Goal: Task Accomplishment & Management: Use online tool/utility

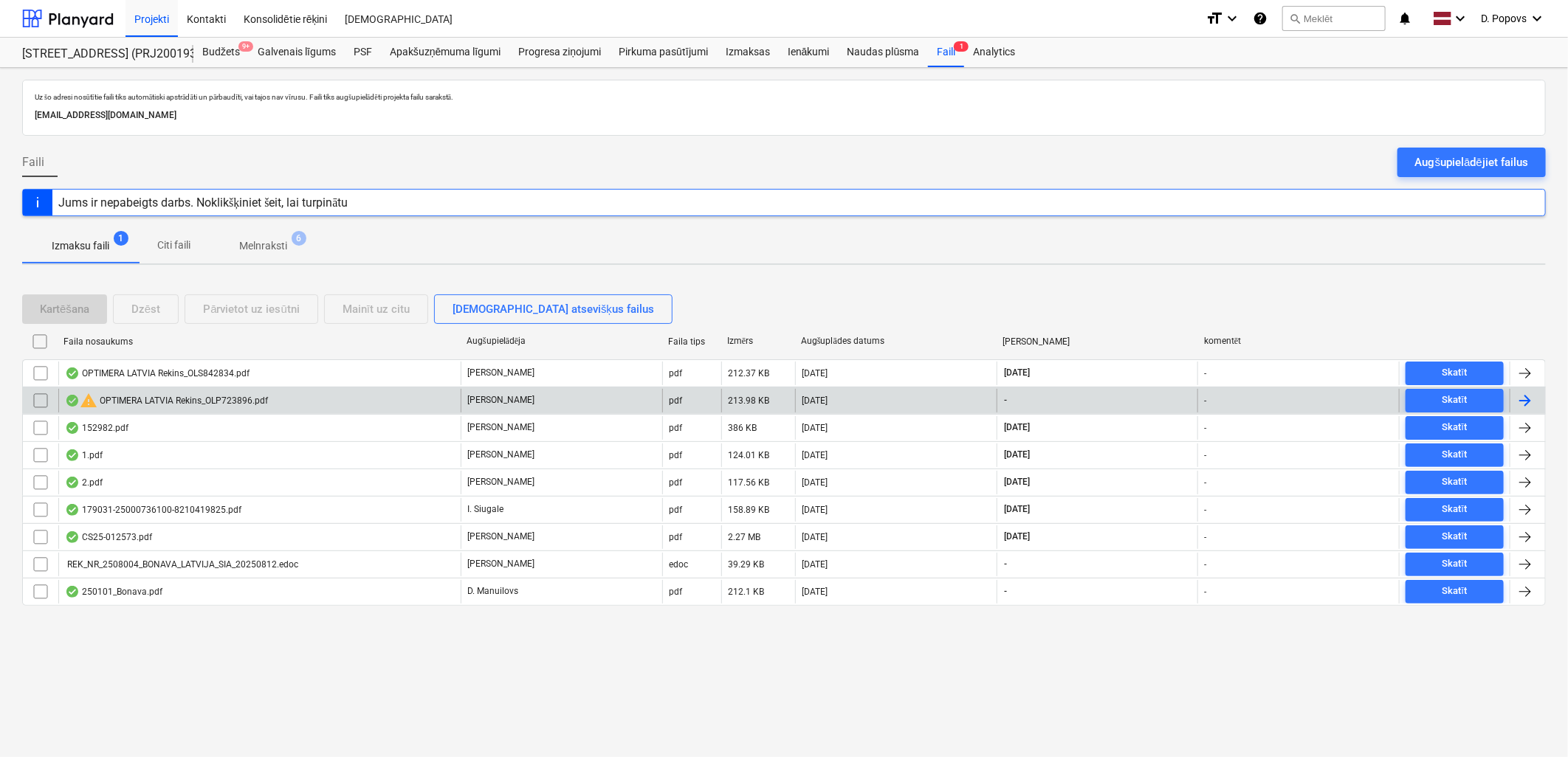
click at [189, 389] on div "warning OPTIMERA LATVIA Rekins_OLP723896.pdf" at bounding box center [259, 400] width 402 height 23
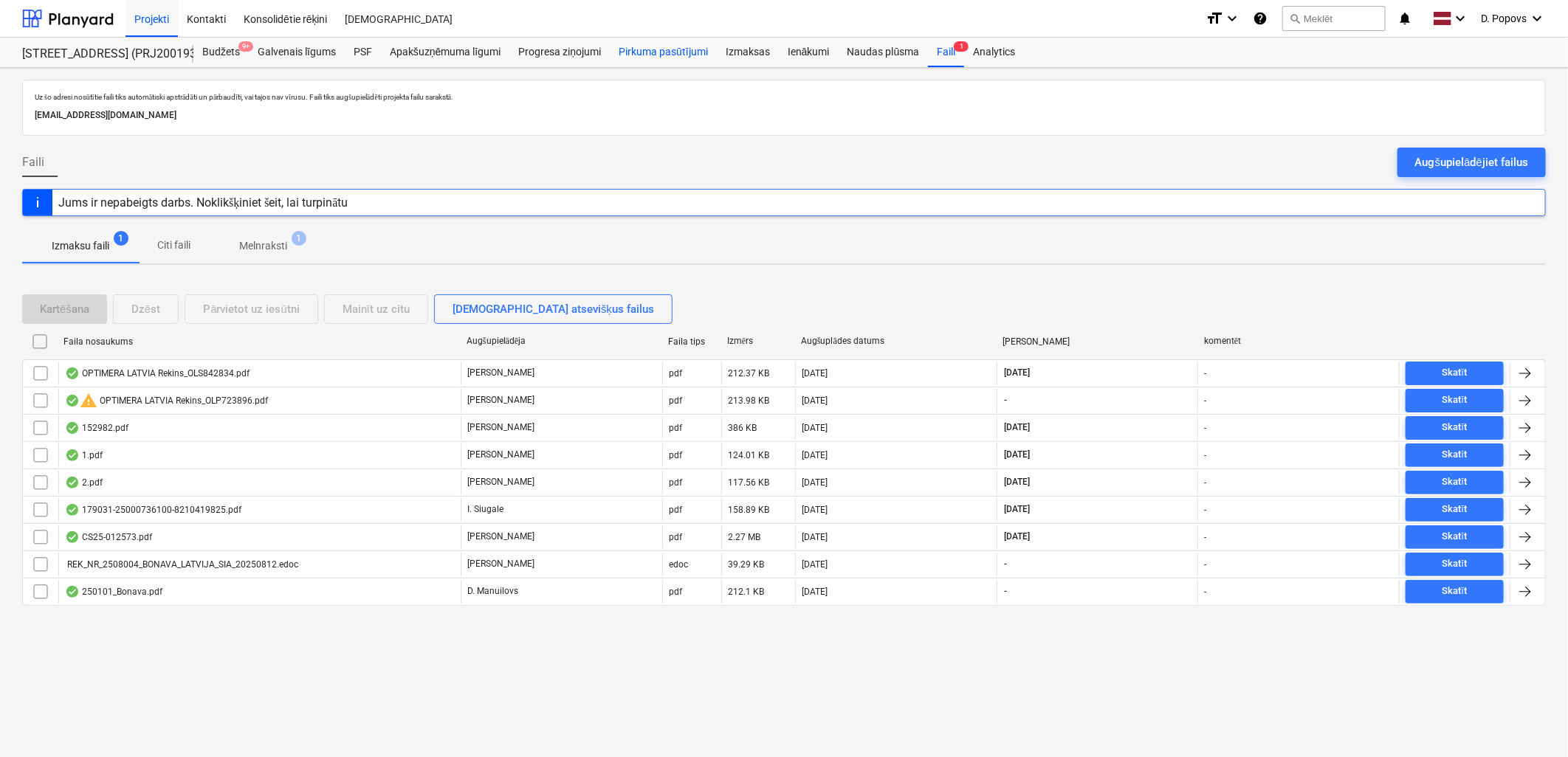
click at [696, 41] on div "Pirkuma pasūtījumi" at bounding box center [663, 52] width 107 height 30
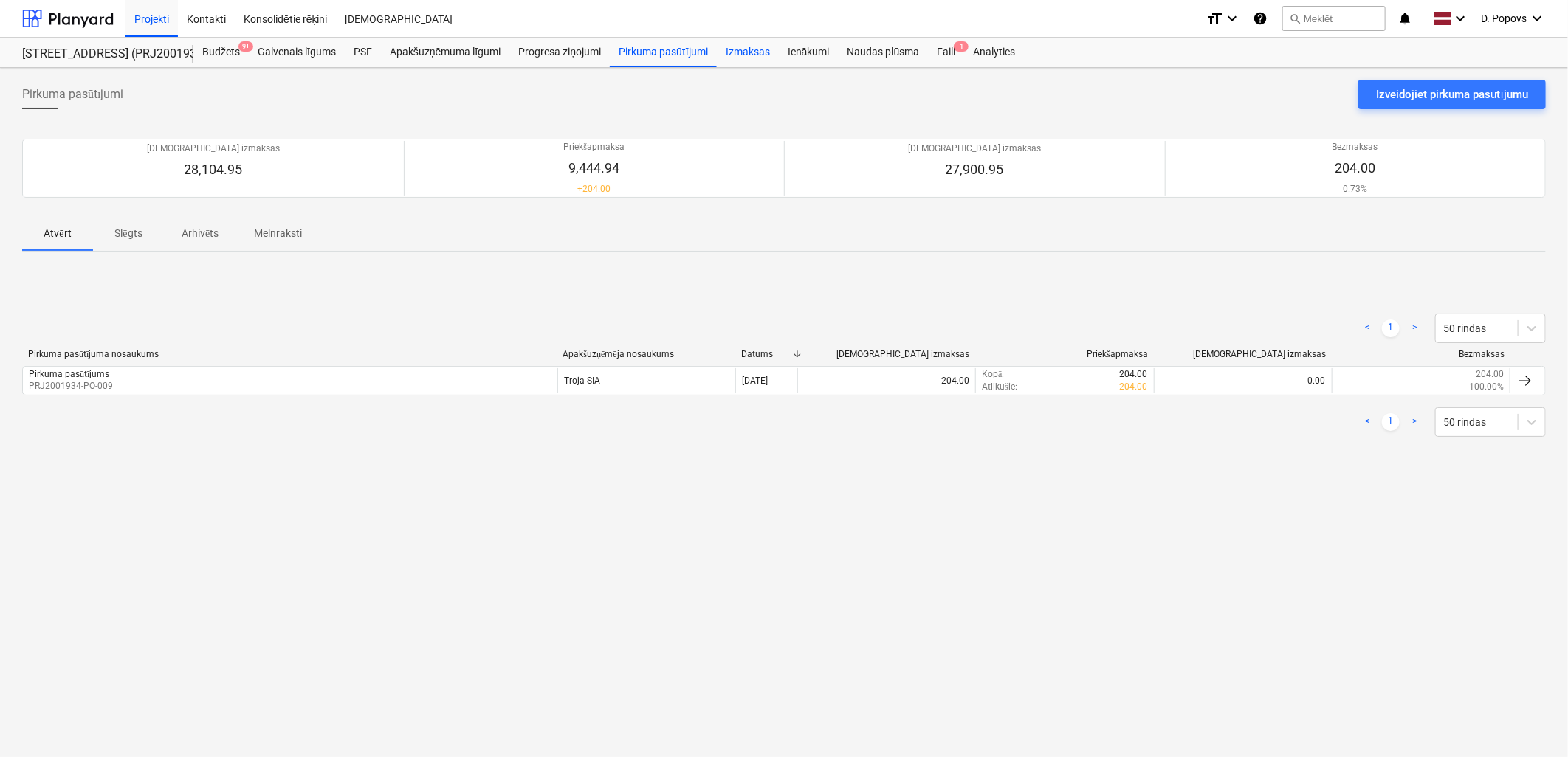
click at [748, 64] on div "Izmaksas" at bounding box center [747, 52] width 62 height 30
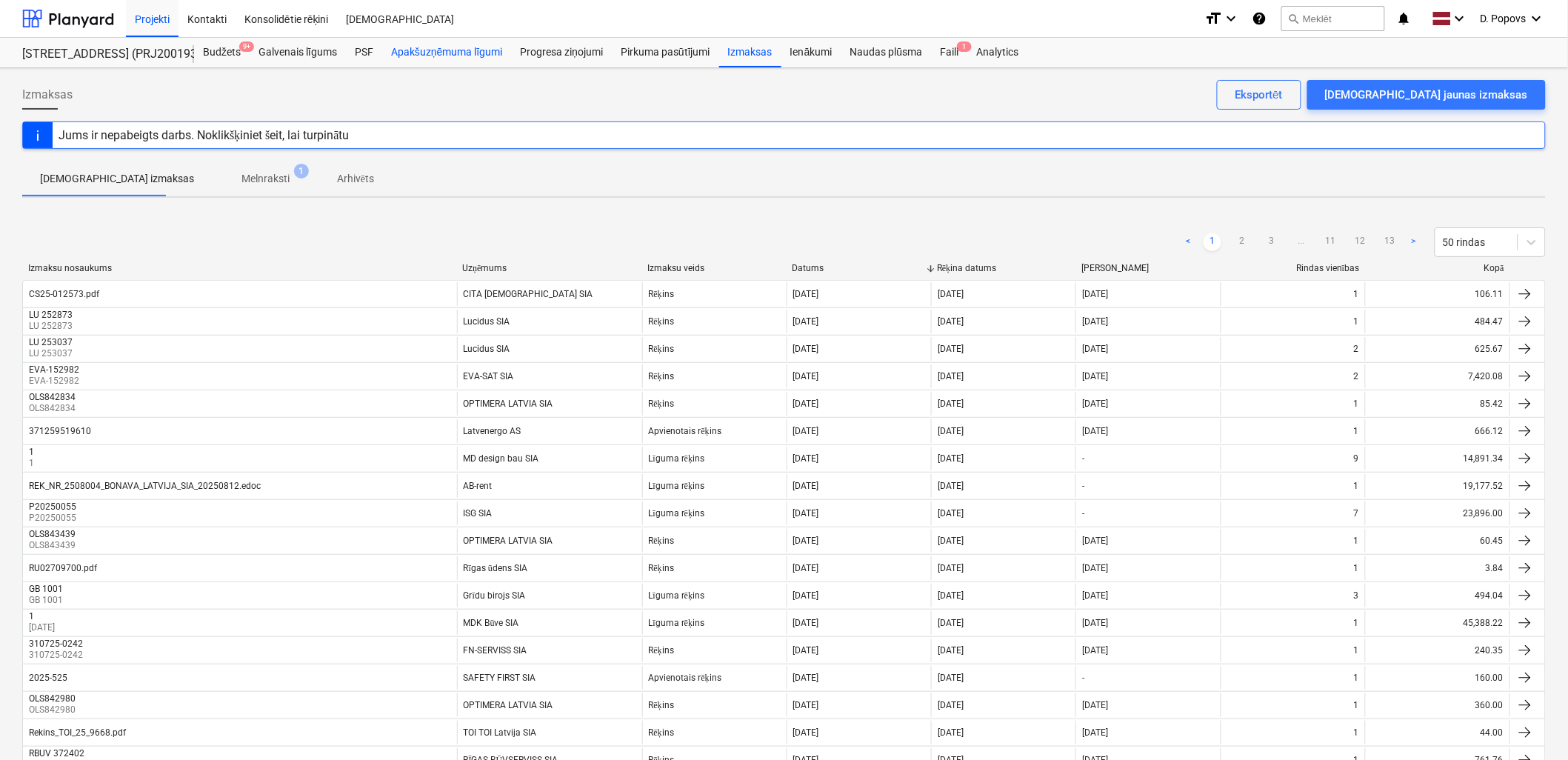
click at [431, 56] on div "Apakšuzņēmuma līgumi" at bounding box center [446, 52] width 129 height 30
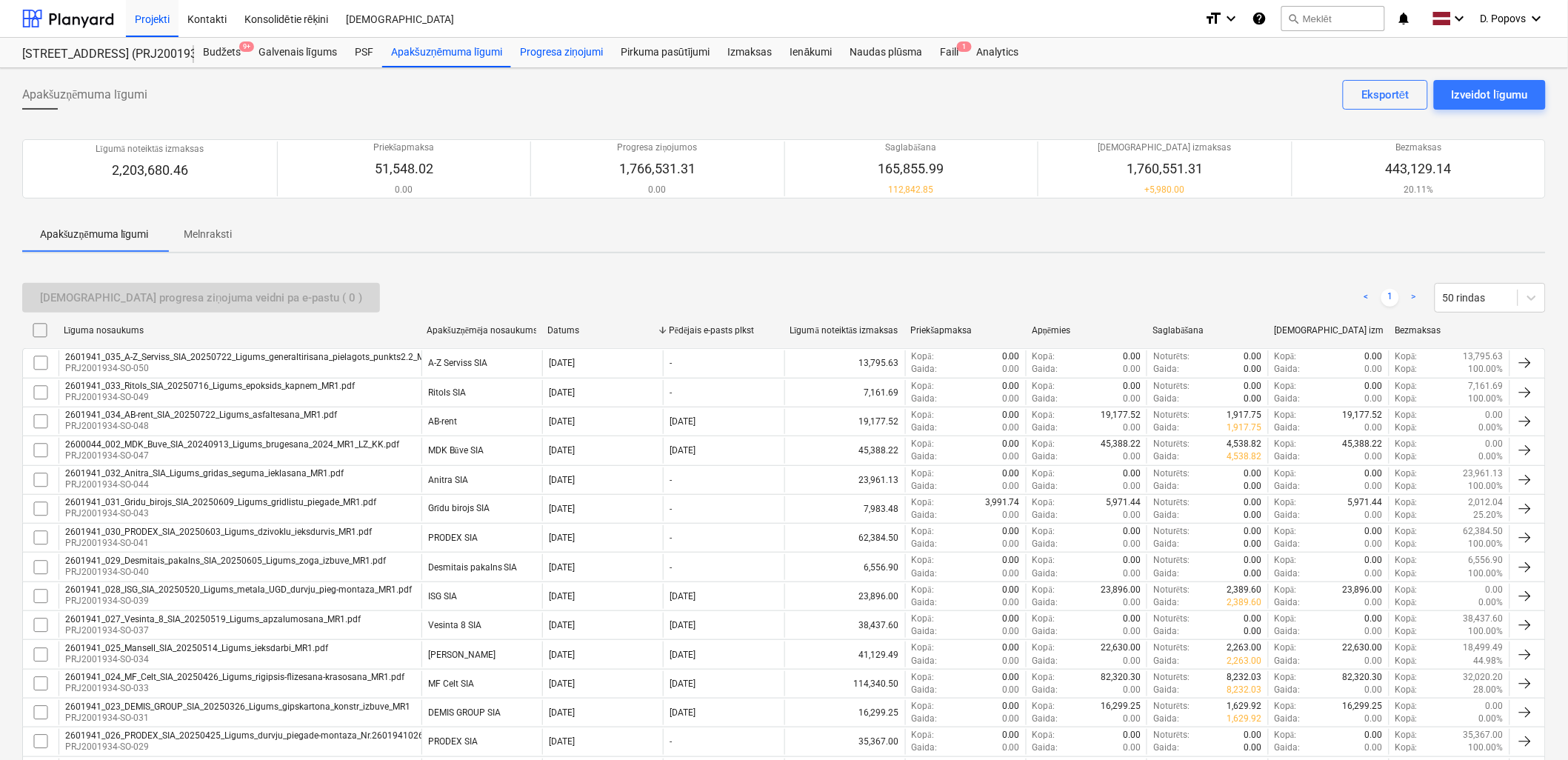
click at [554, 56] on div "Progresa ziņojumi" at bounding box center [561, 52] width 101 height 30
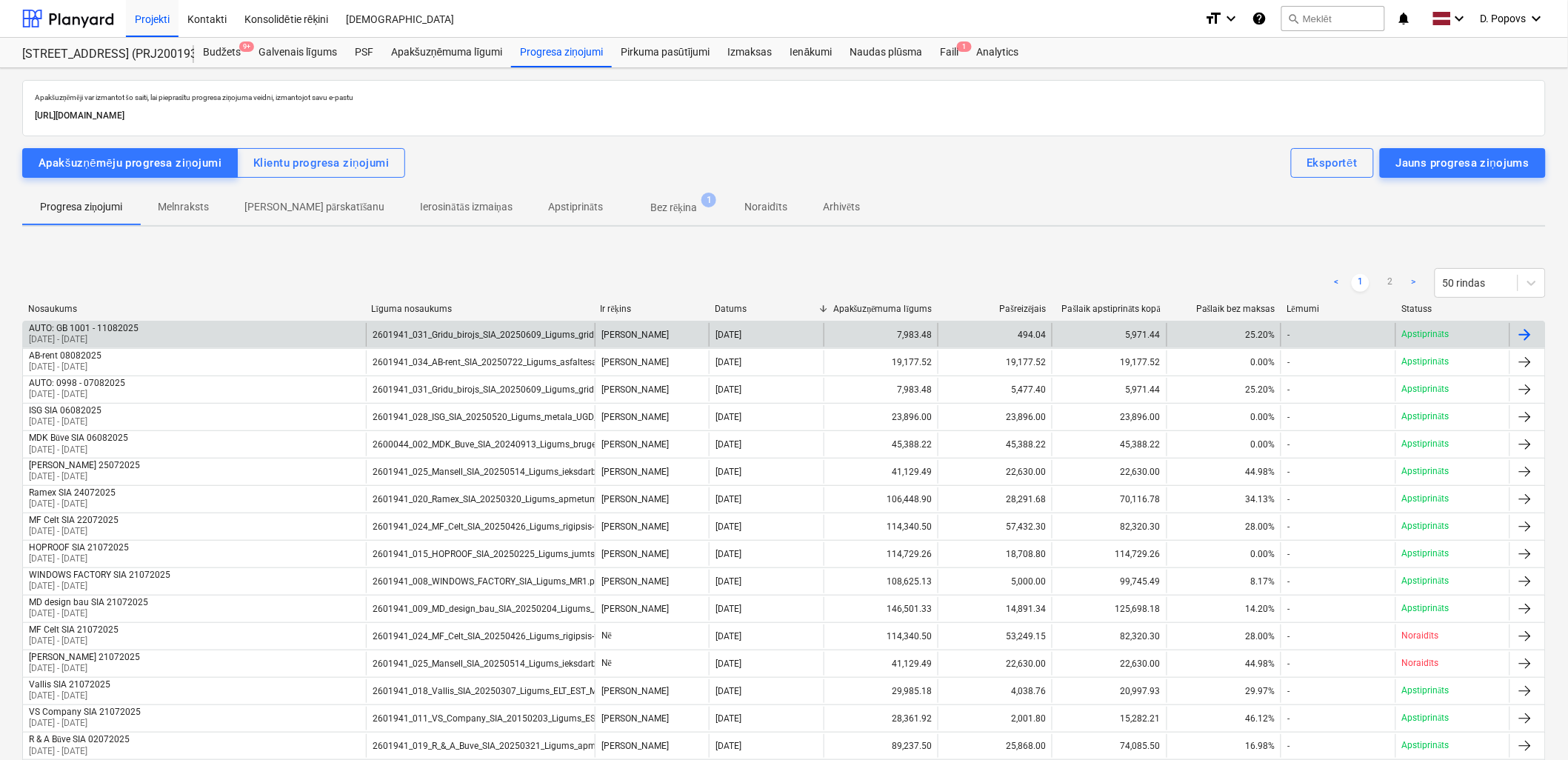
click at [144, 337] on div "AUTO: GB 1001 - 11082025 [DATE] - [DATE]" at bounding box center [195, 335] width 343 height 23
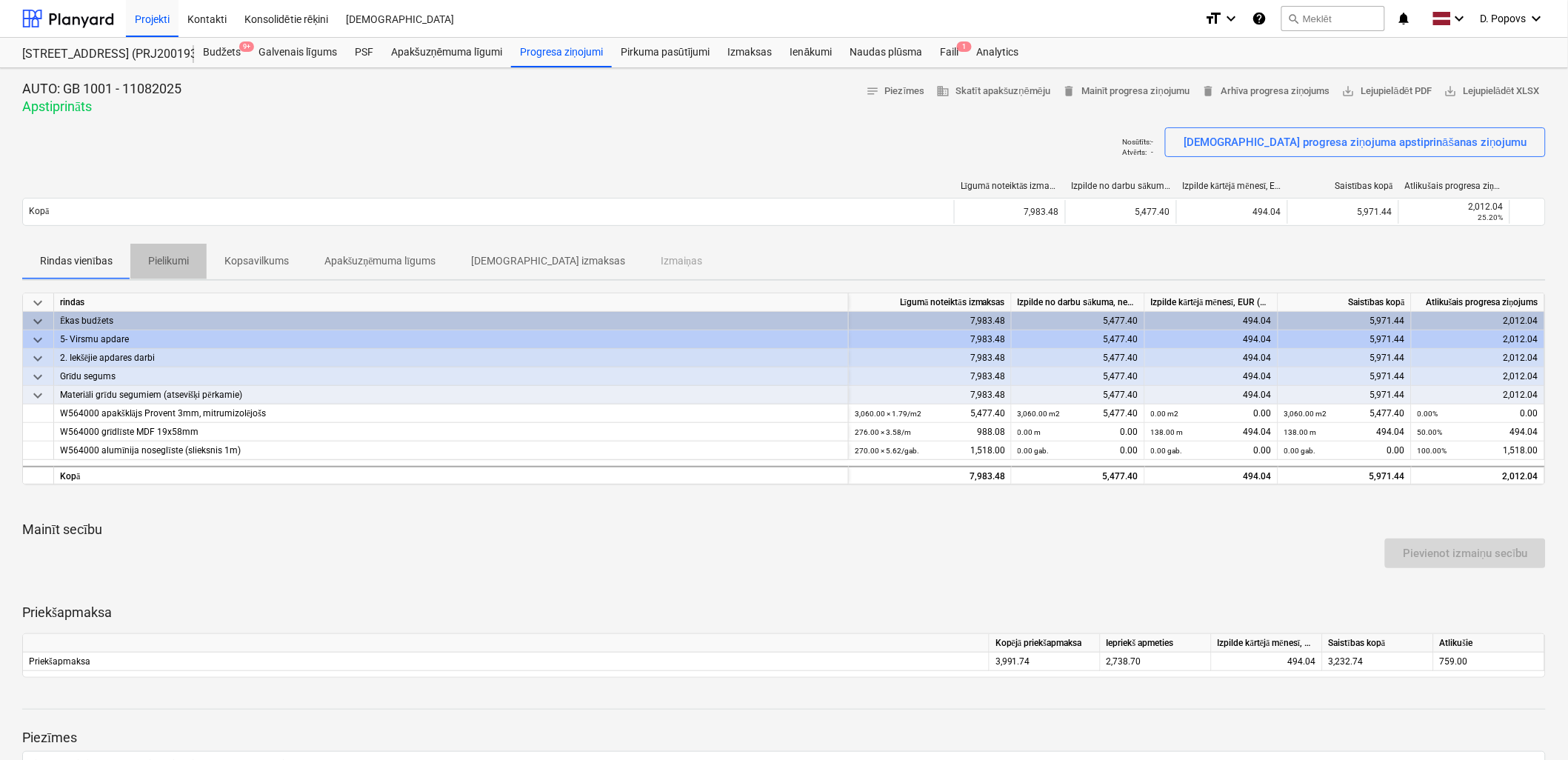
click at [165, 276] on button "Pielikumi" at bounding box center [169, 261] width 77 height 36
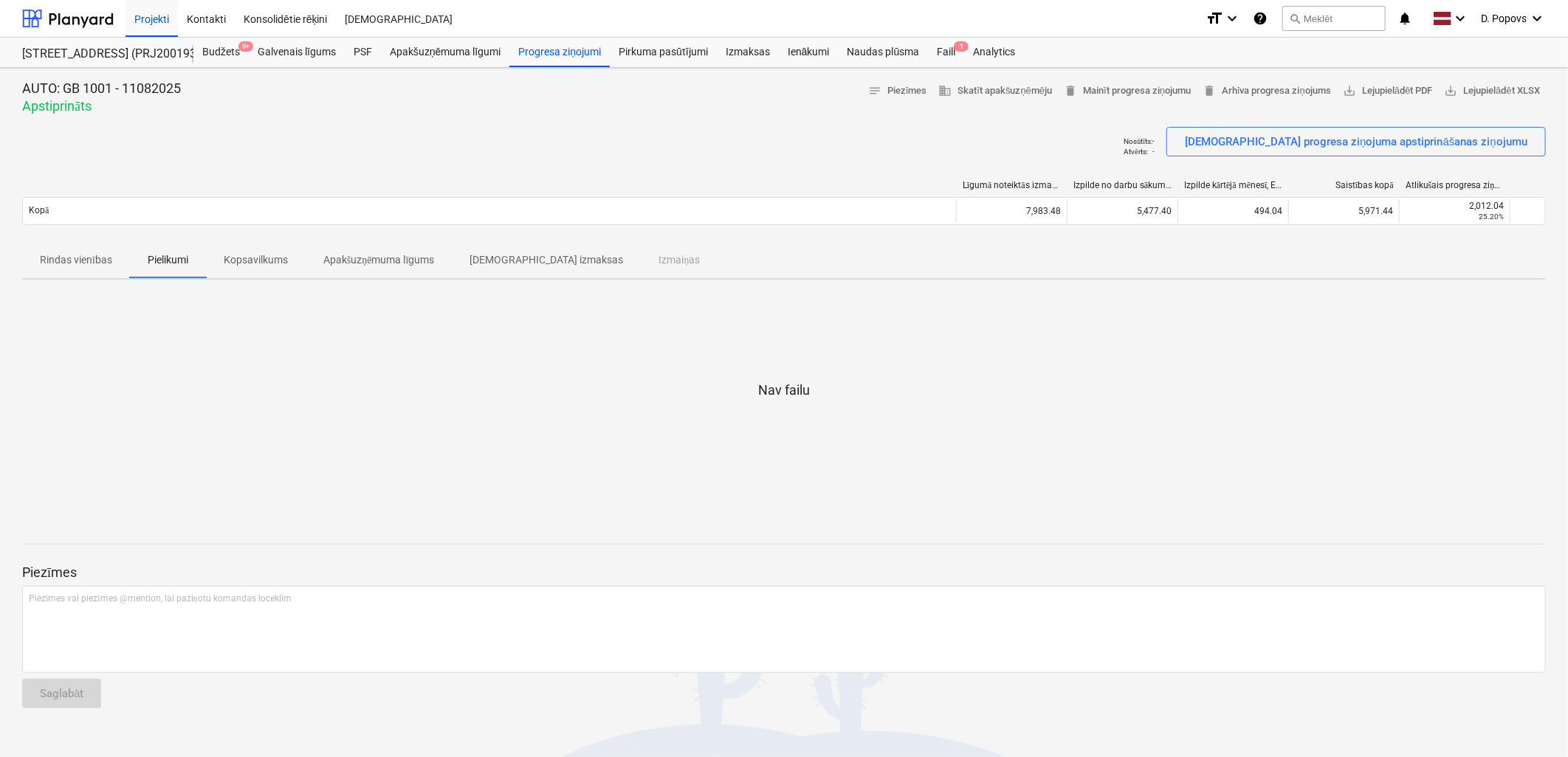
click at [264, 250] on span "Kopsavilkums" at bounding box center [256, 260] width 100 height 24
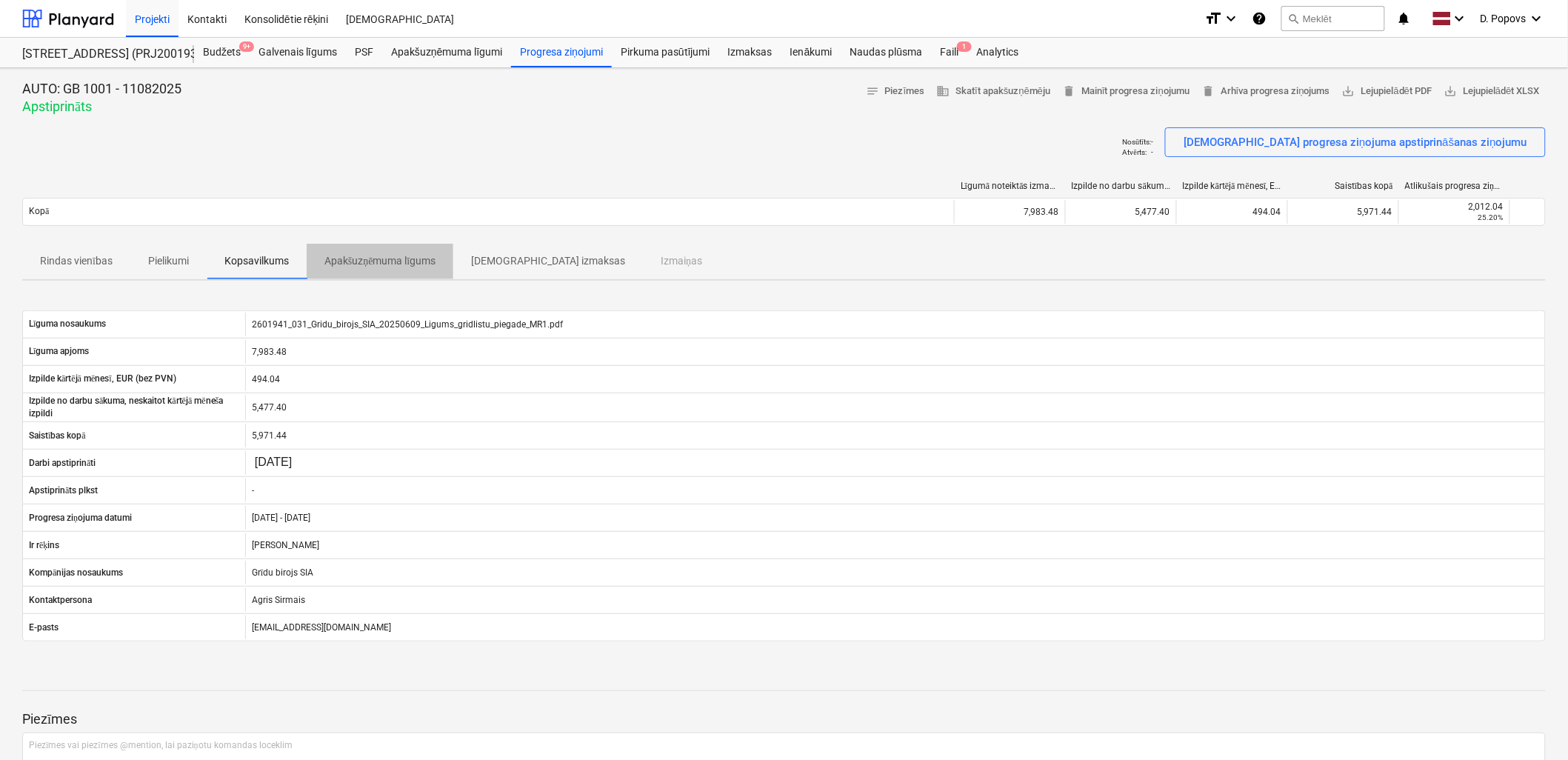
click at [378, 251] on span "Apakšuzņēmuma līgums" at bounding box center [380, 261] width 147 height 24
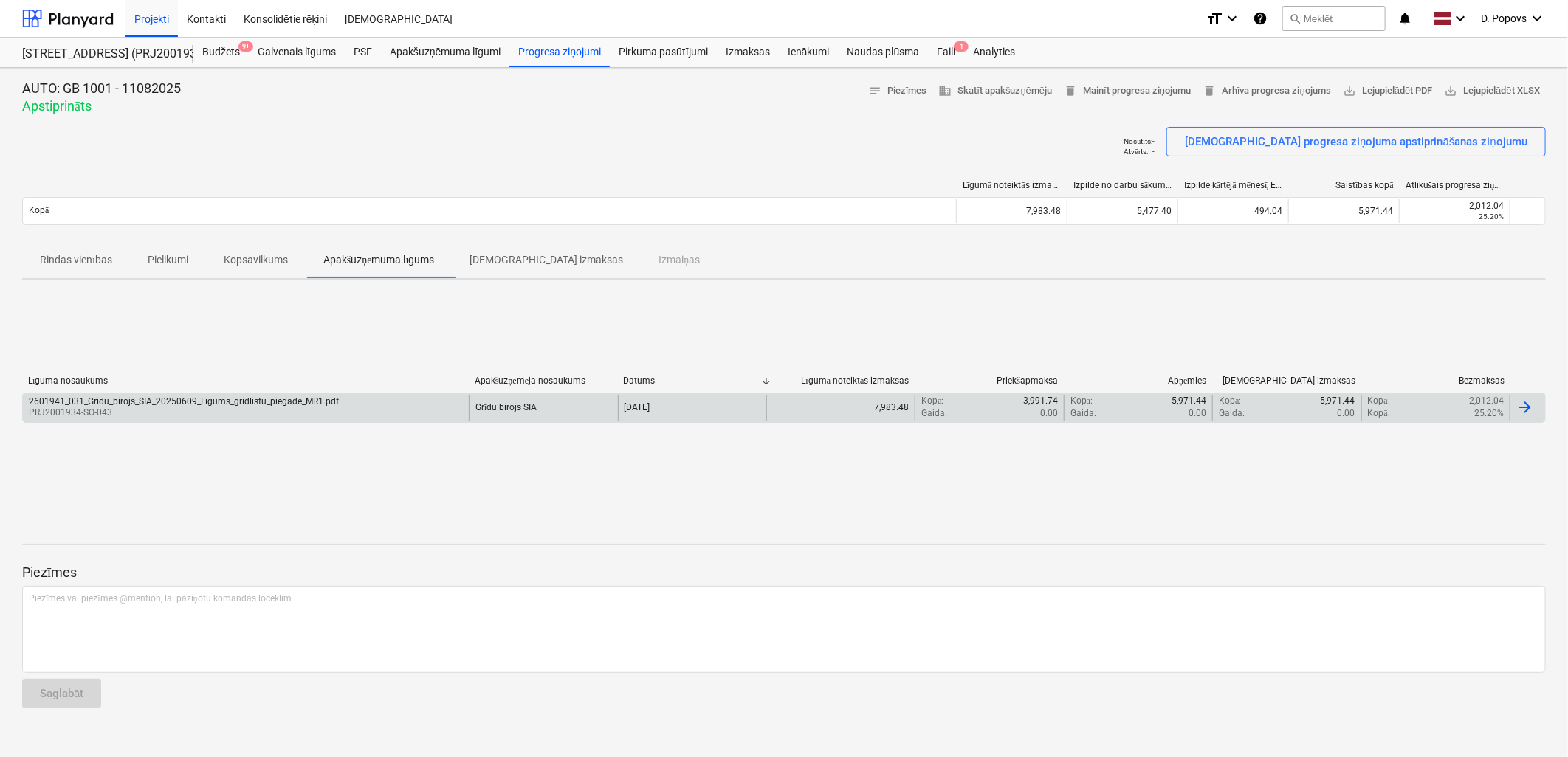
click at [241, 400] on div "2601941_031_Gridu_birojs_SIA_20250609_Ligums_gridlistu_piegade_MR1.pdf" at bounding box center [184, 401] width 310 height 10
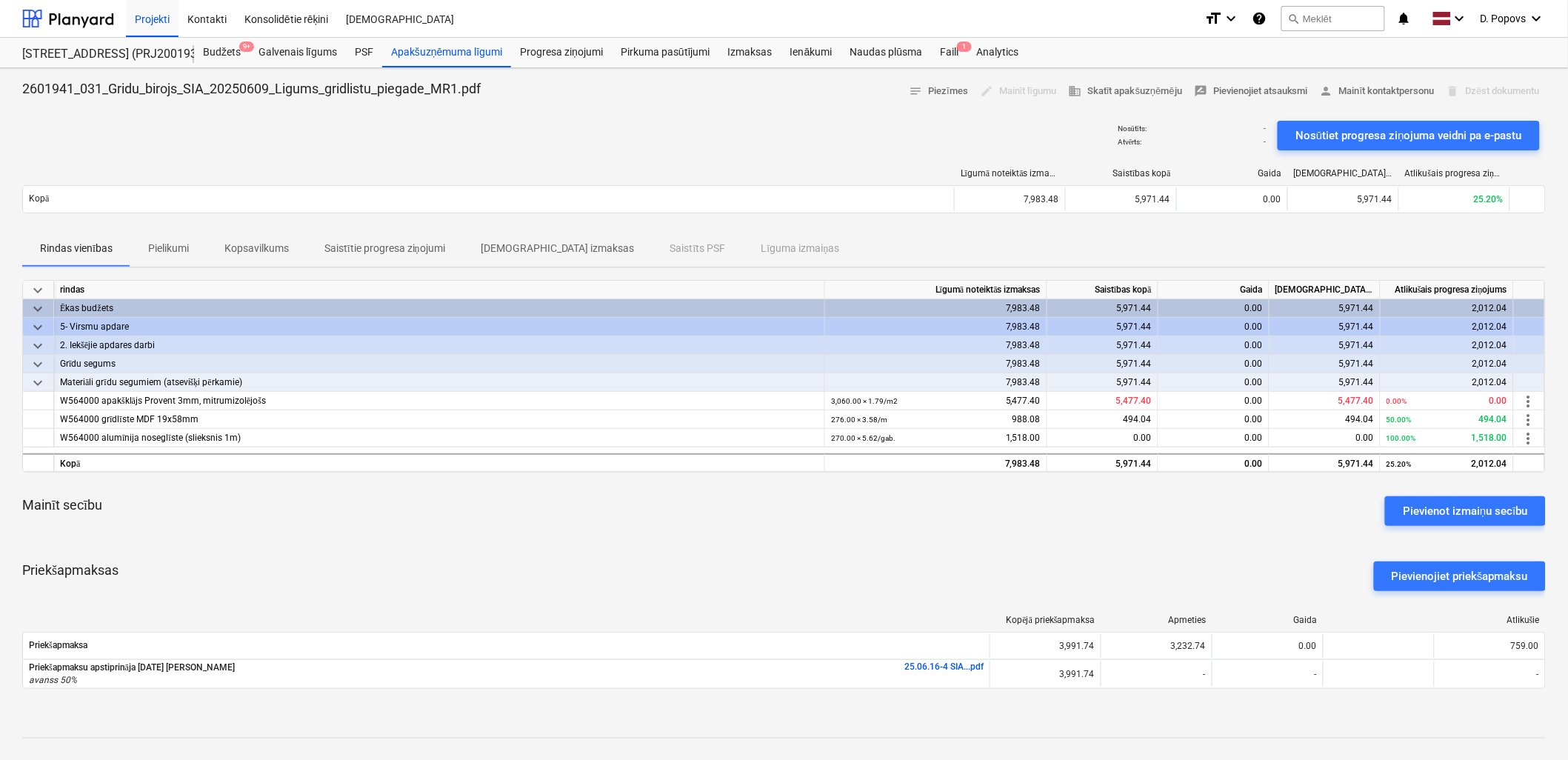
click at [661, 242] on div "Rindas vienības Pielikumi Kopsavilkums Saistītie progresa ziņojumi Saistītās iz…" at bounding box center [784, 249] width 1524 height 36
click at [653, 249] on div "Rindas vienības Pielikumi Kopsavilkums Saistītie progresa ziņojumi Saistītās iz…" at bounding box center [784, 249] width 1524 height 36
click at [545, 248] on p "[DEMOGRAPHIC_DATA] izmaksas" at bounding box center [557, 248] width 154 height 16
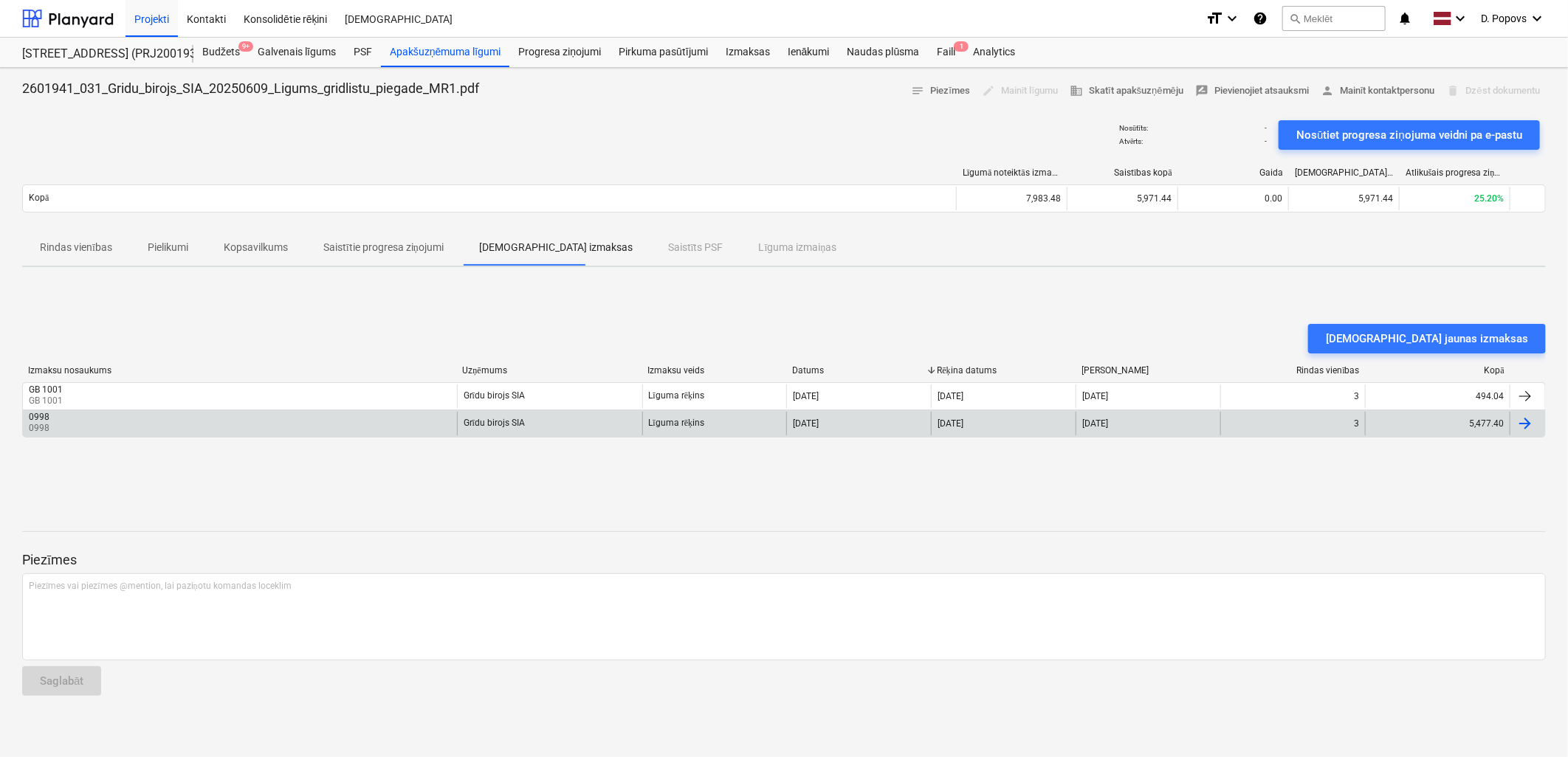
click at [234, 426] on div "0998 0998" at bounding box center [240, 423] width 434 height 23
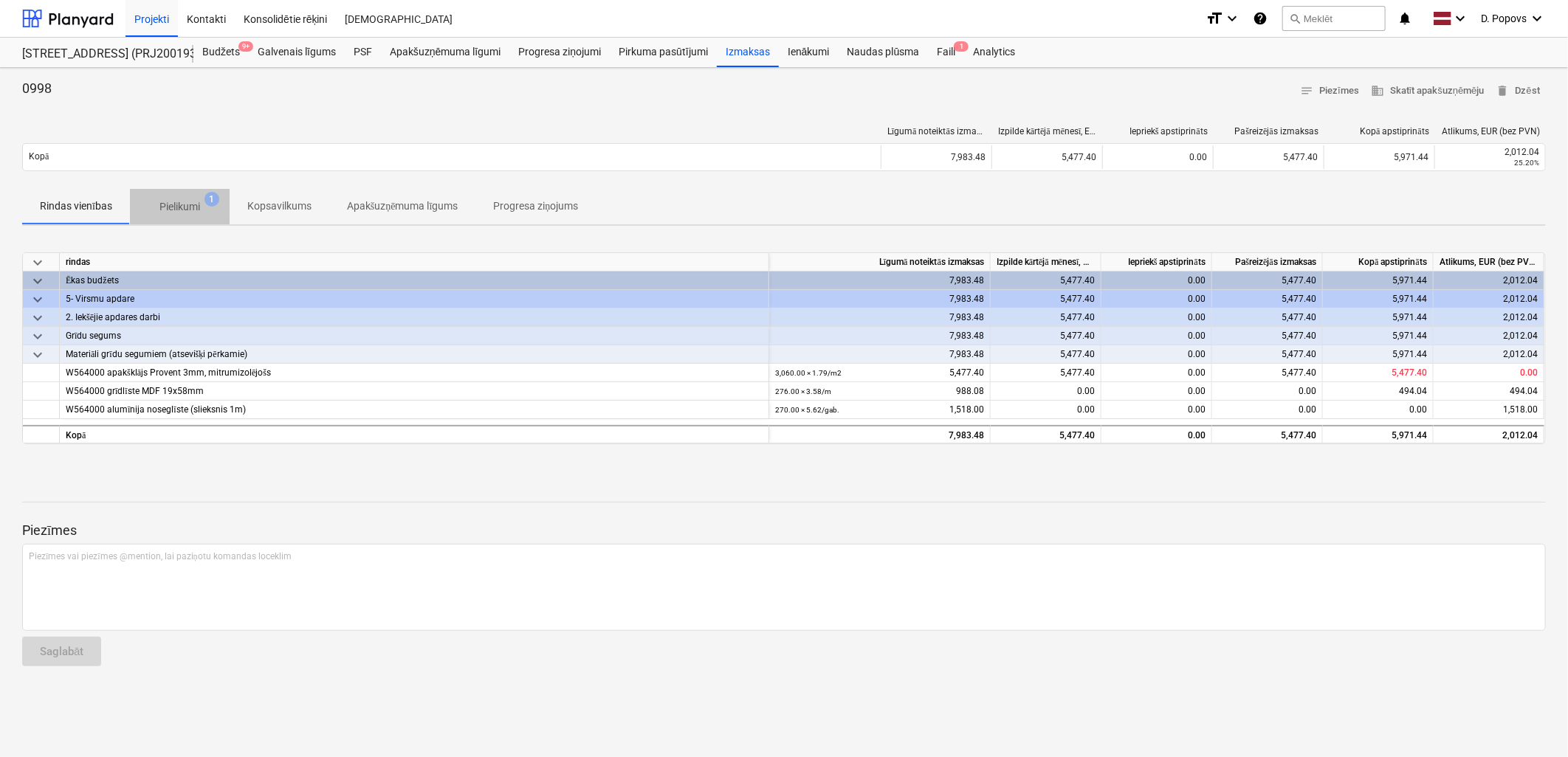
click at [199, 203] on p "Pielikumi" at bounding box center [179, 206] width 41 height 16
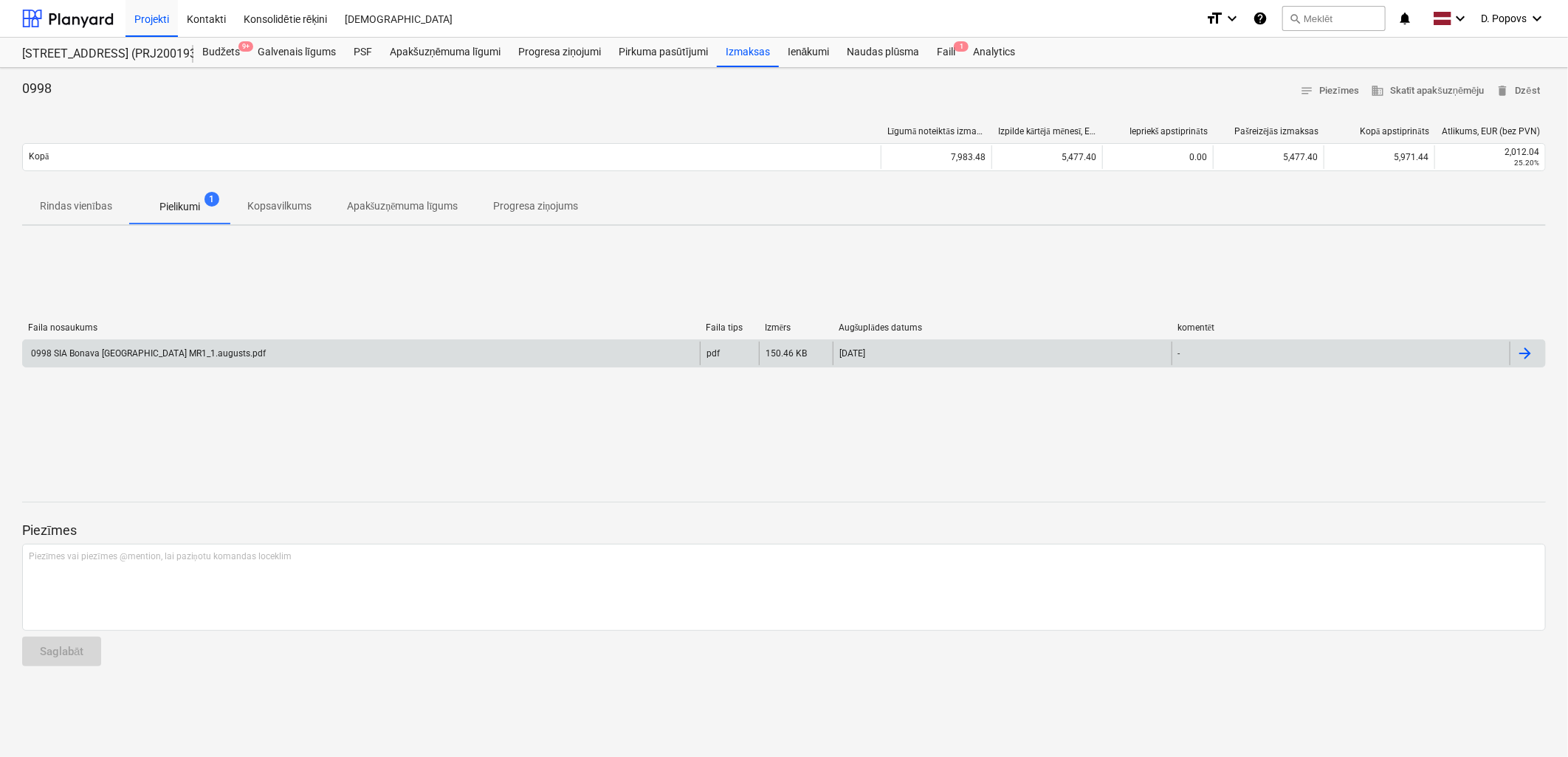
click at [254, 364] on div "0998 SIA Bonava [GEOGRAPHIC_DATA] MR1_1.augusts.pdf pdf 150.46 KB [DATE] -" at bounding box center [784, 353] width 1523 height 28
click at [266, 359] on div "0998 SIA Bonava [GEOGRAPHIC_DATA] MR1_1.augusts.pdf" at bounding box center [362, 353] width 677 height 23
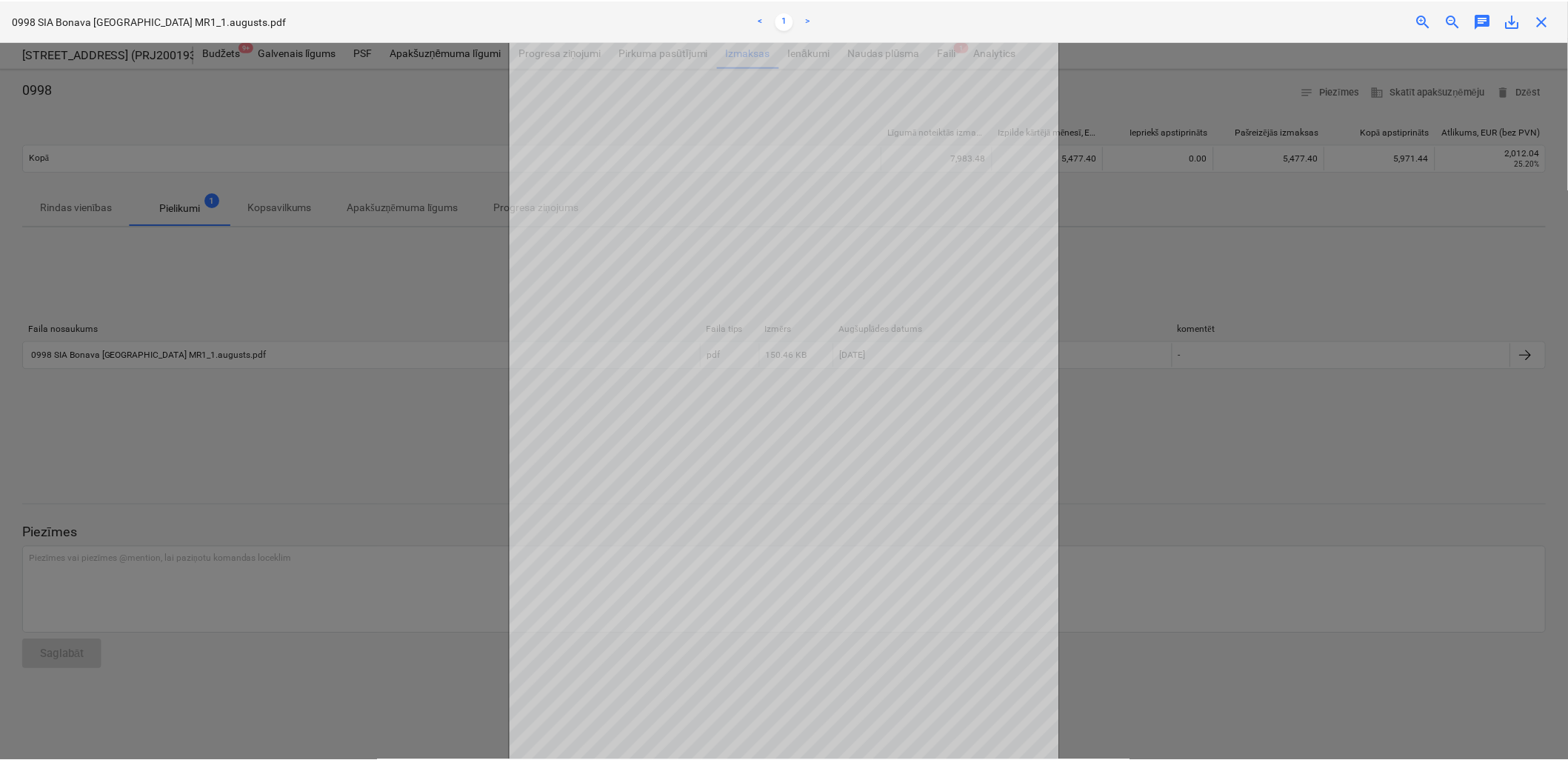
scroll to position [63, 0]
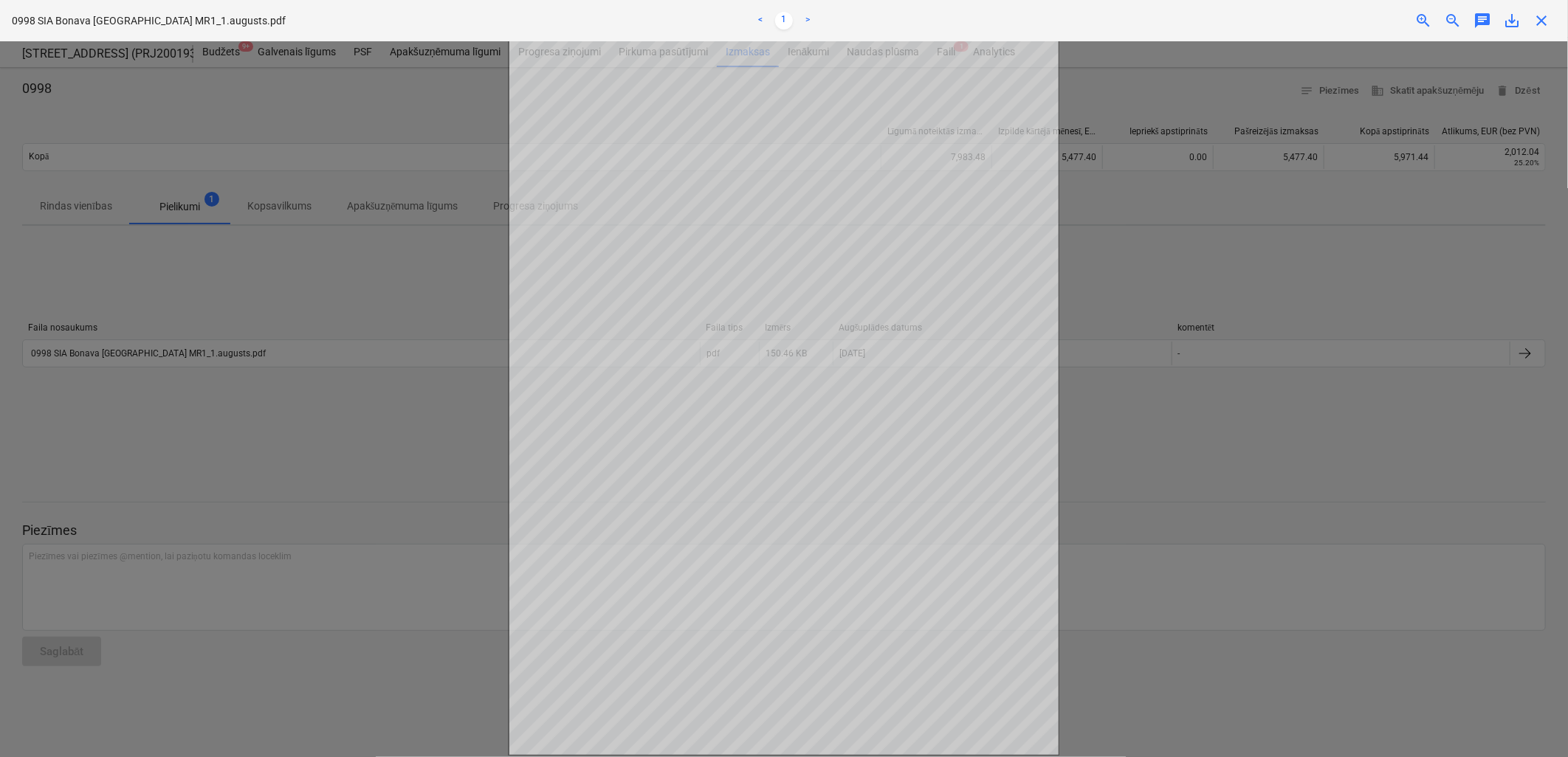
click at [144, 463] on div at bounding box center [784, 399] width 1568 height 716
drag, startPoint x: 364, startPoint y: 479, endPoint x: 466, endPoint y: 328, distance: 182.2
click at [363, 464] on div at bounding box center [784, 399] width 1568 height 716
click at [1264, 186] on div at bounding box center [784, 399] width 1568 height 716
click at [1549, 25] on span "close" at bounding box center [1541, 20] width 17 height 17
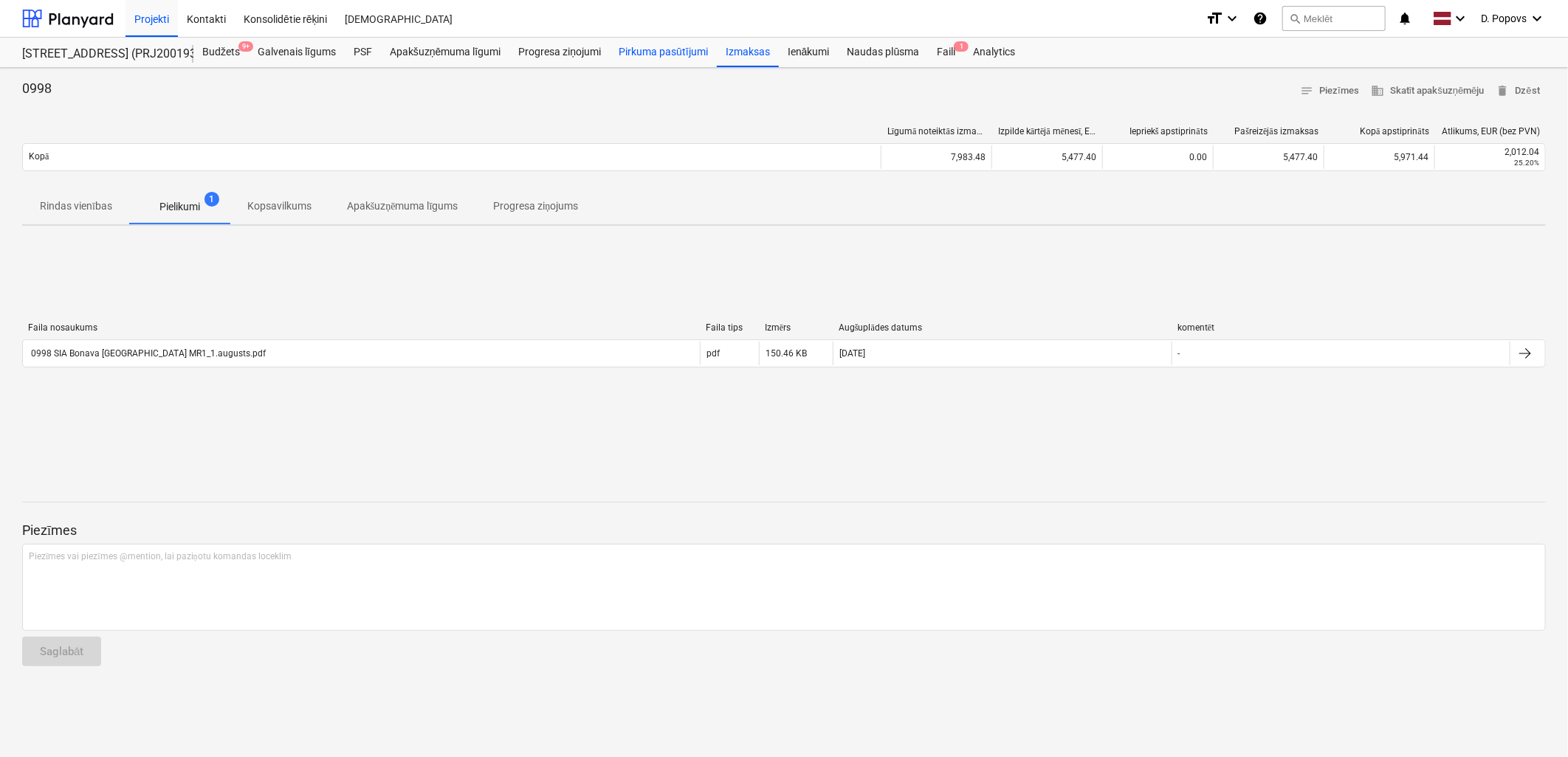
click at [676, 44] on div "Pirkuma pasūtījumi" at bounding box center [663, 52] width 107 height 30
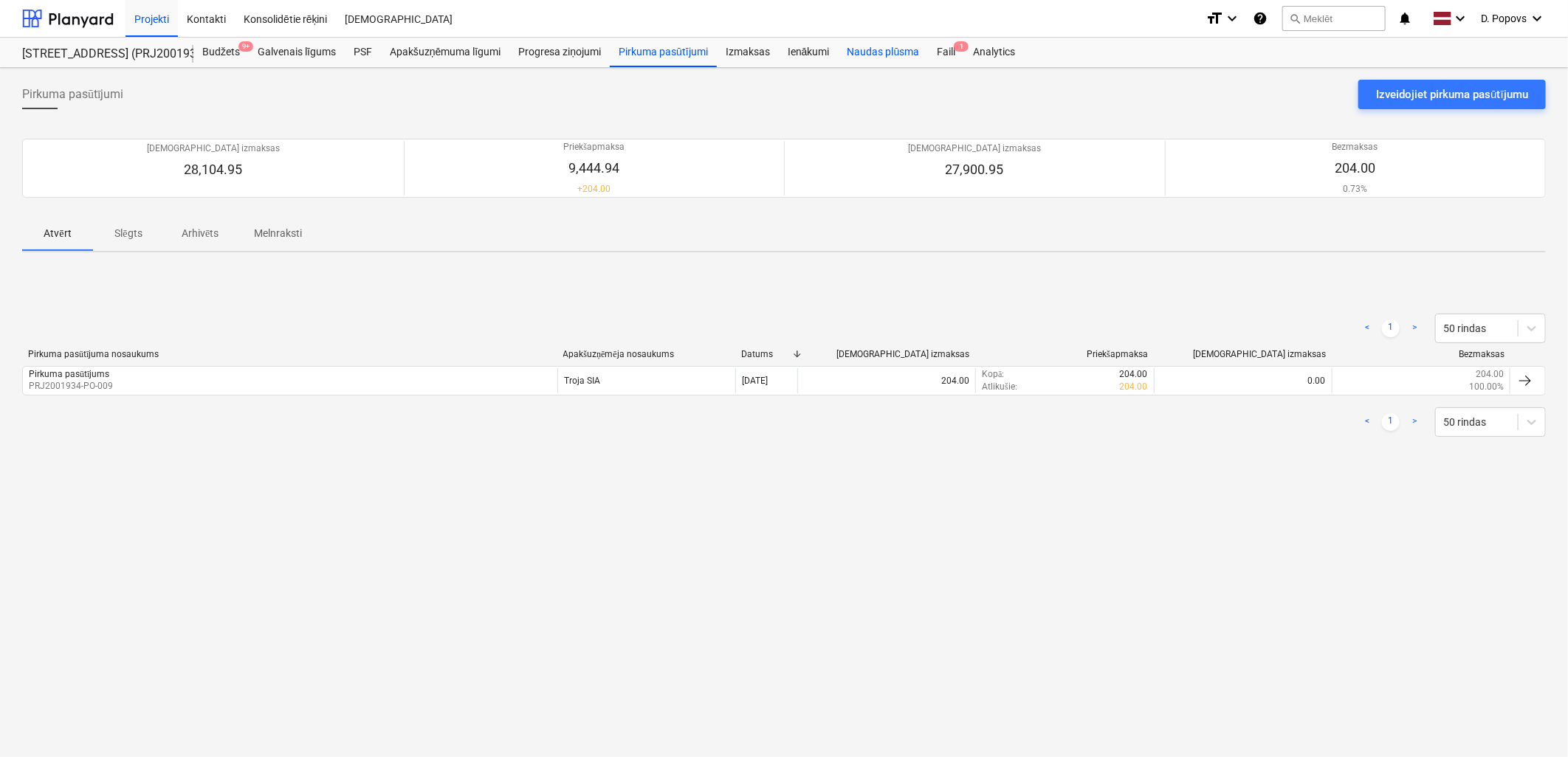
click at [919, 50] on div "Naudas plūsma" at bounding box center [884, 52] width 90 height 30
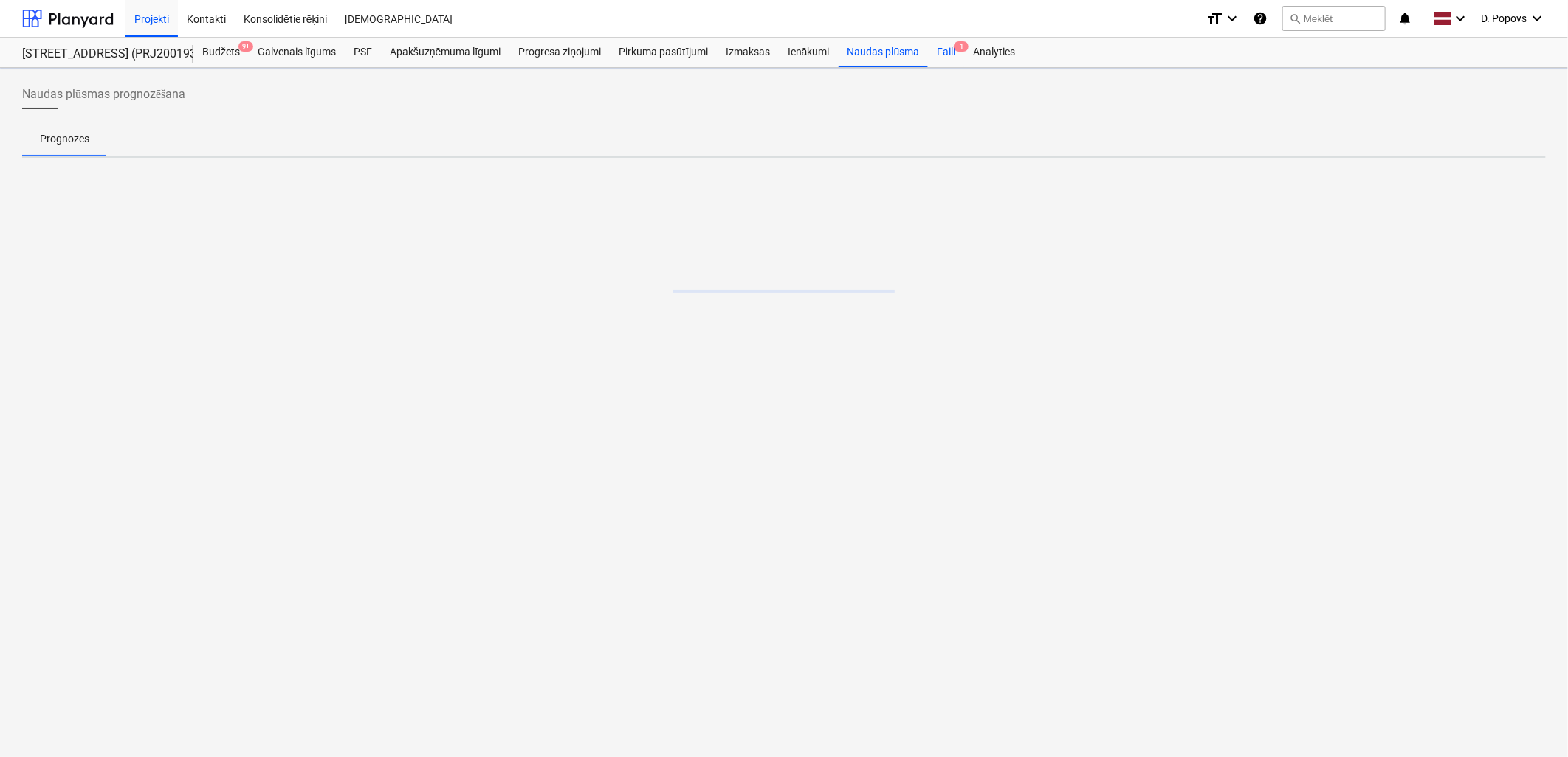
click at [940, 52] on div "Faili 1" at bounding box center [946, 52] width 37 height 30
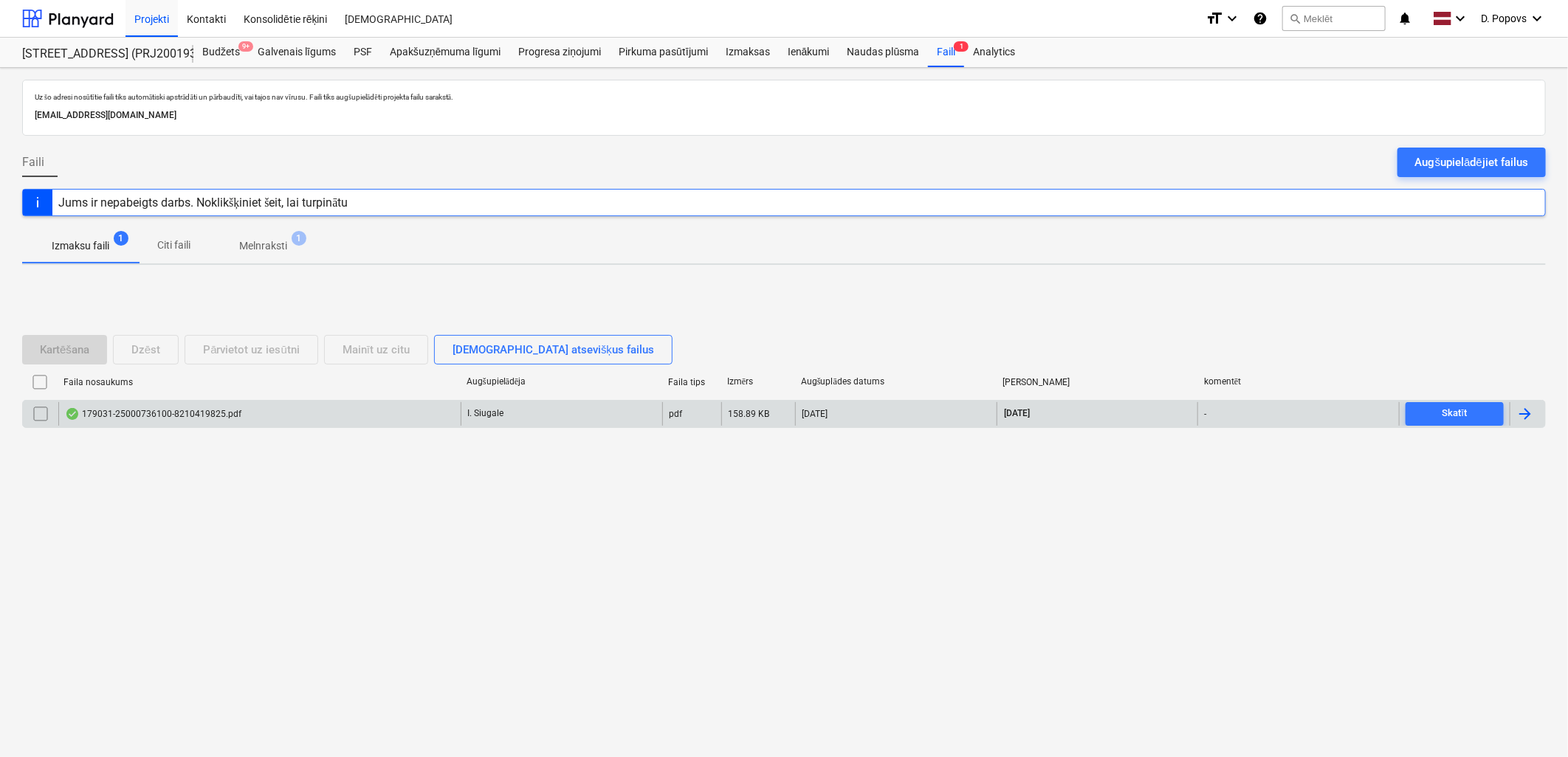
click at [419, 411] on div "179031-25000736100-8210419825.pdf" at bounding box center [259, 414] width 402 height 23
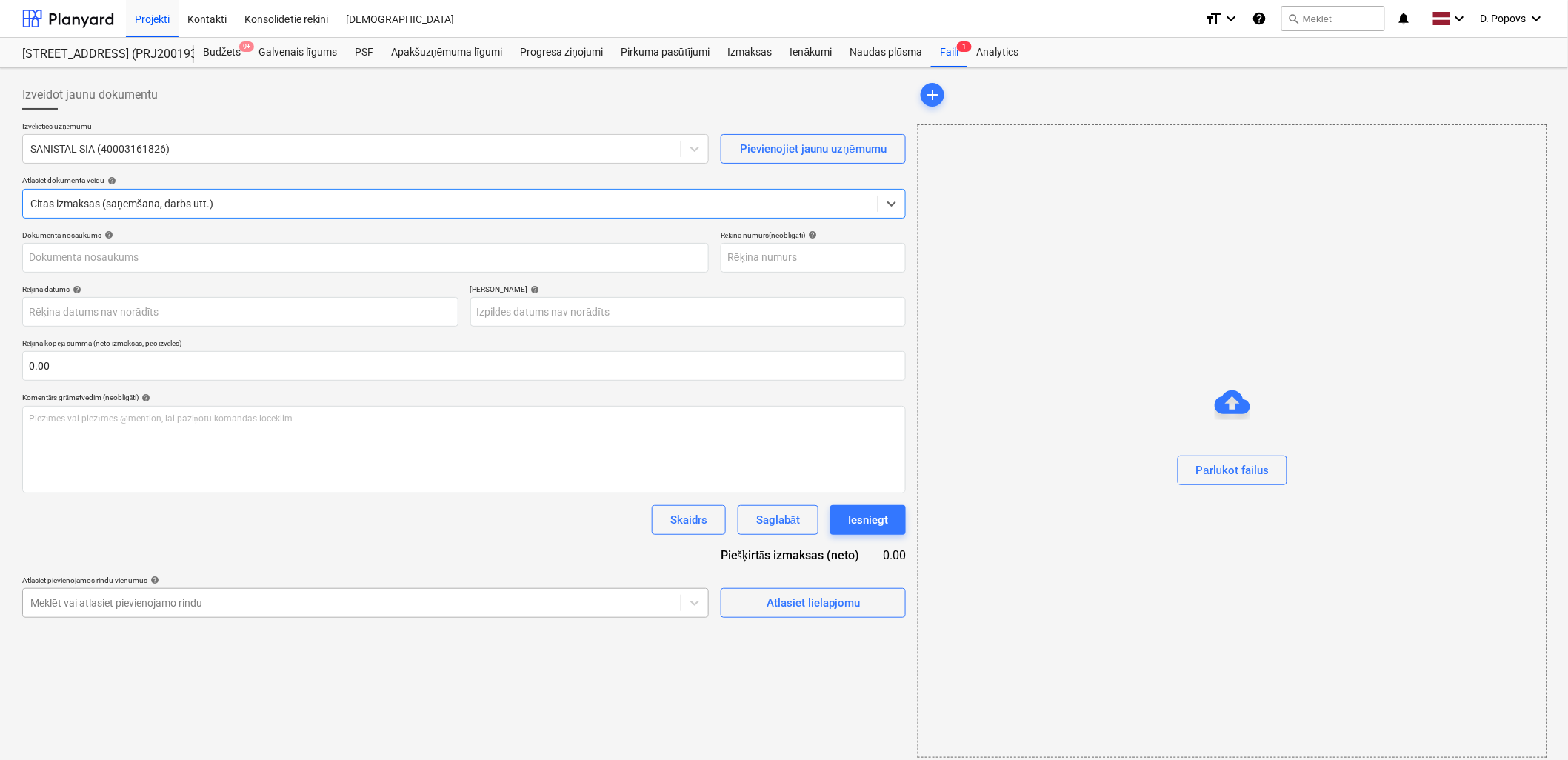
type input "25000736100"
type input "[DATE]"
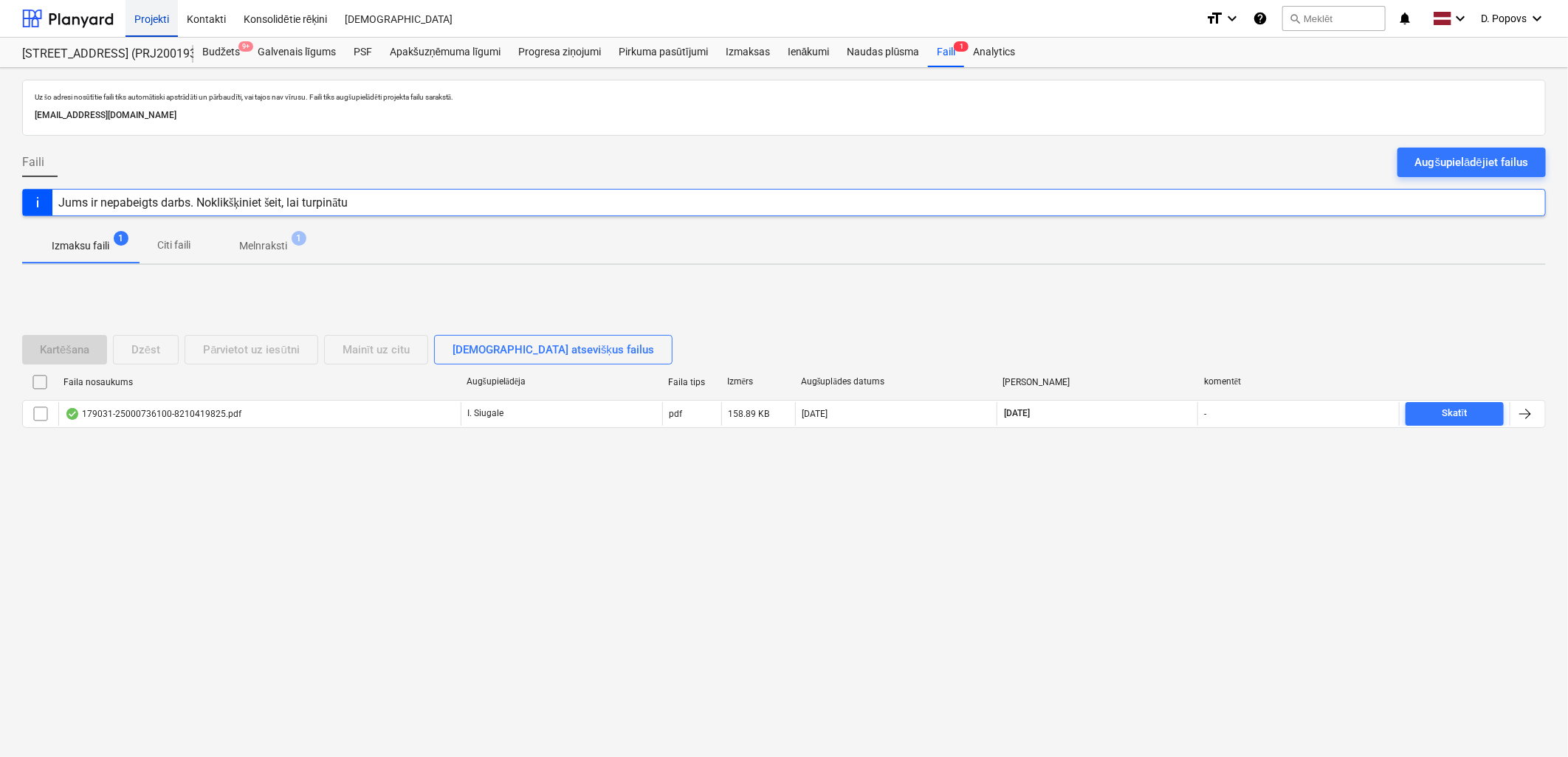
click at [144, 18] on div "Projekti" at bounding box center [151, 17] width 52 height 37
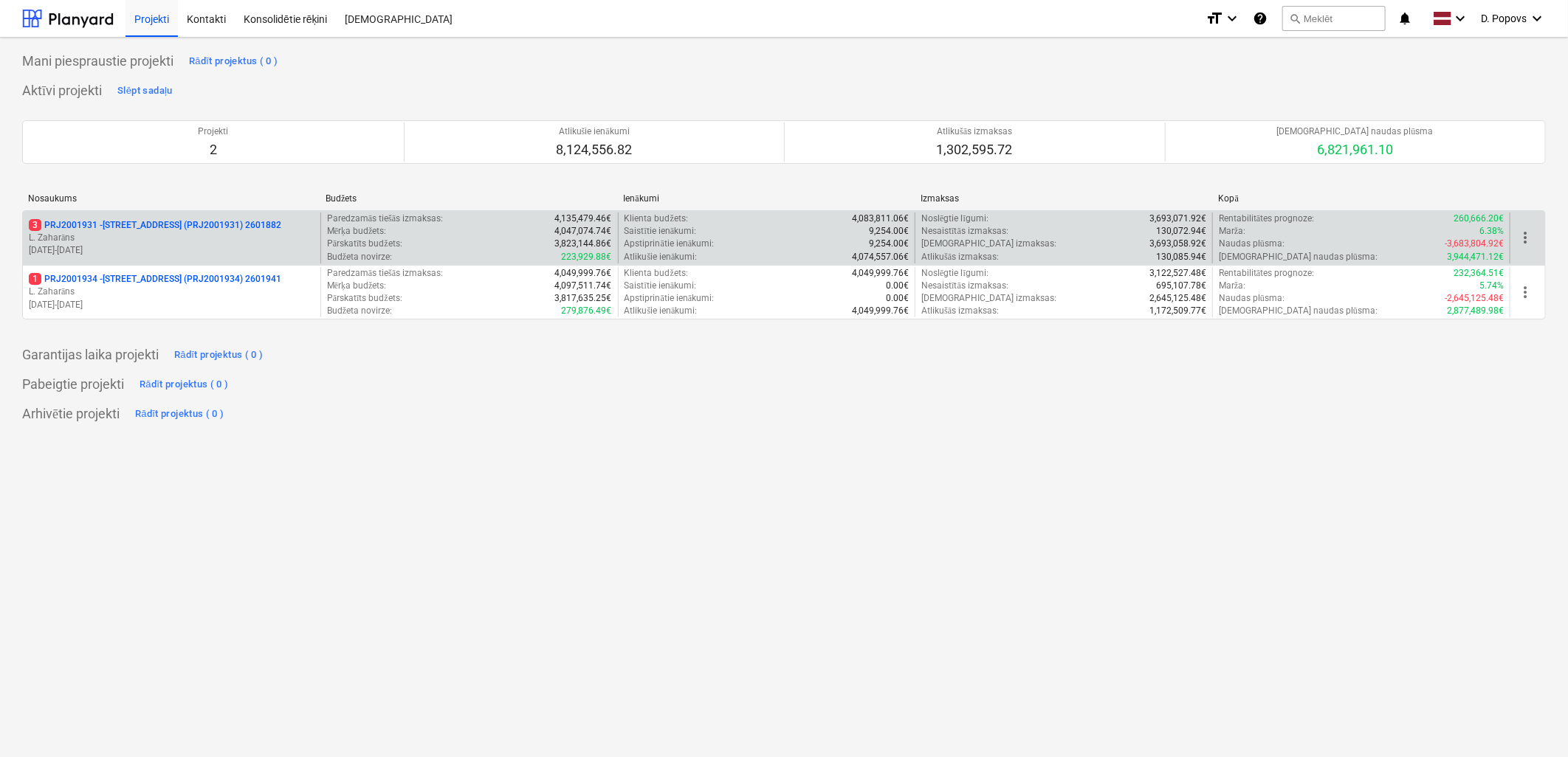
click at [151, 230] on p "3 PRJ2001931 - [STREET_ADDRESS] (PRJ2001931) 2601882" at bounding box center [155, 225] width 252 height 12
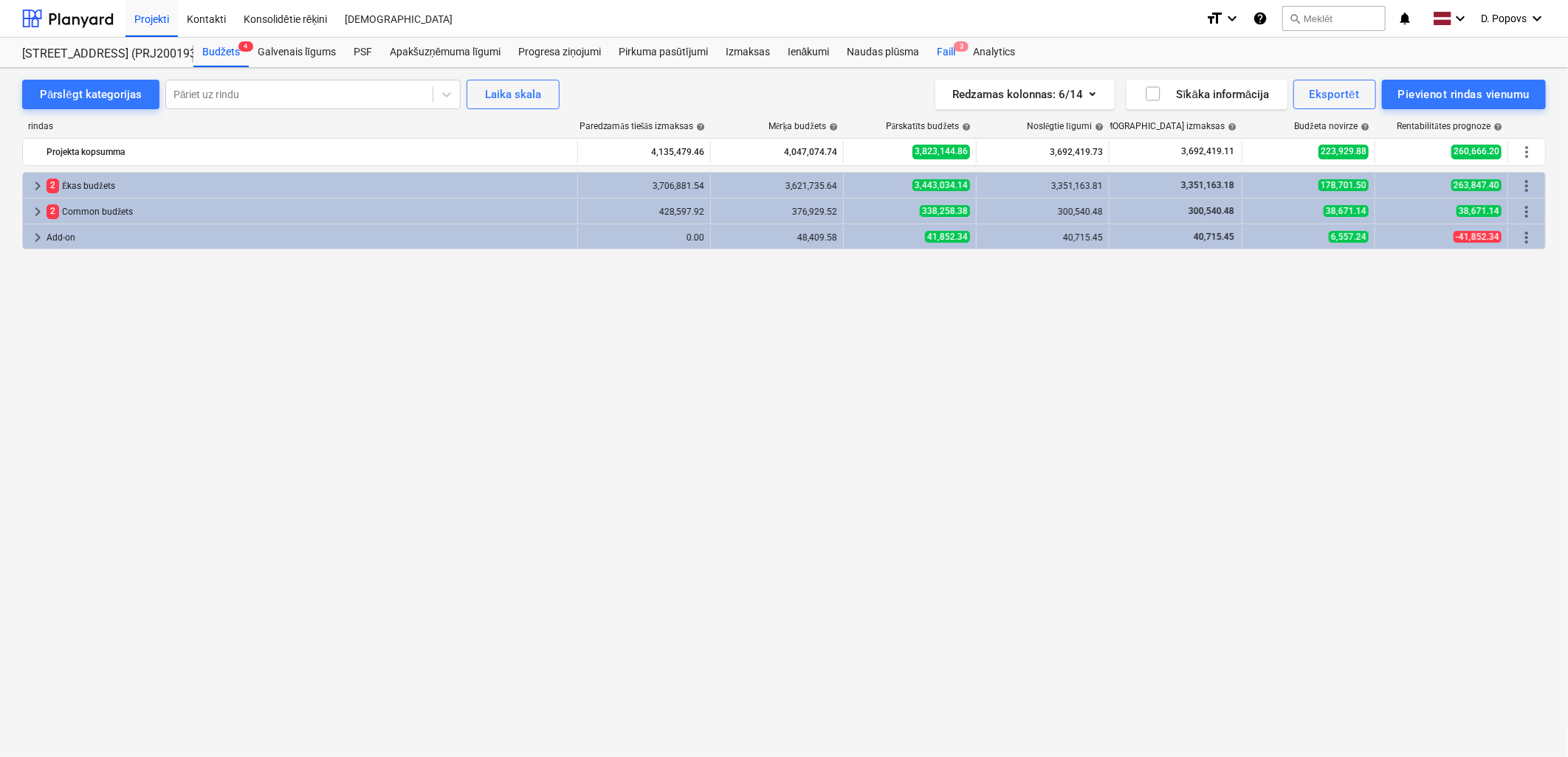
click at [956, 54] on div "Faili 3" at bounding box center [946, 52] width 37 height 30
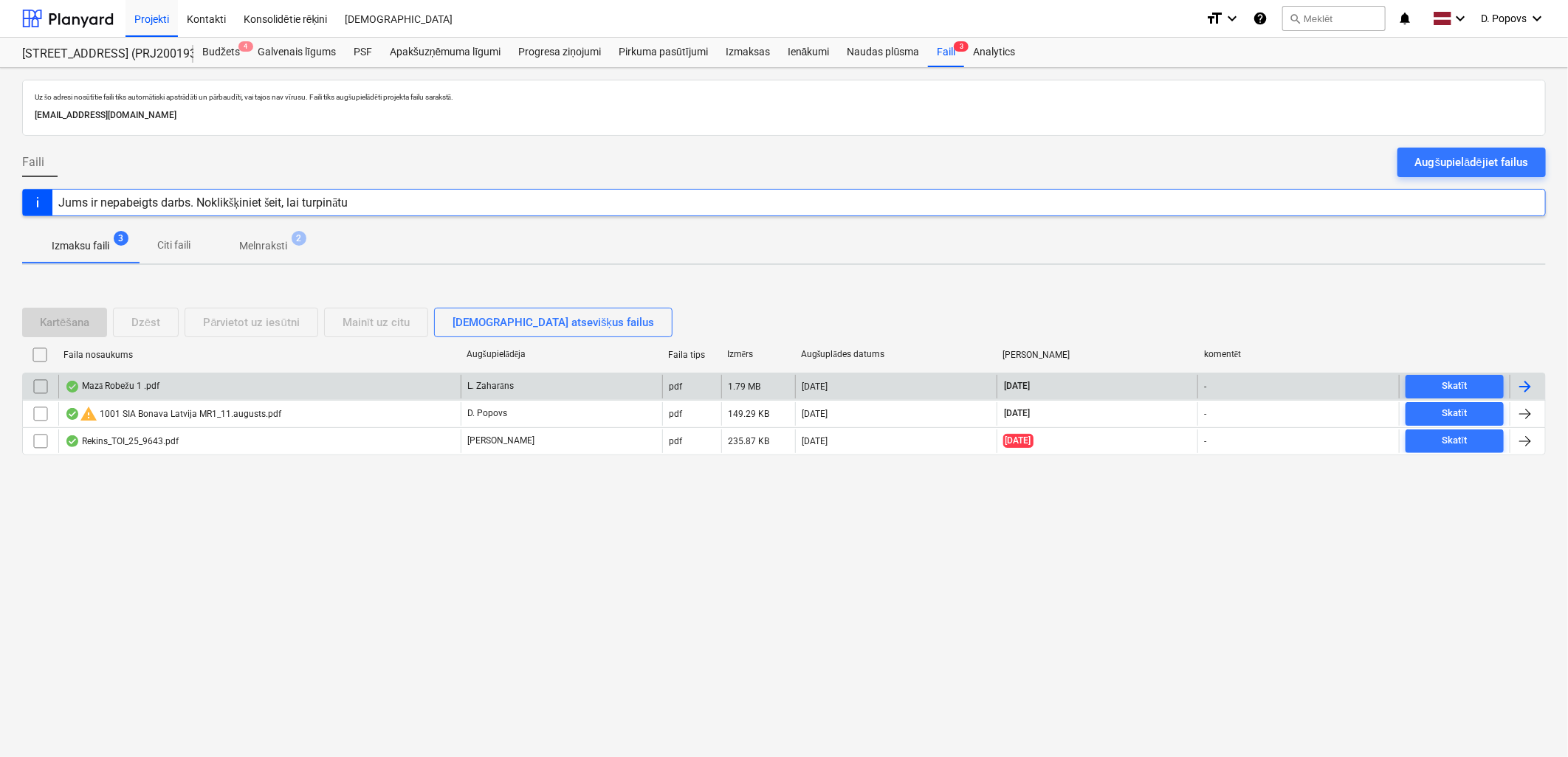
click at [344, 391] on div "Mazā Robežu 1 .pdf" at bounding box center [259, 386] width 402 height 23
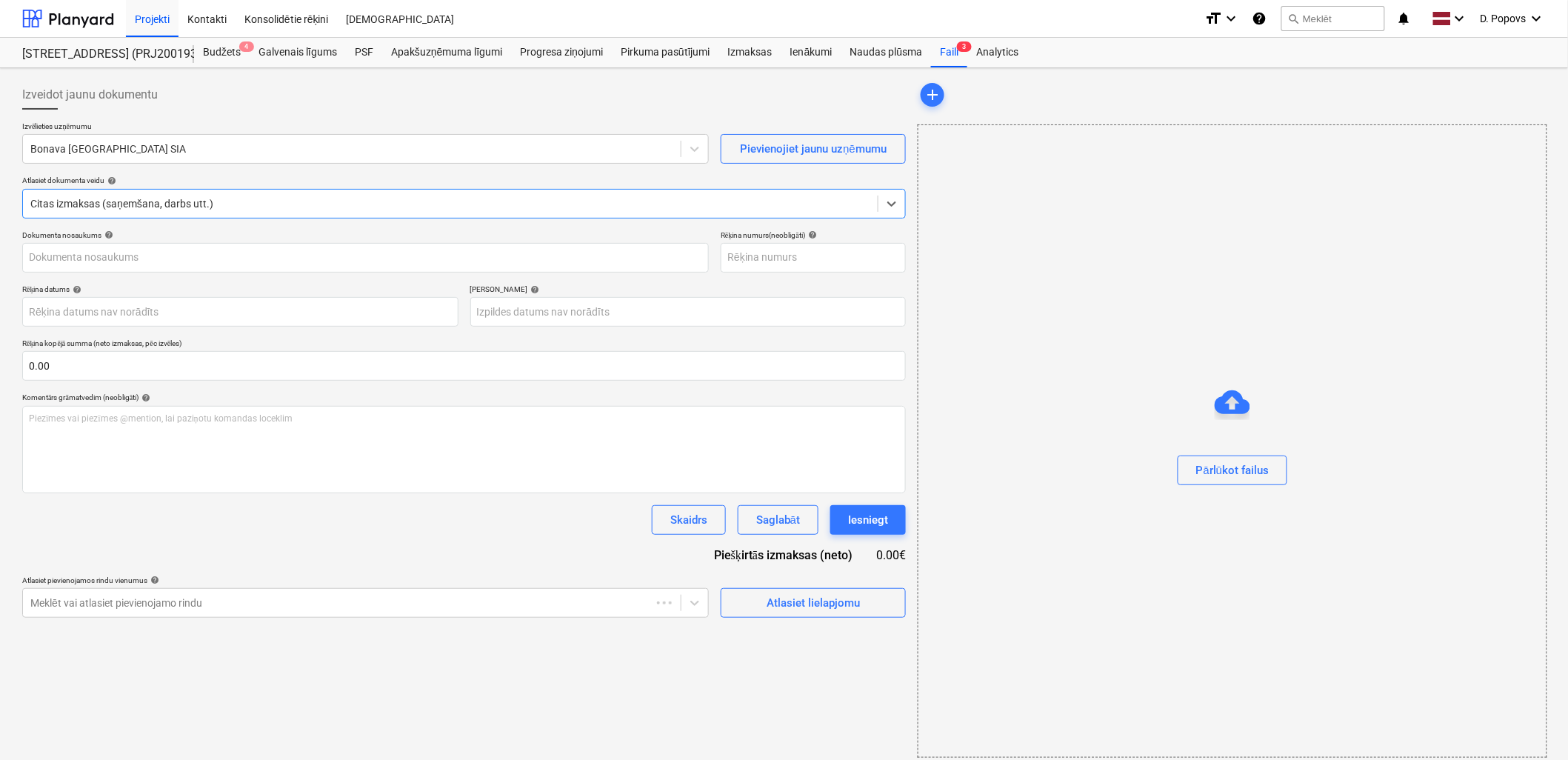
type input "Mazā Robežu 1 .pdf"
type input "[DATE]"
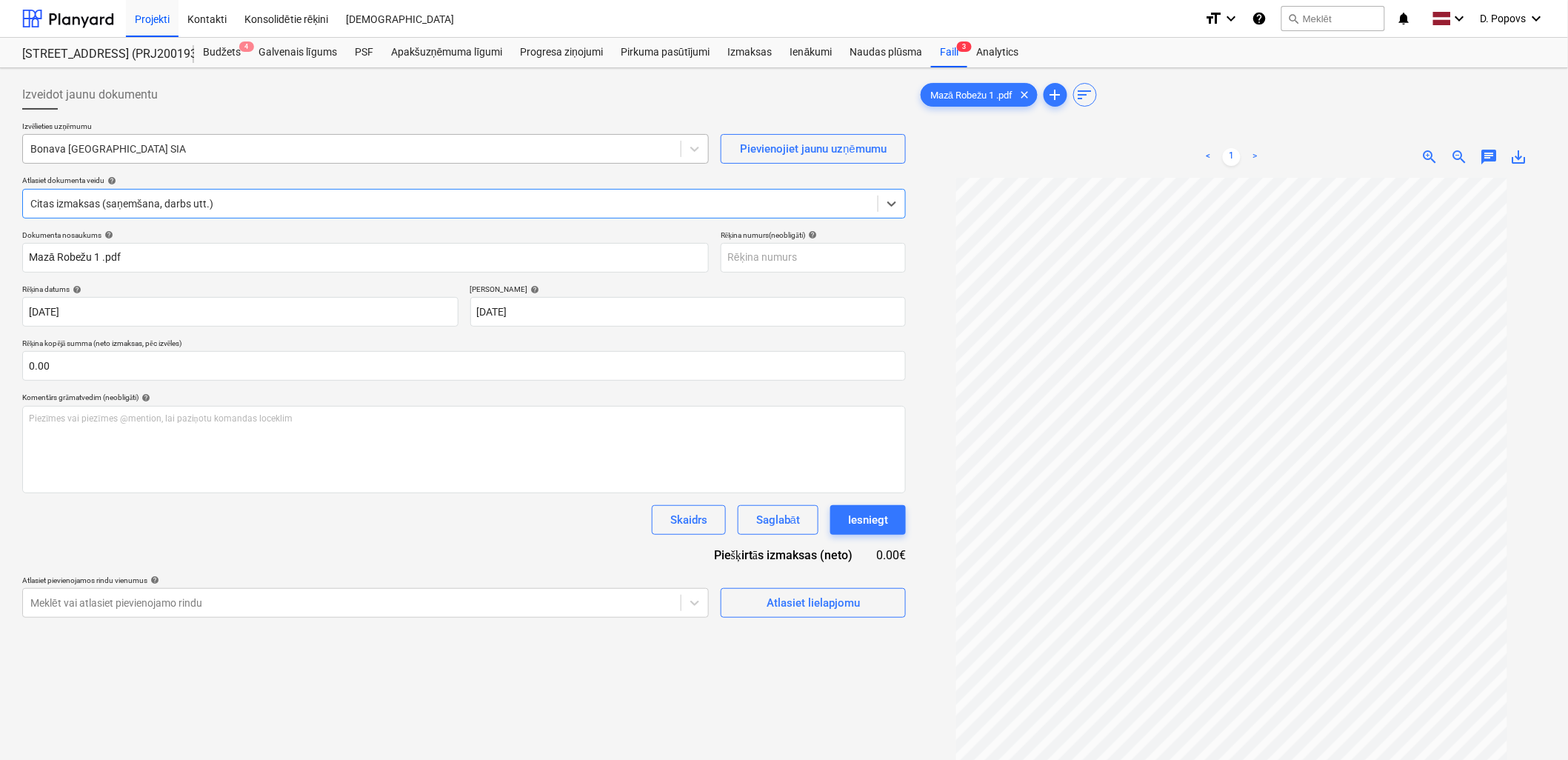
click at [222, 145] on div at bounding box center [351, 149] width 643 height 15
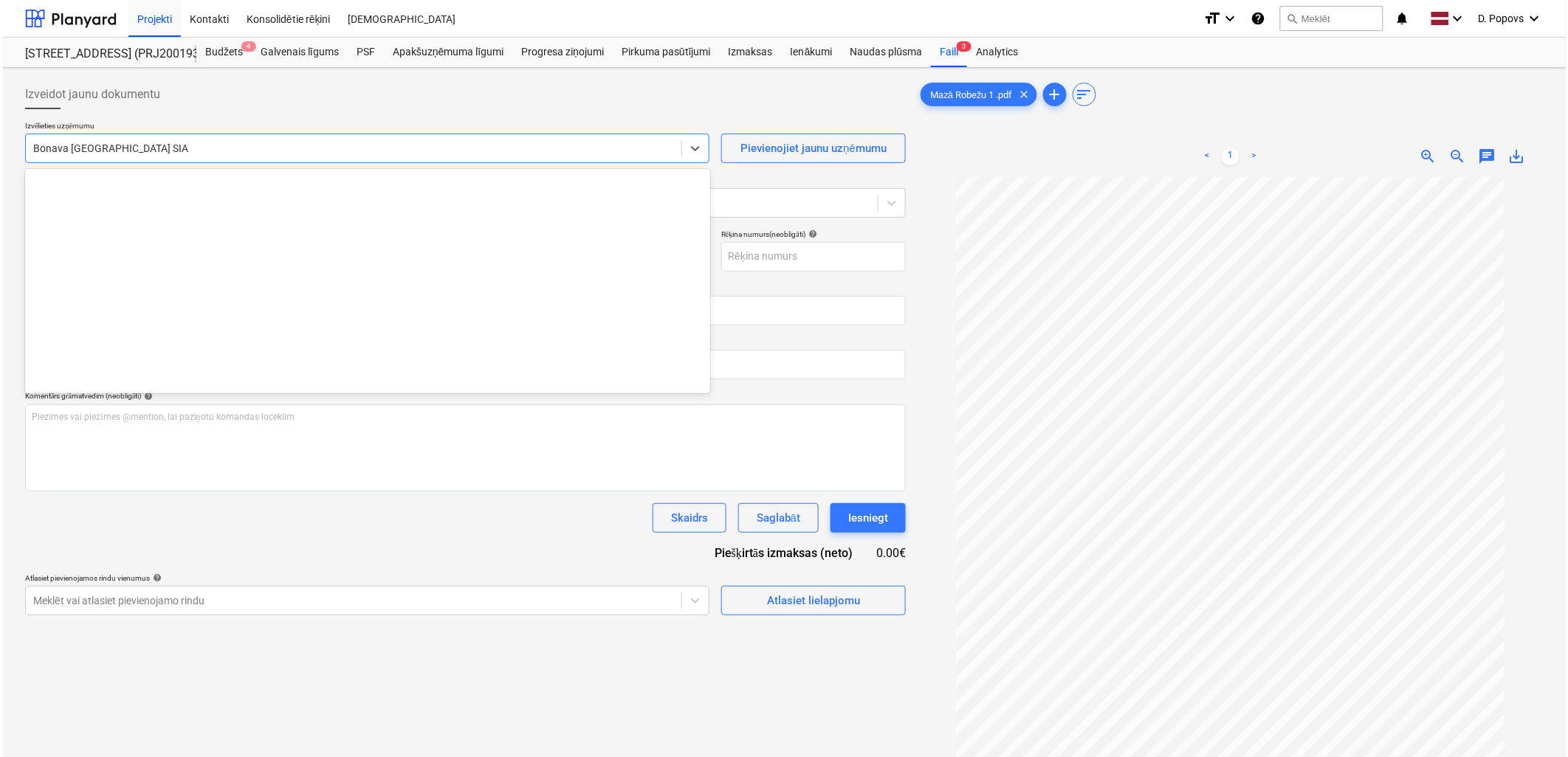
scroll to position [2711, 0]
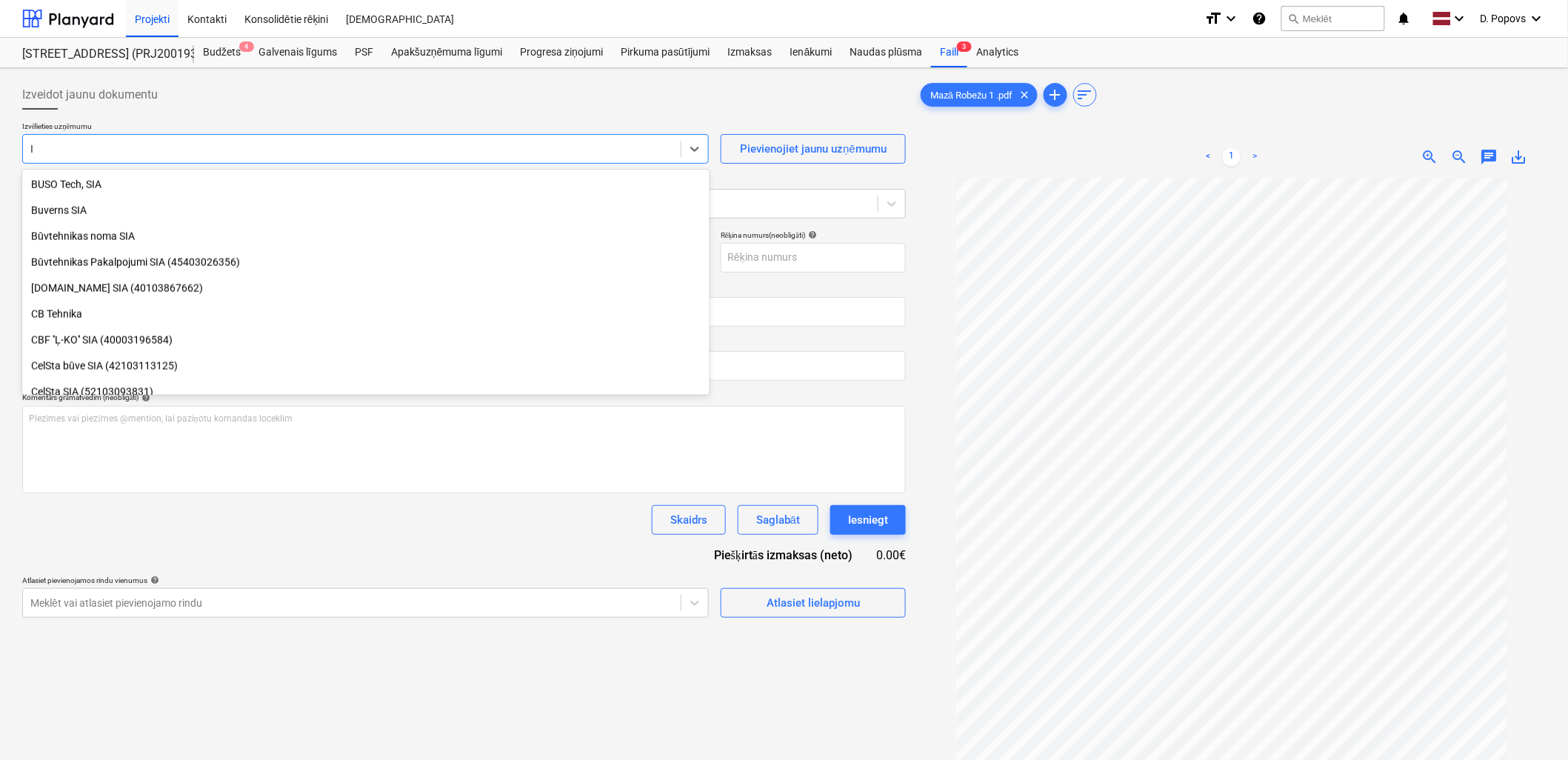
type input "IB"
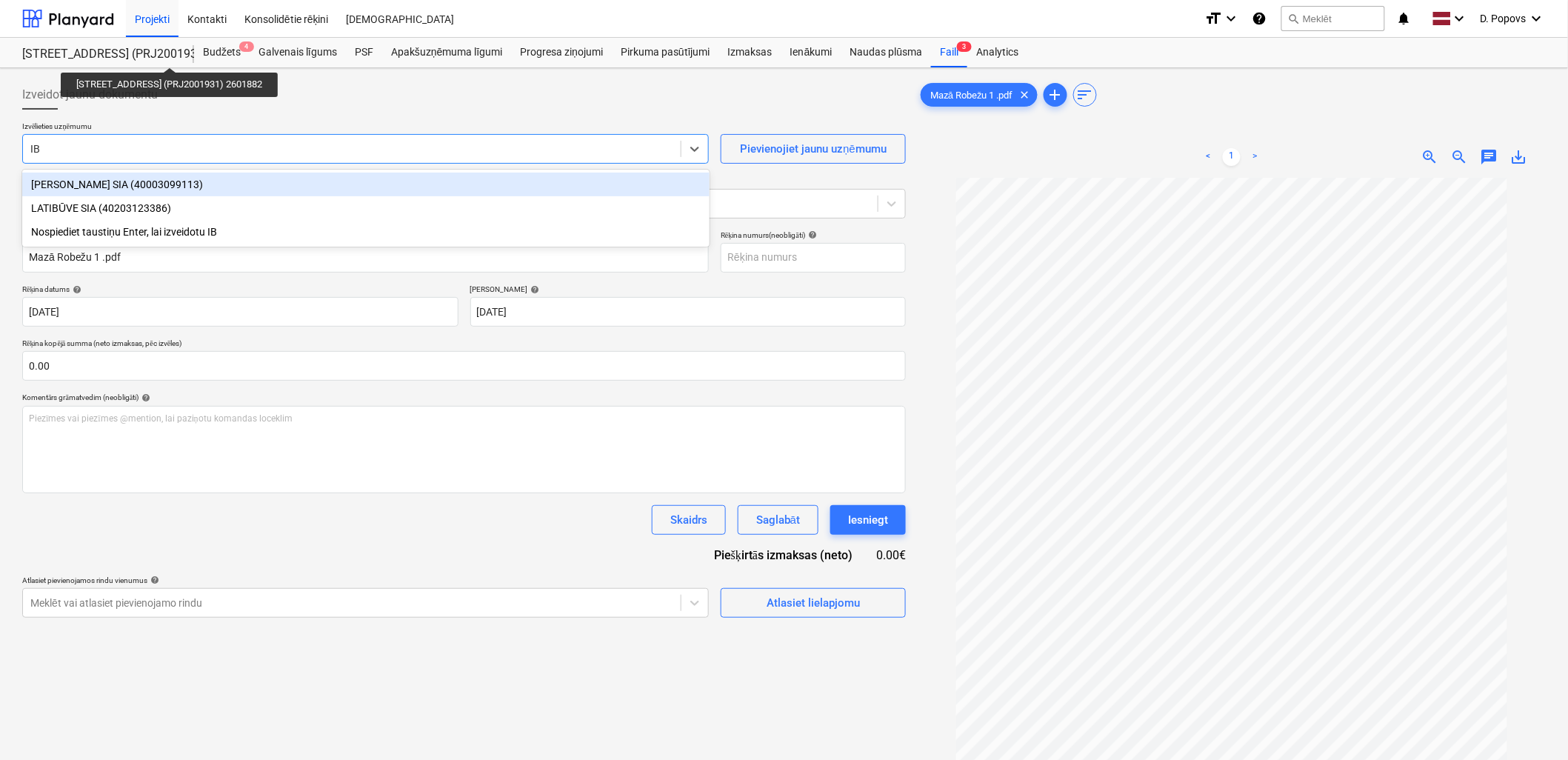
click at [251, 175] on div "[PERSON_NAME] SIA (40003099113)" at bounding box center [366, 184] width 688 height 23
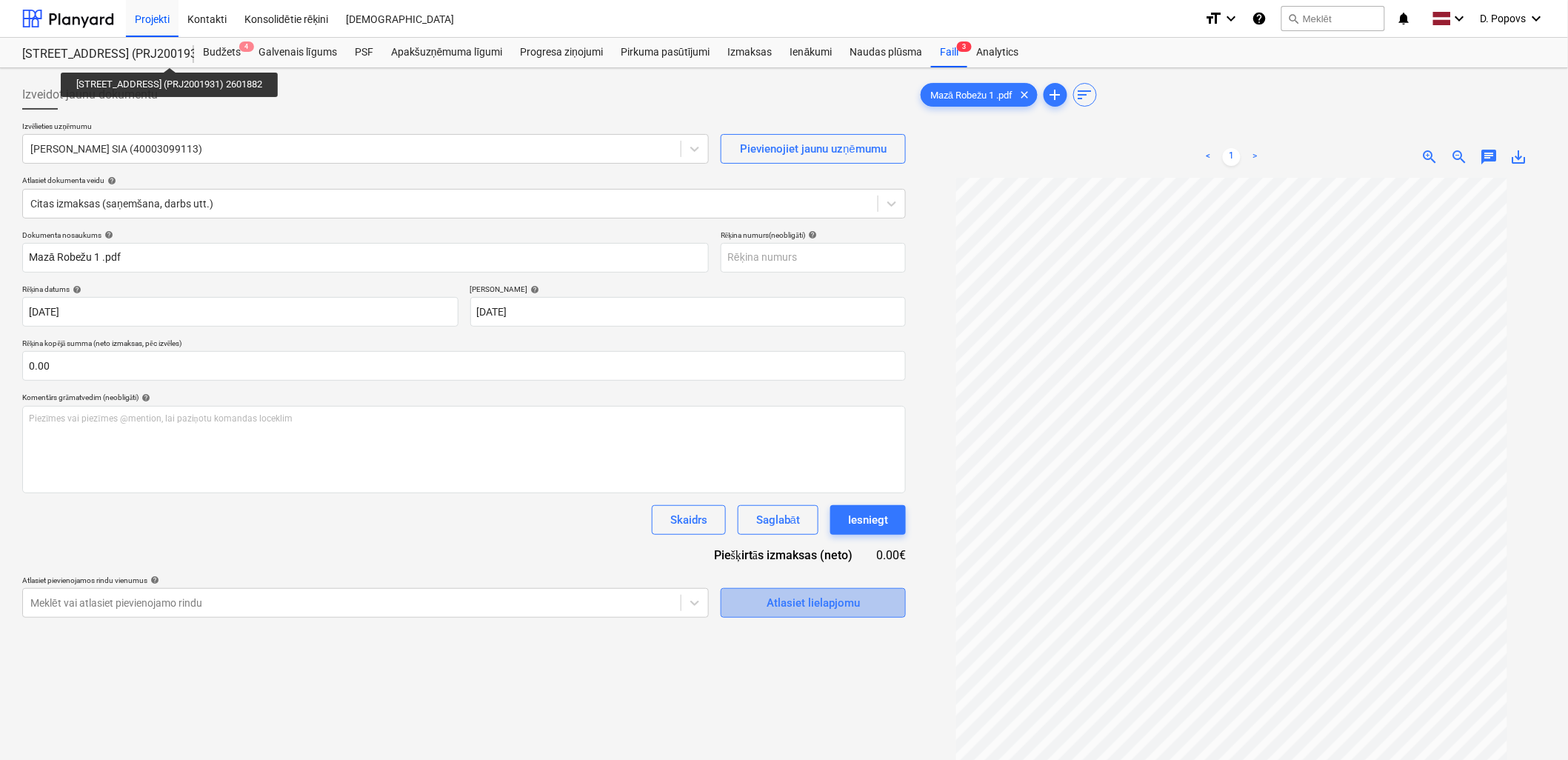
click at [800, 614] on button "Atlasiet lielapjomu" at bounding box center [814, 603] width 185 height 30
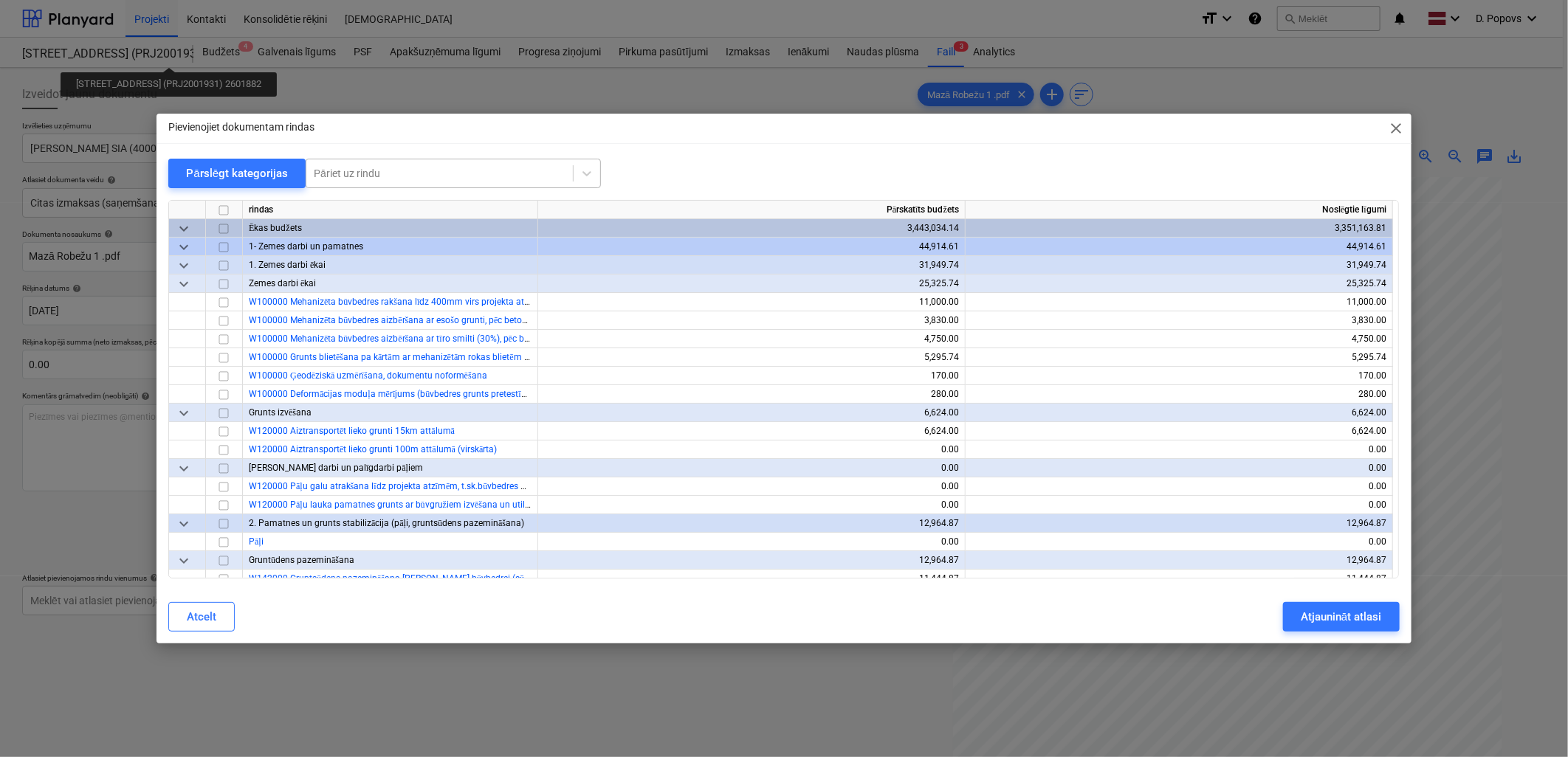
click at [426, 177] on div at bounding box center [439, 173] width 251 height 15
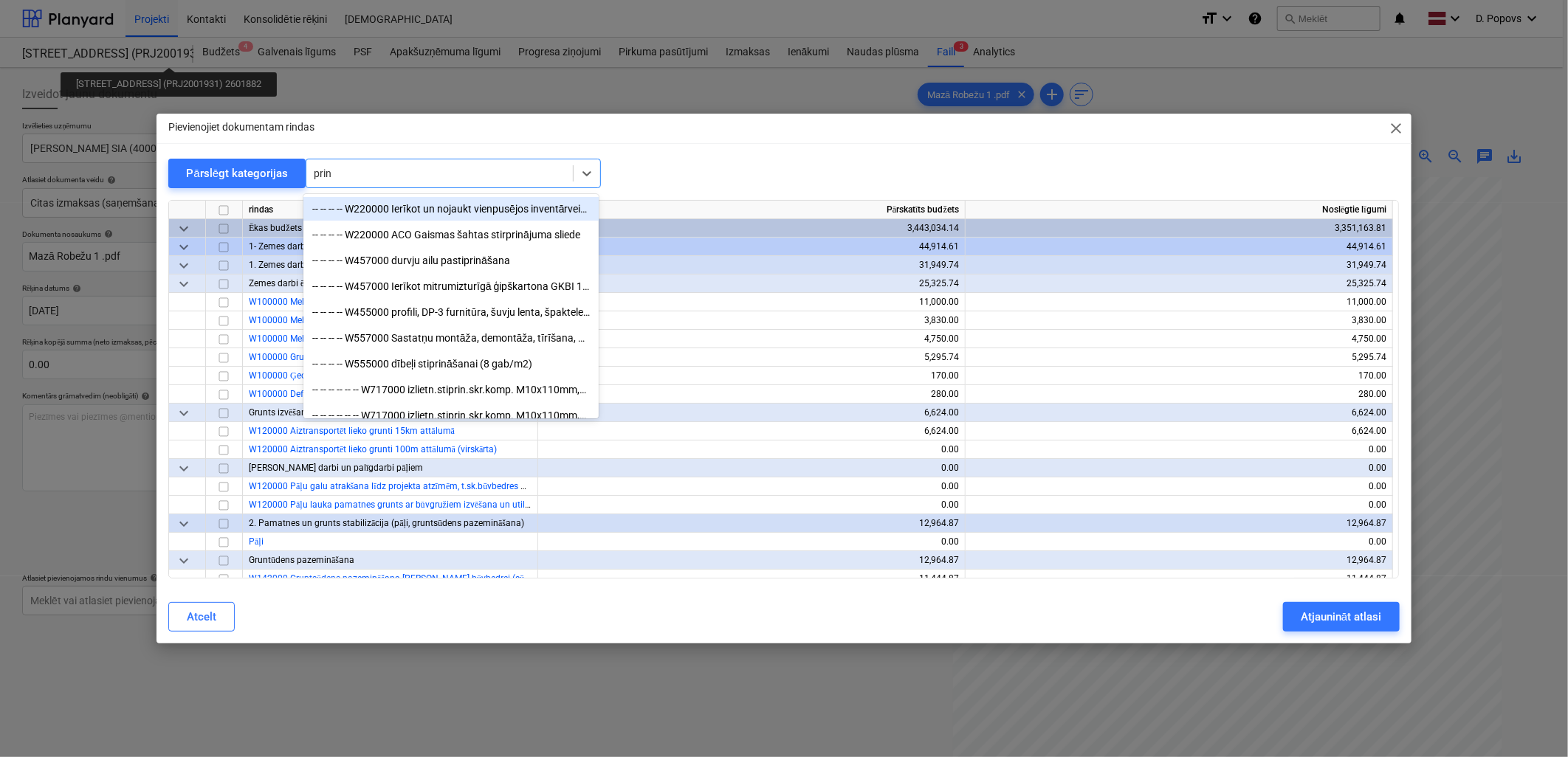
type input "print"
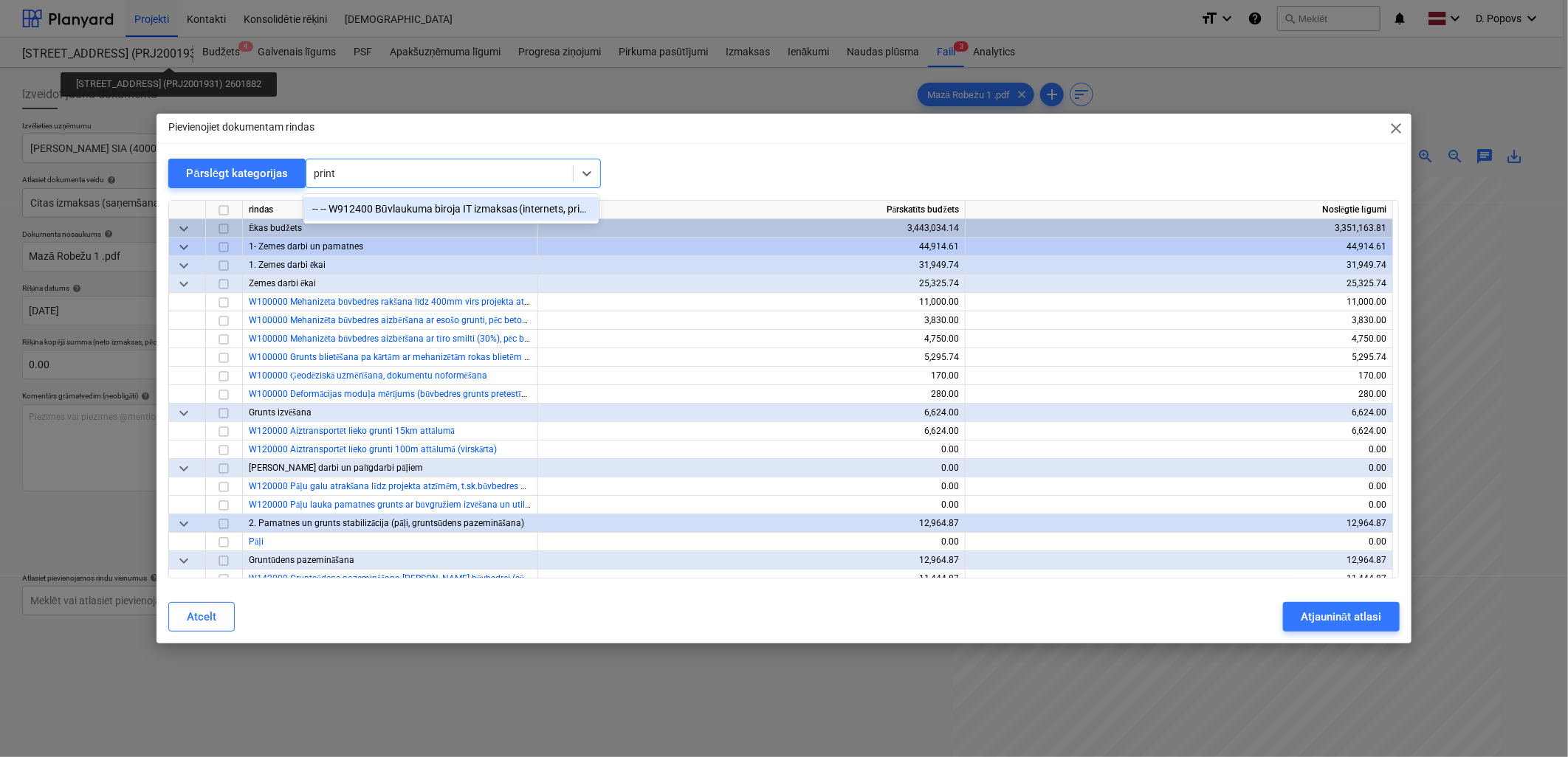
click at [429, 214] on div "-- -- W912400 Būvlaukuma biroja IT izmaksas (internets, printeru izmantošana)" at bounding box center [451, 209] width 295 height 23
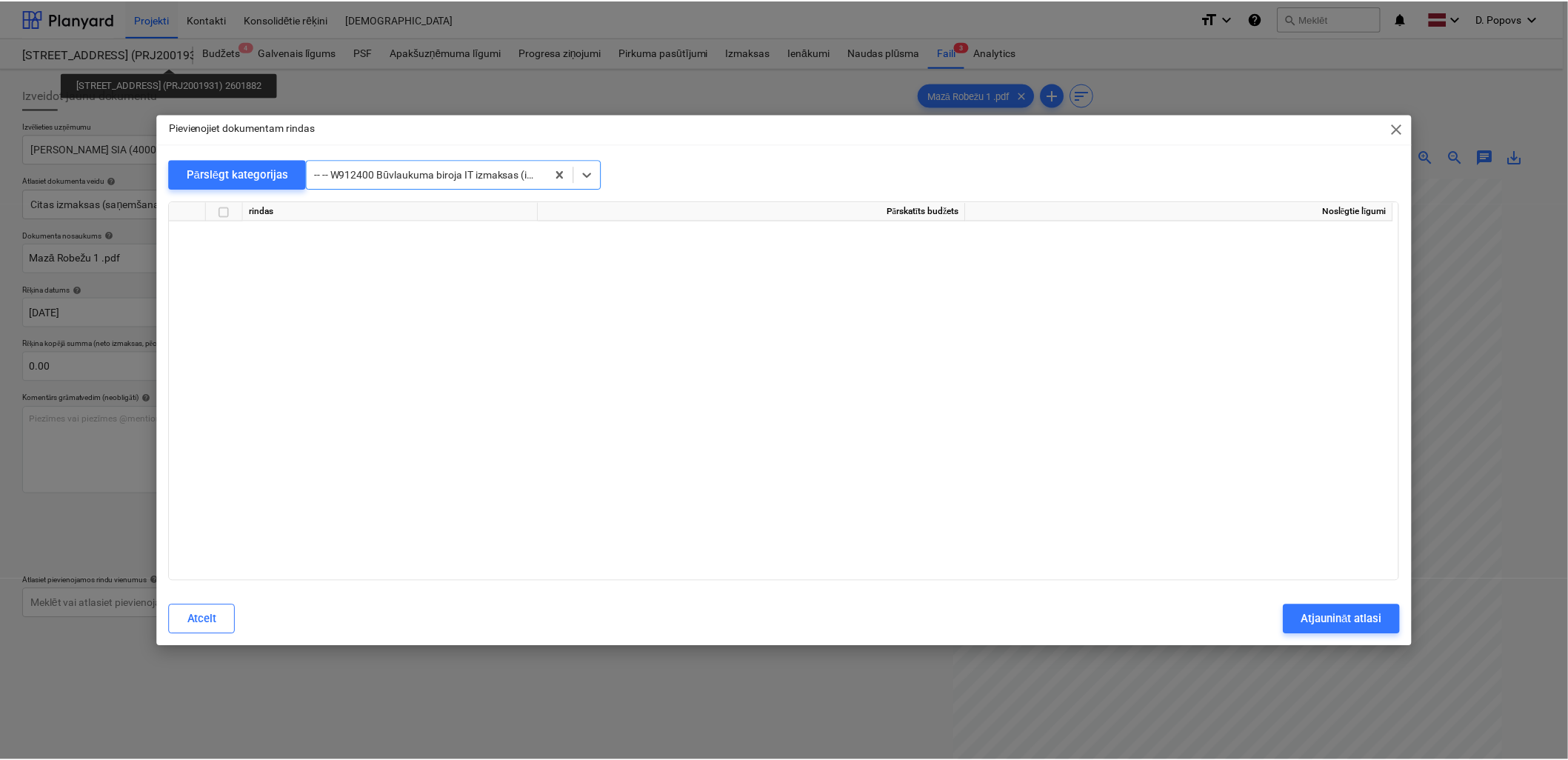
scroll to position [13608, 0]
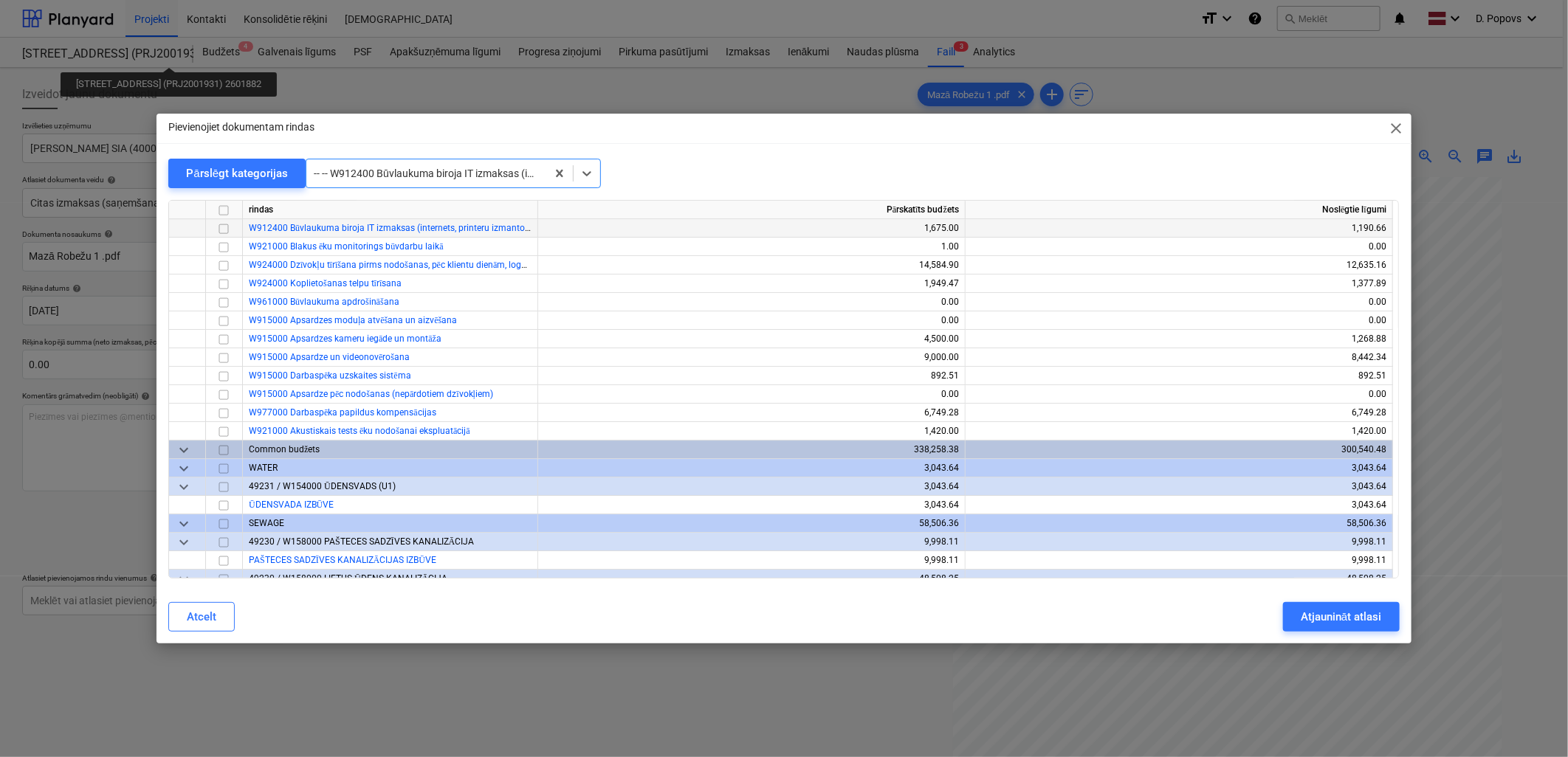
click at [225, 224] on input "checkbox" at bounding box center [223, 228] width 17 height 17
click at [1368, 623] on div "Atjaunināt atlasi" at bounding box center [1341, 616] width 80 height 19
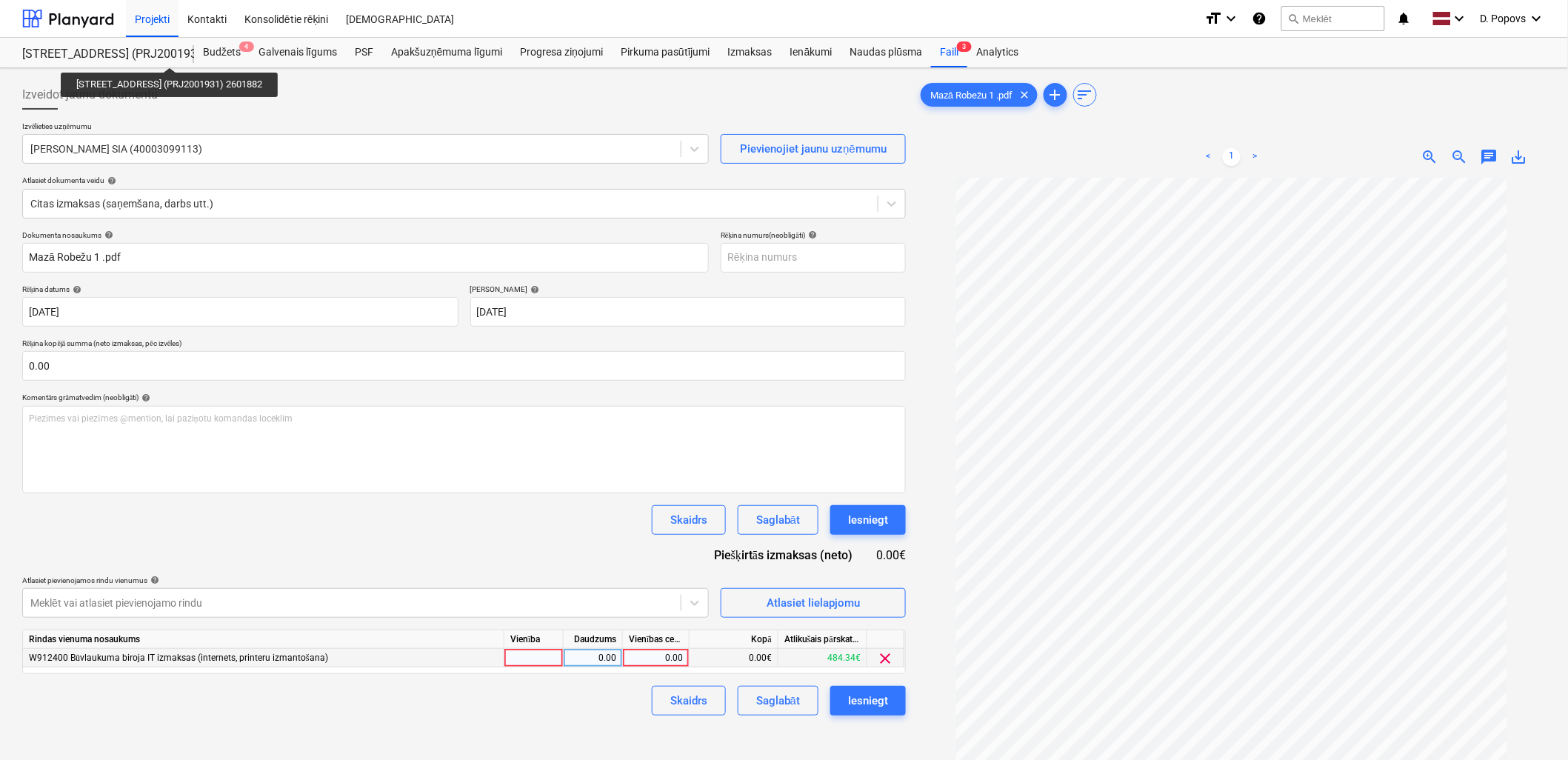
click at [681, 654] on div "0.00" at bounding box center [655, 658] width 54 height 18
type input "98.79"
click at [560, 719] on div "Izveidot jaunu dokumentu Izvēlieties uzņēmumu [PERSON_NAME] SIA (40003099113) P…" at bounding box center [465, 488] width 896 height 828
click at [783, 715] on button "Saglabāt" at bounding box center [778, 701] width 81 height 30
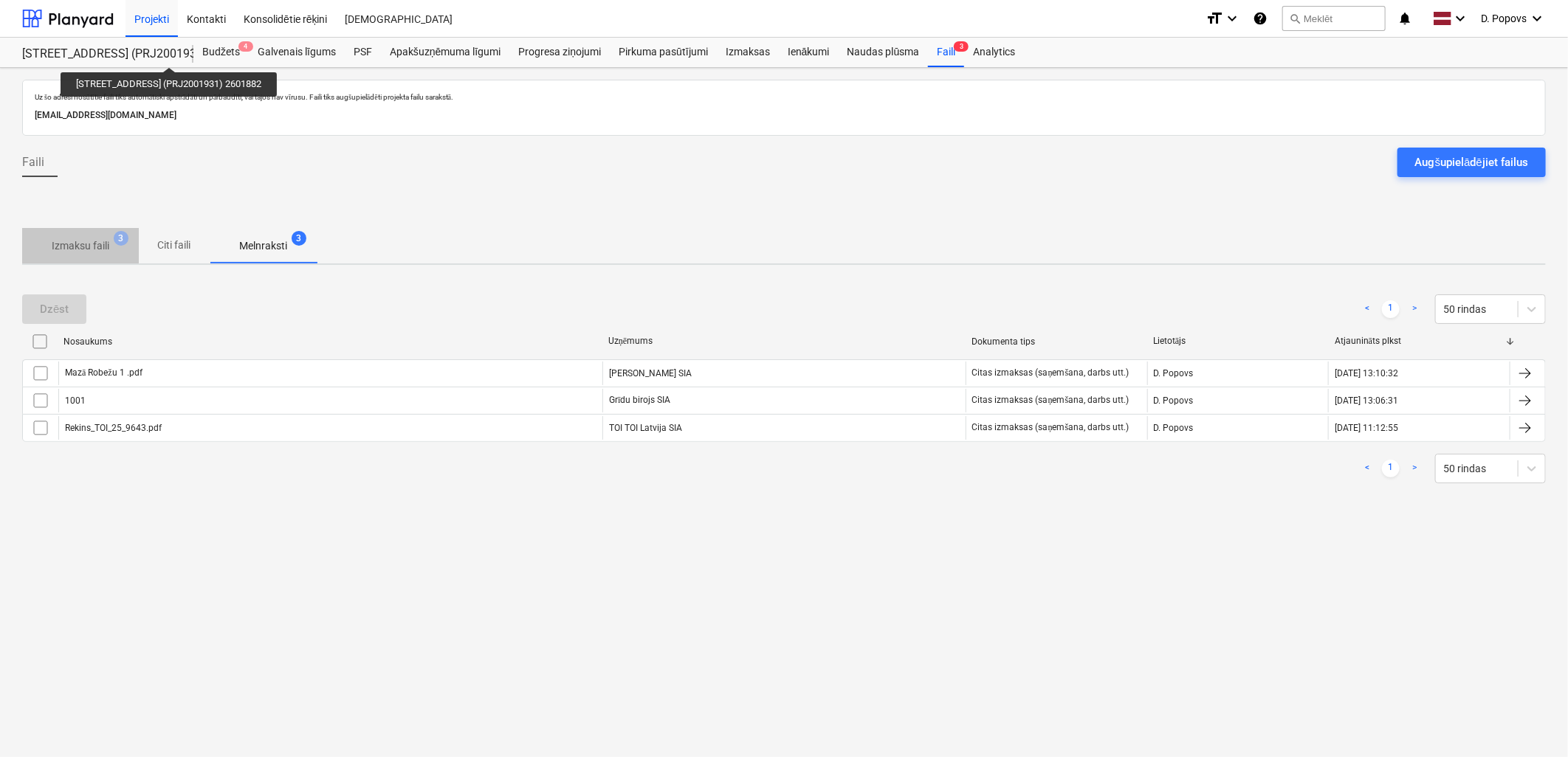
click at [78, 250] on p "Izmaksu faili" at bounding box center [80, 245] width 57 height 16
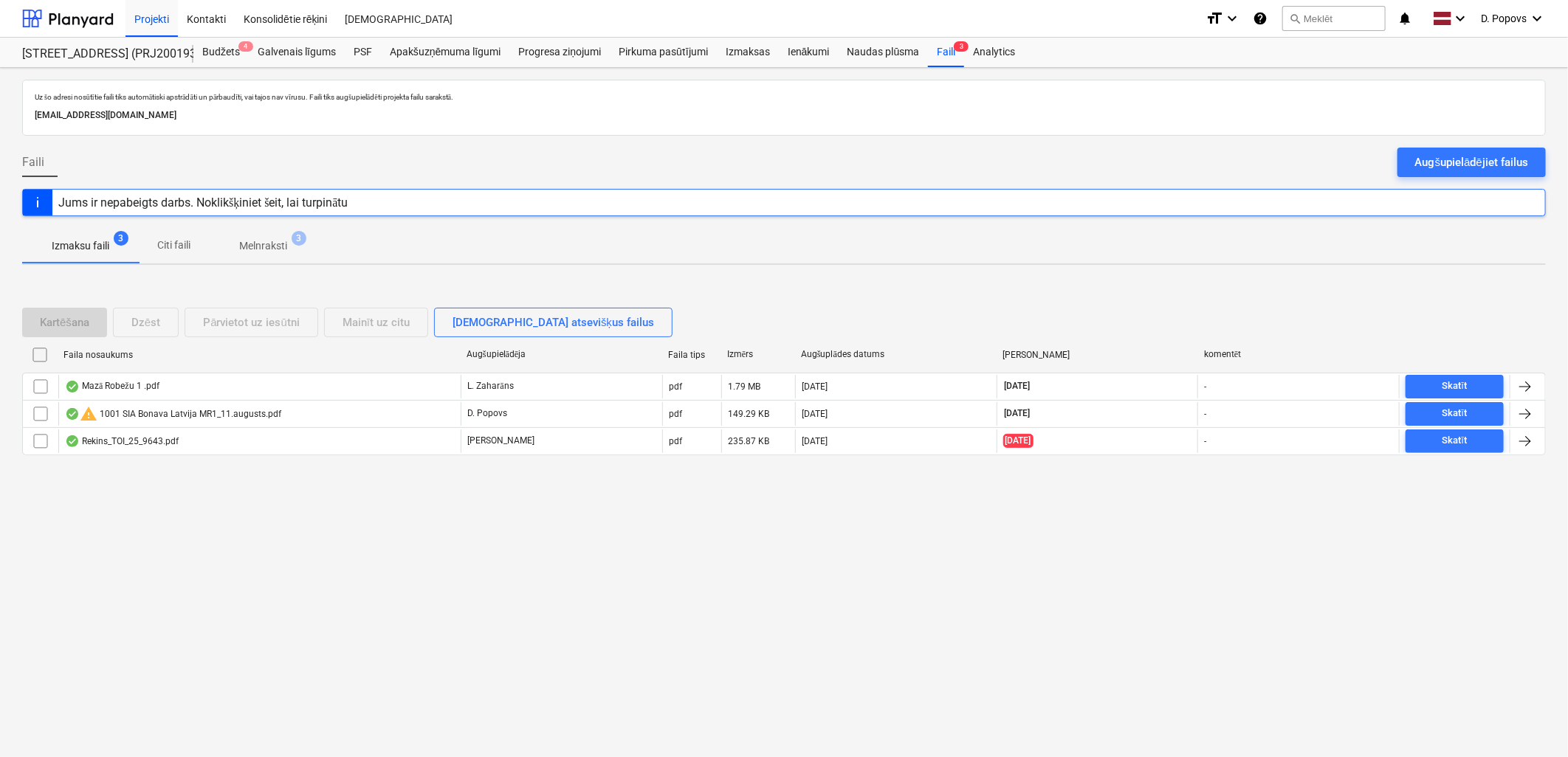
click at [499, 410] on p "D. Popovs" at bounding box center [487, 413] width 40 height 12
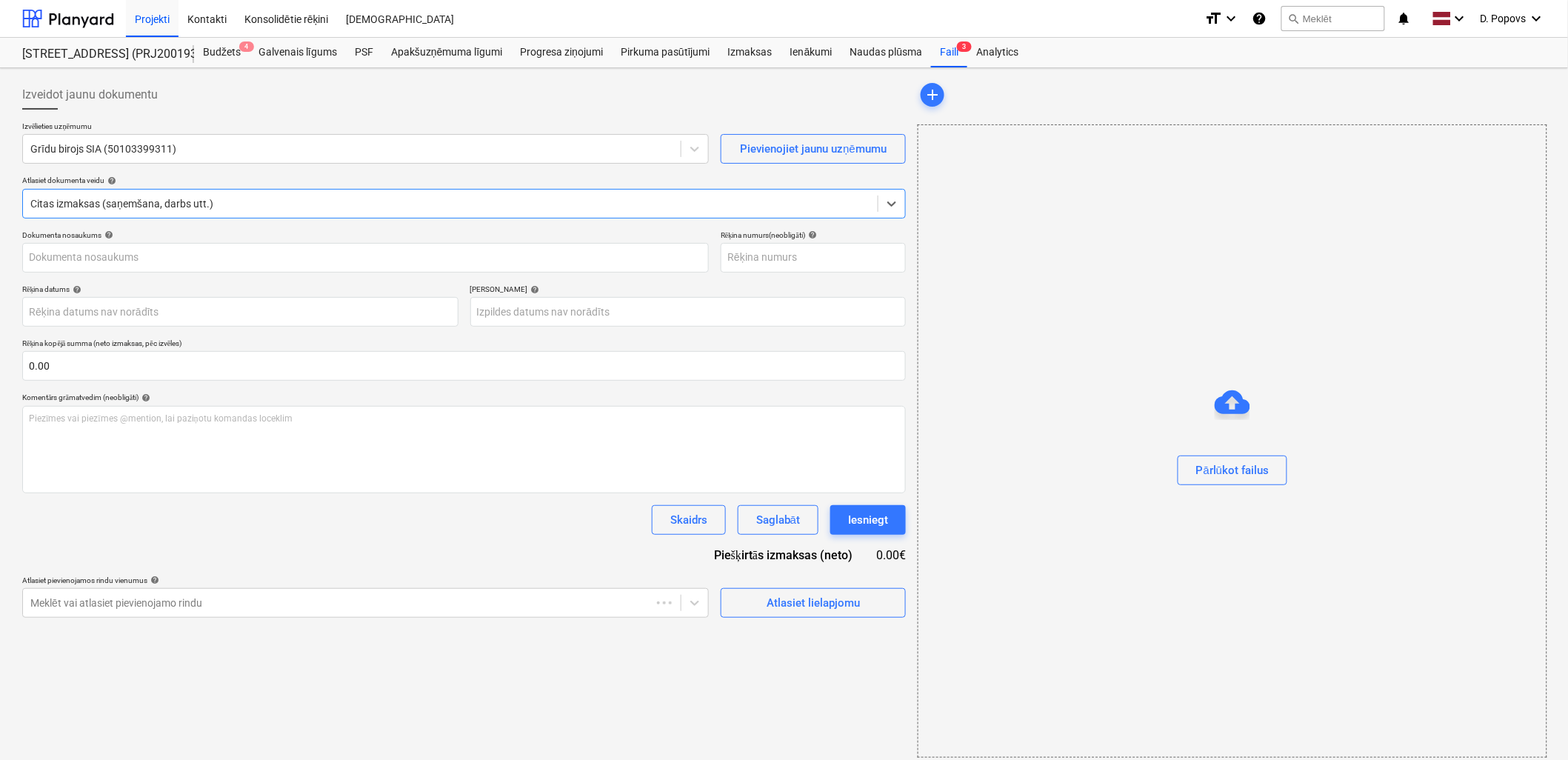
type input "1001"
type input "[DATE]"
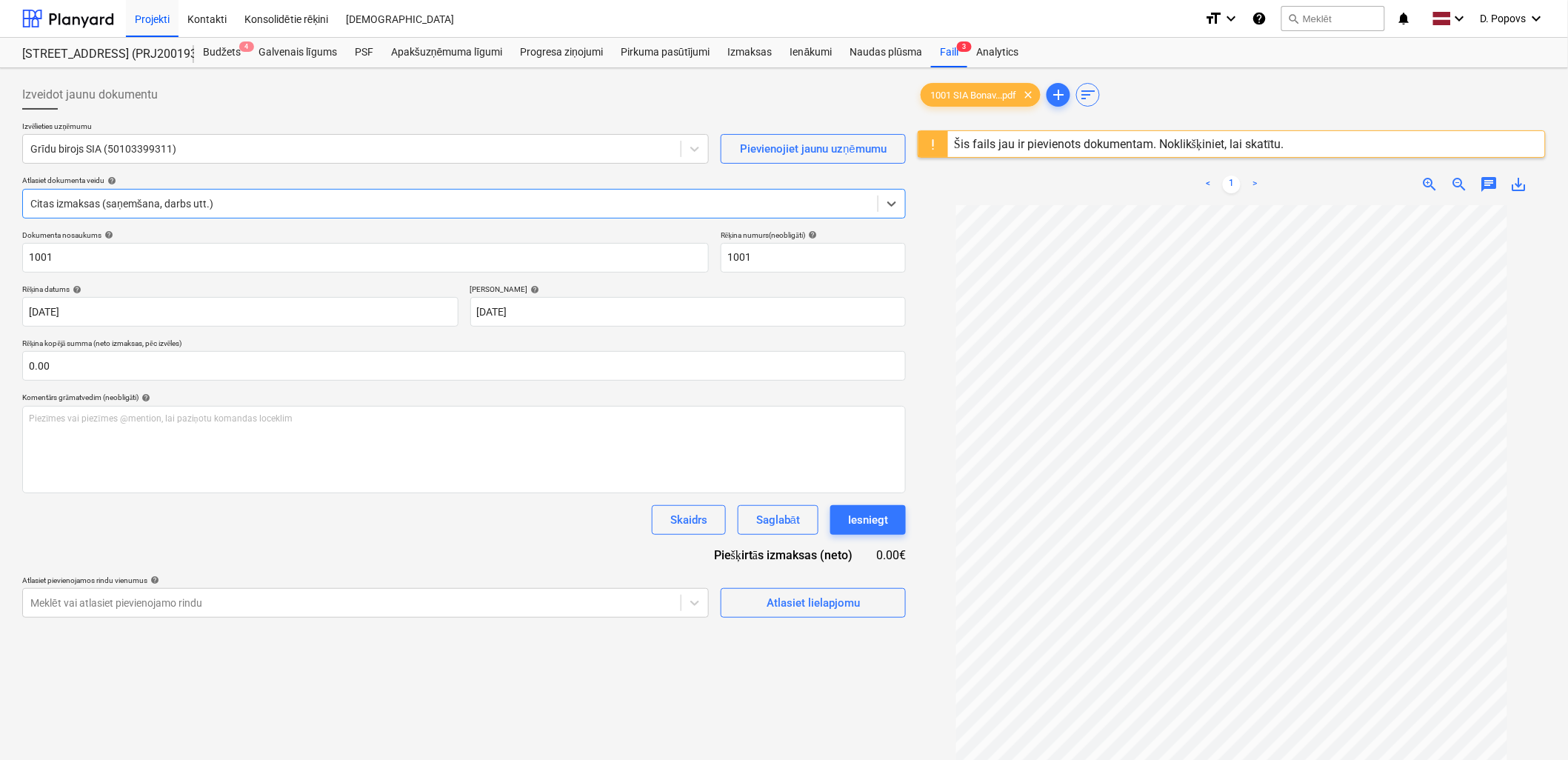
click at [1058, 141] on div "Šis fails jau ir pievienots dokumentam. Noklikšķiniet, lai skatītu." at bounding box center [1119, 144] width 331 height 14
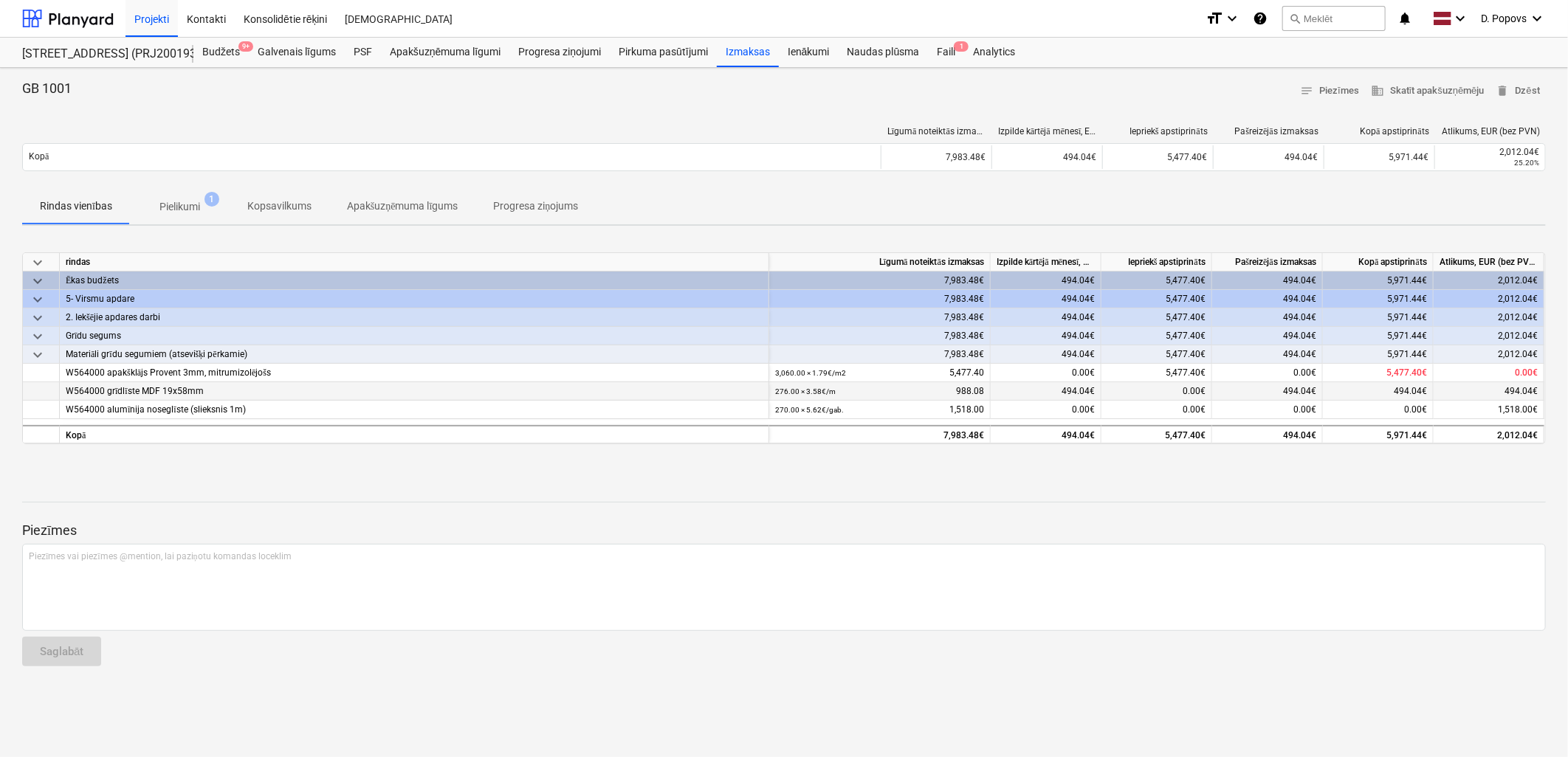
click at [772, 391] on div "276.00 × 3.58€ / m 988.08" at bounding box center [879, 391] width 222 height 18
drag, startPoint x: 1355, startPoint y: 382, endPoint x: 1367, endPoint y: 391, distance: 15.0
click at [1356, 382] on div "494.04€" at bounding box center [1377, 391] width 110 height 18
click at [1408, 390] on span "494.04€" at bounding box center [1410, 391] width 33 height 10
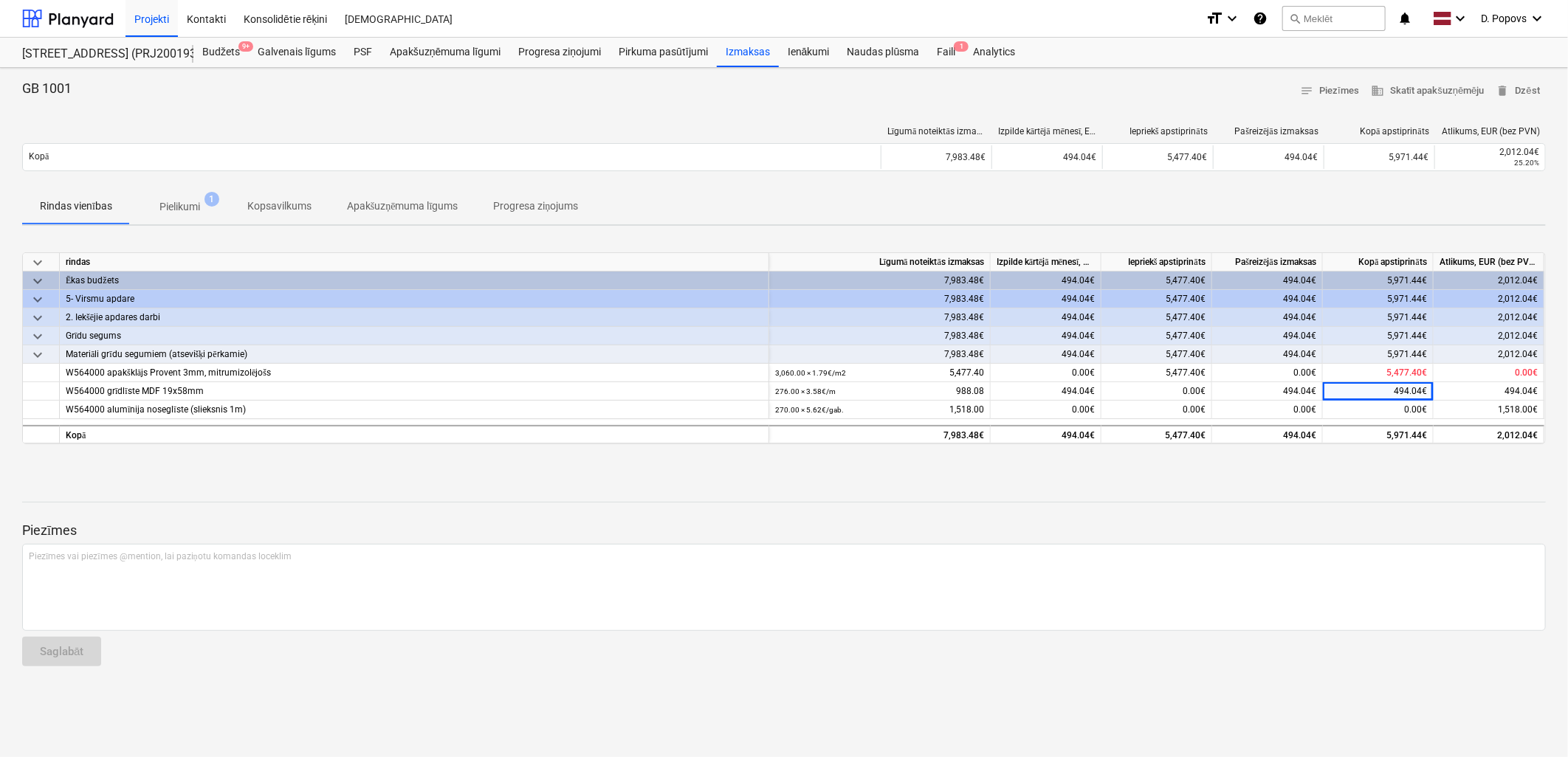
click at [758, 533] on p "Piezīmes" at bounding box center [784, 530] width 1523 height 17
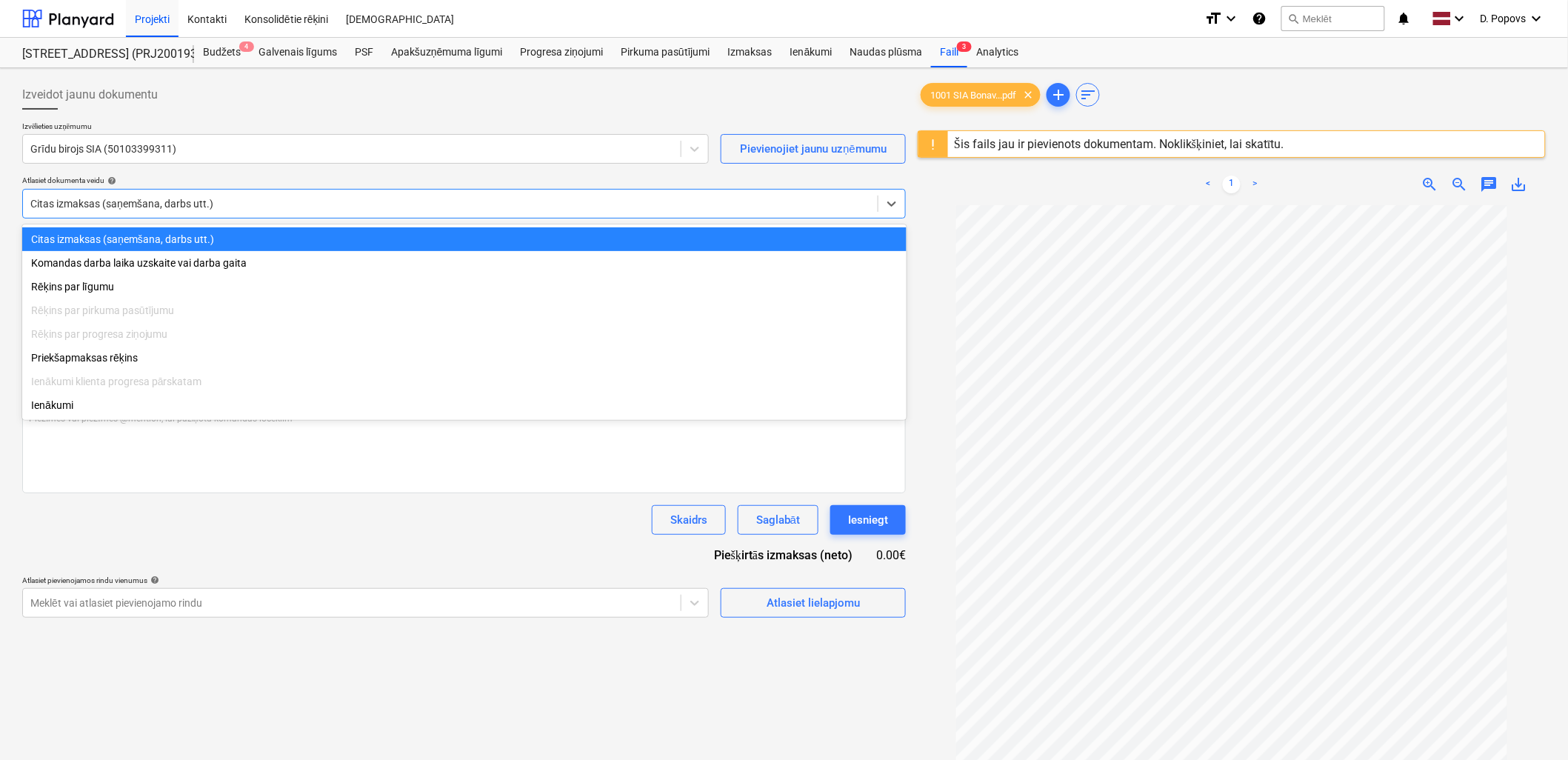
click at [178, 216] on div "Citas izmaksas (saņemšana, darbs utt.)" at bounding box center [464, 204] width 884 height 30
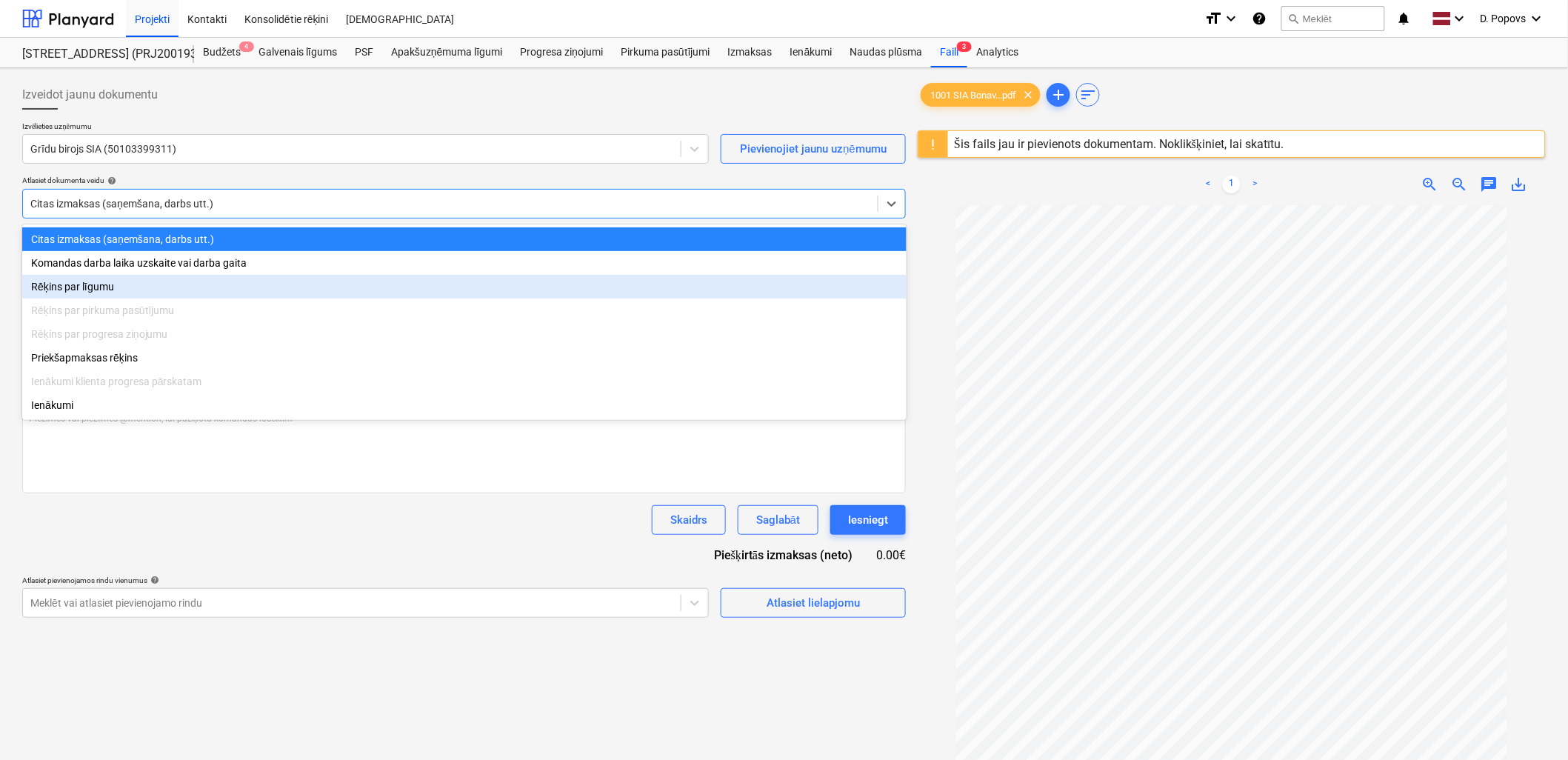
click at [176, 293] on div "Rēķins par līgumu" at bounding box center [465, 286] width 884 height 23
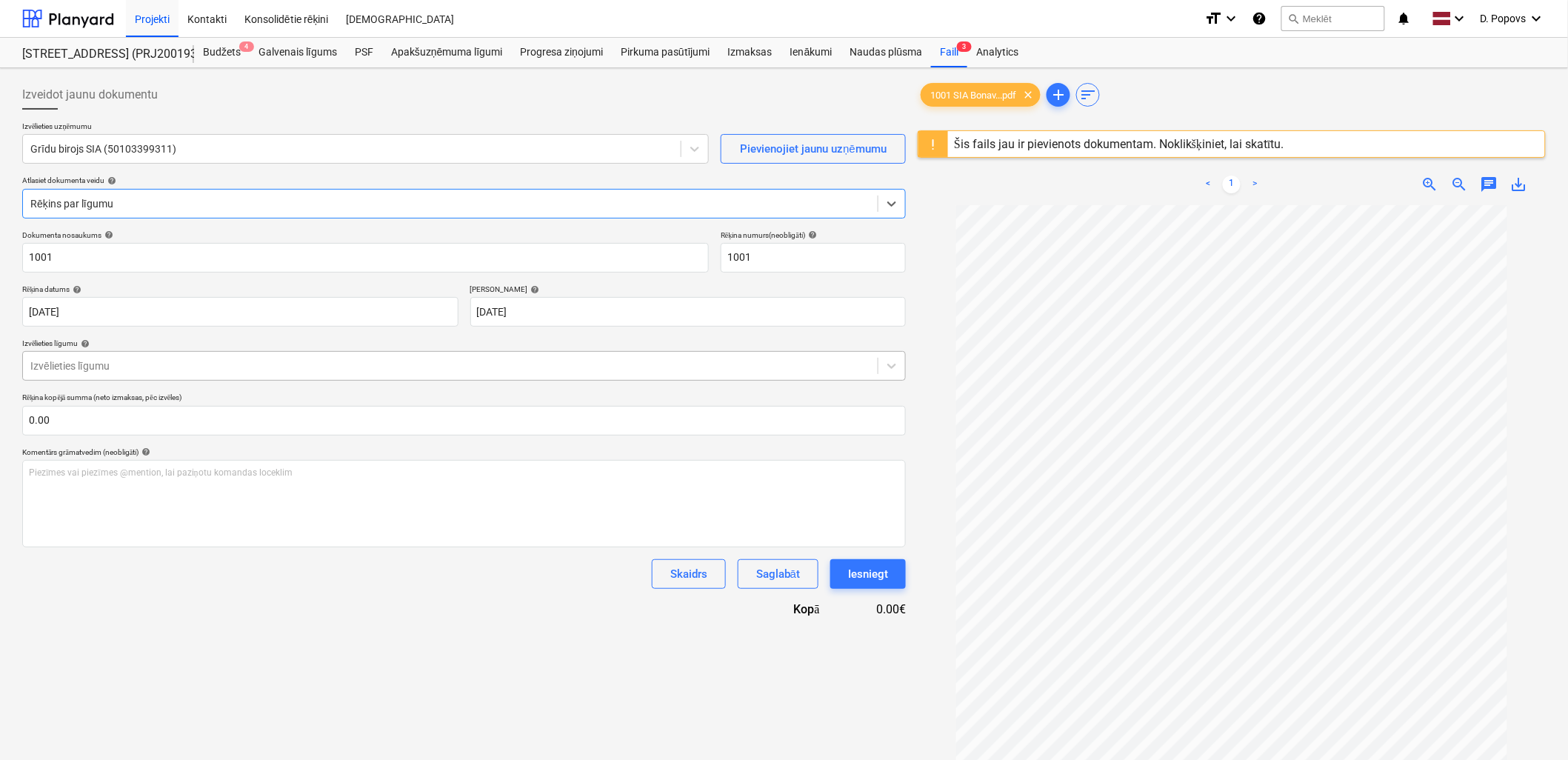
click at [474, 352] on div "Izvēlieties līgumu" at bounding box center [464, 366] width 884 height 30
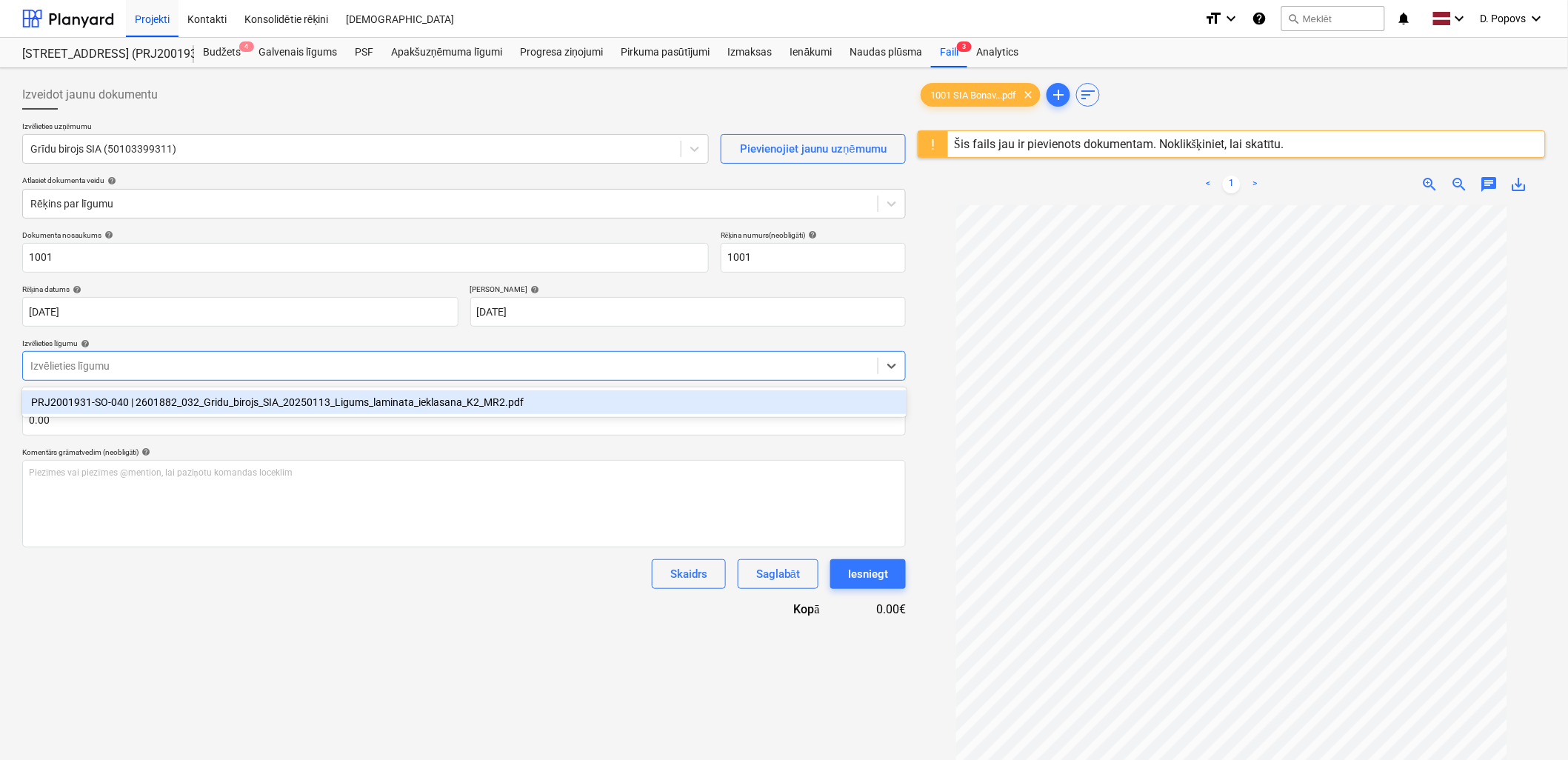
click at [461, 407] on div "PRJ2001931-SO-040 | 2601882_032_Gridu_birojs_SIA_20250113_Ligums_laminata_iekla…" at bounding box center [465, 402] width 884 height 23
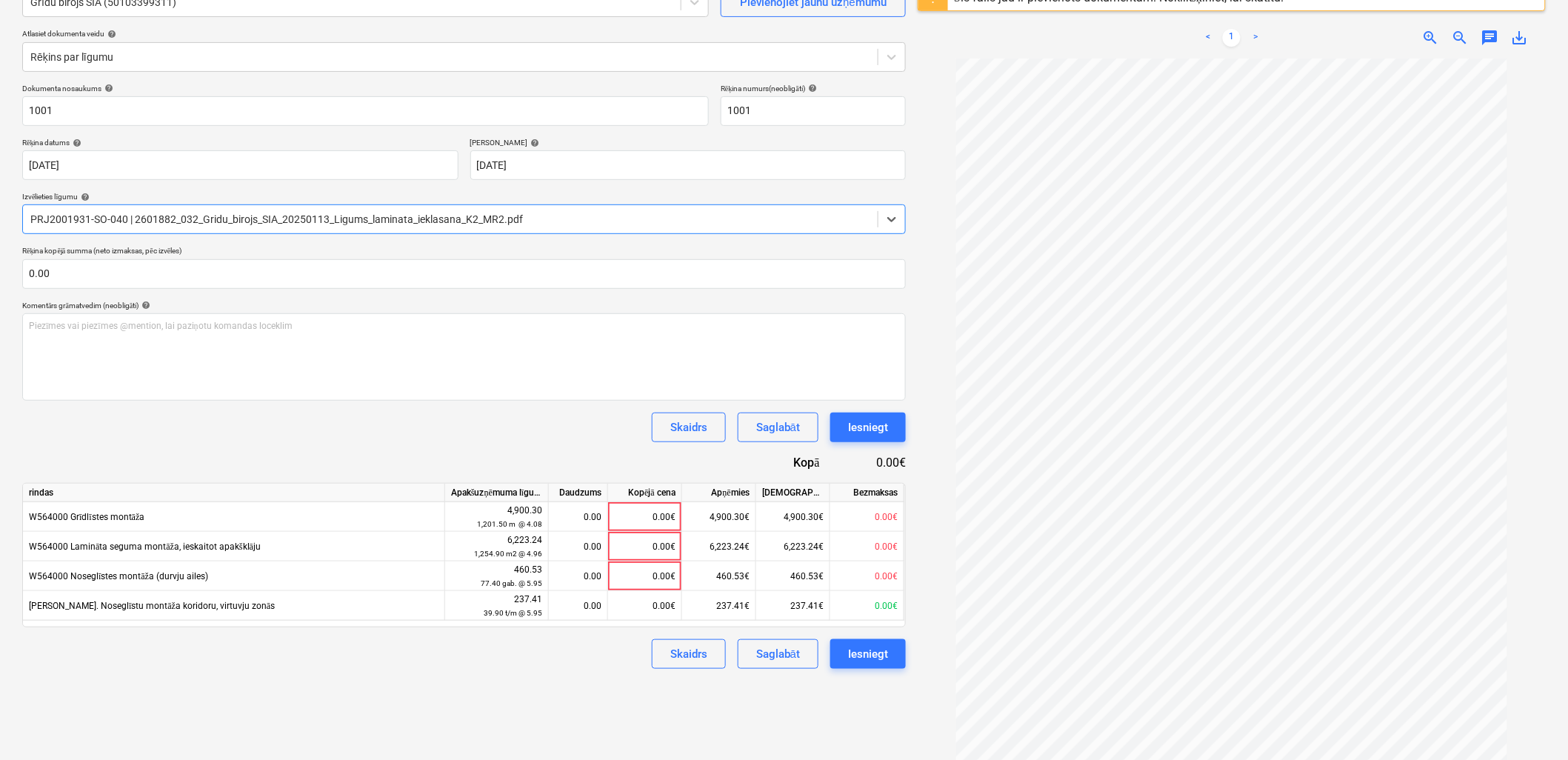
scroll to position [176, 0]
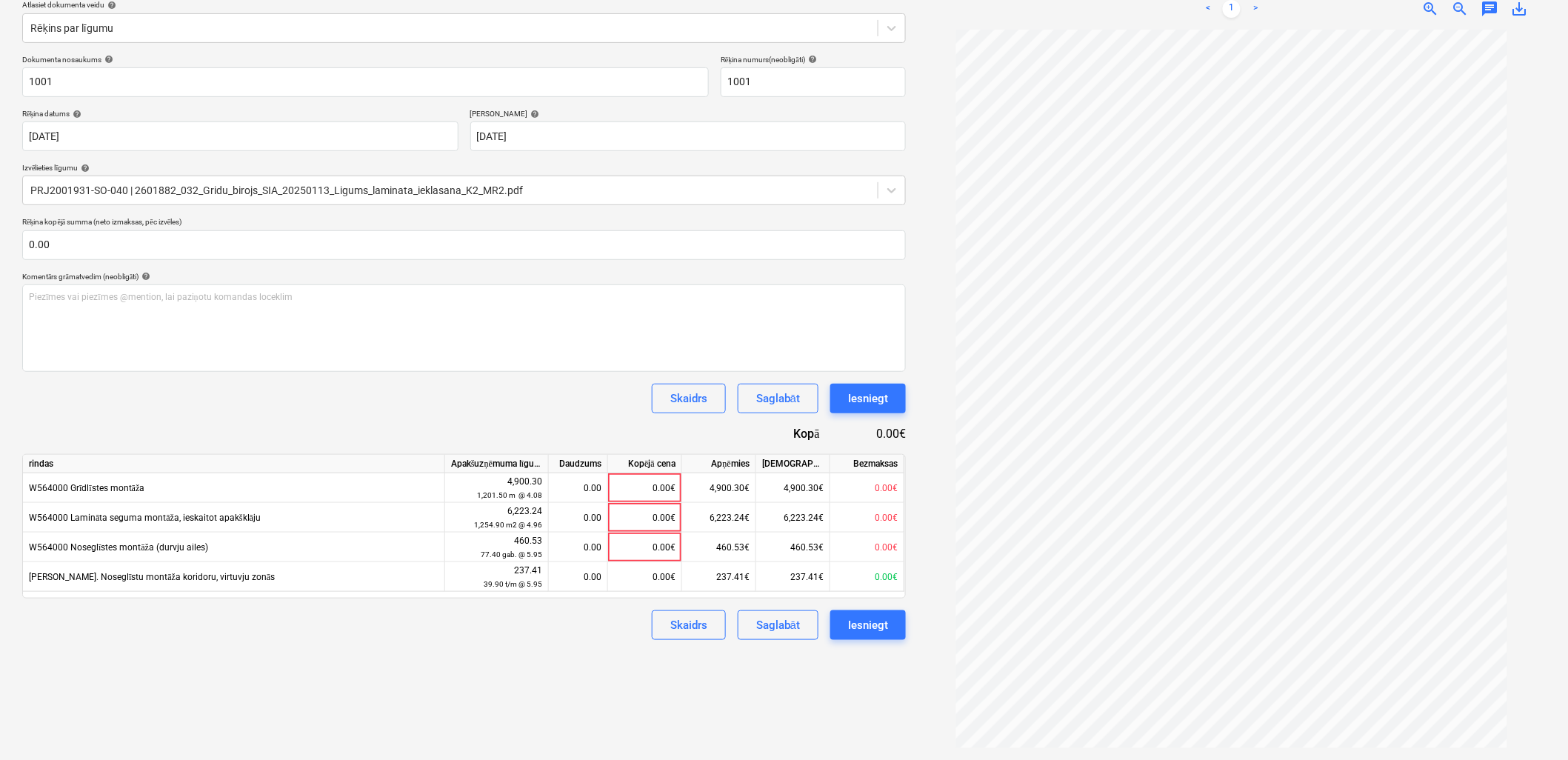
click at [605, 678] on div "Izveidot jaunu dokumentu Izvēlieties uzņēmumu Grīdu birojs SIA (50103399311) Pi…" at bounding box center [465, 326] width 896 height 857
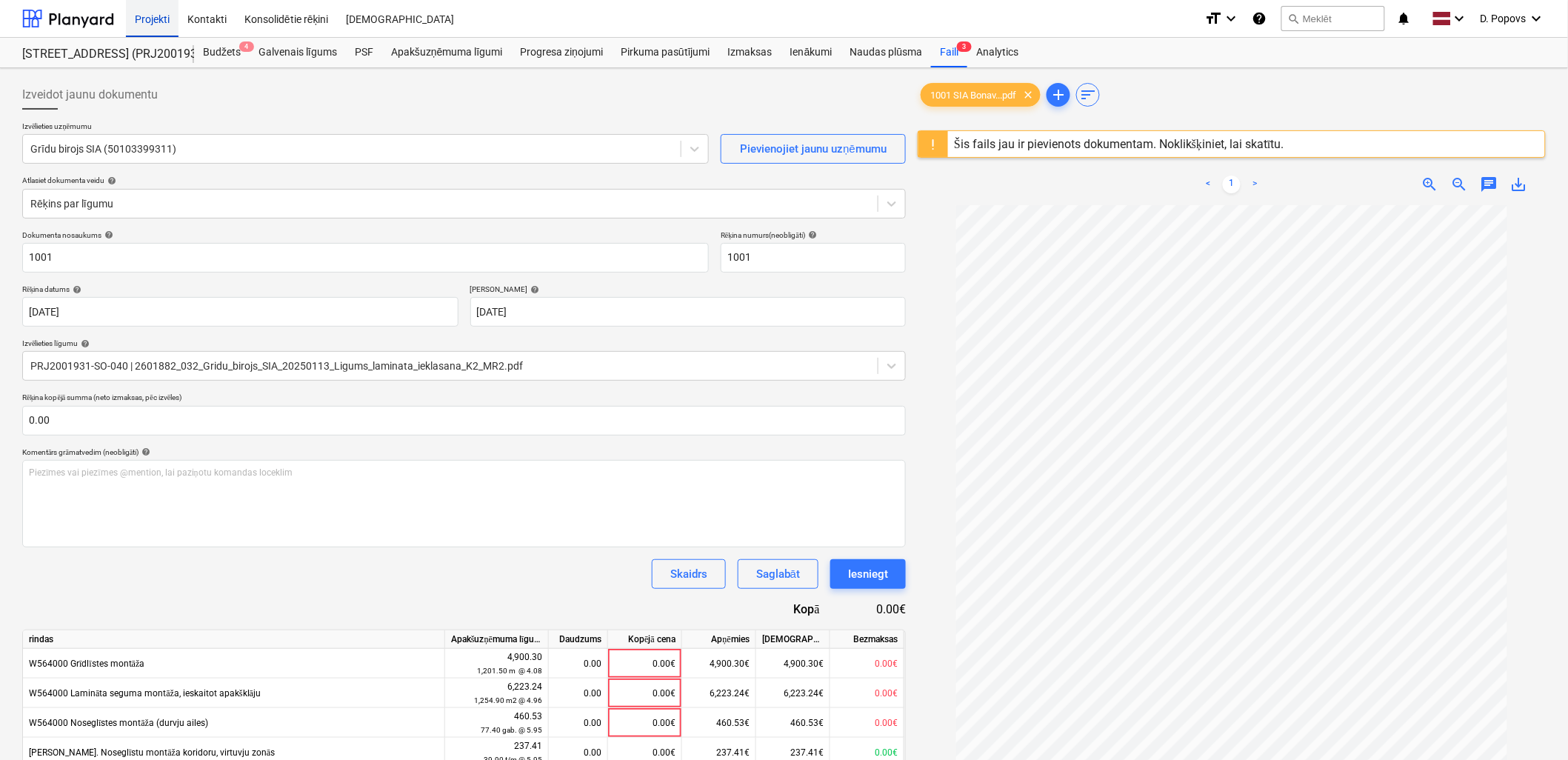
click at [152, 17] on div "Projekti" at bounding box center [152, 17] width 52 height 37
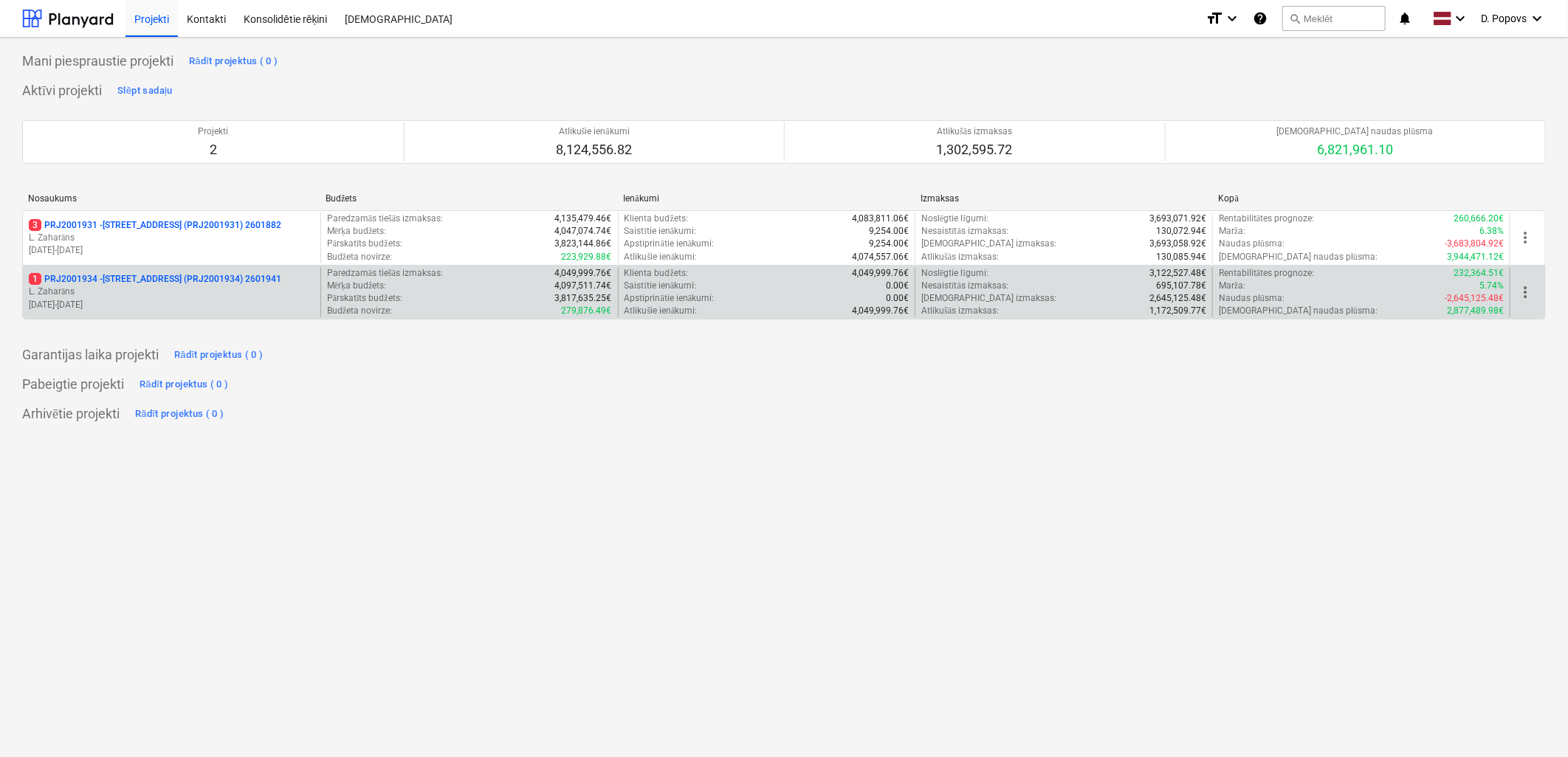
click at [191, 286] on p "L. Zaharāns" at bounding box center [172, 291] width 285 height 12
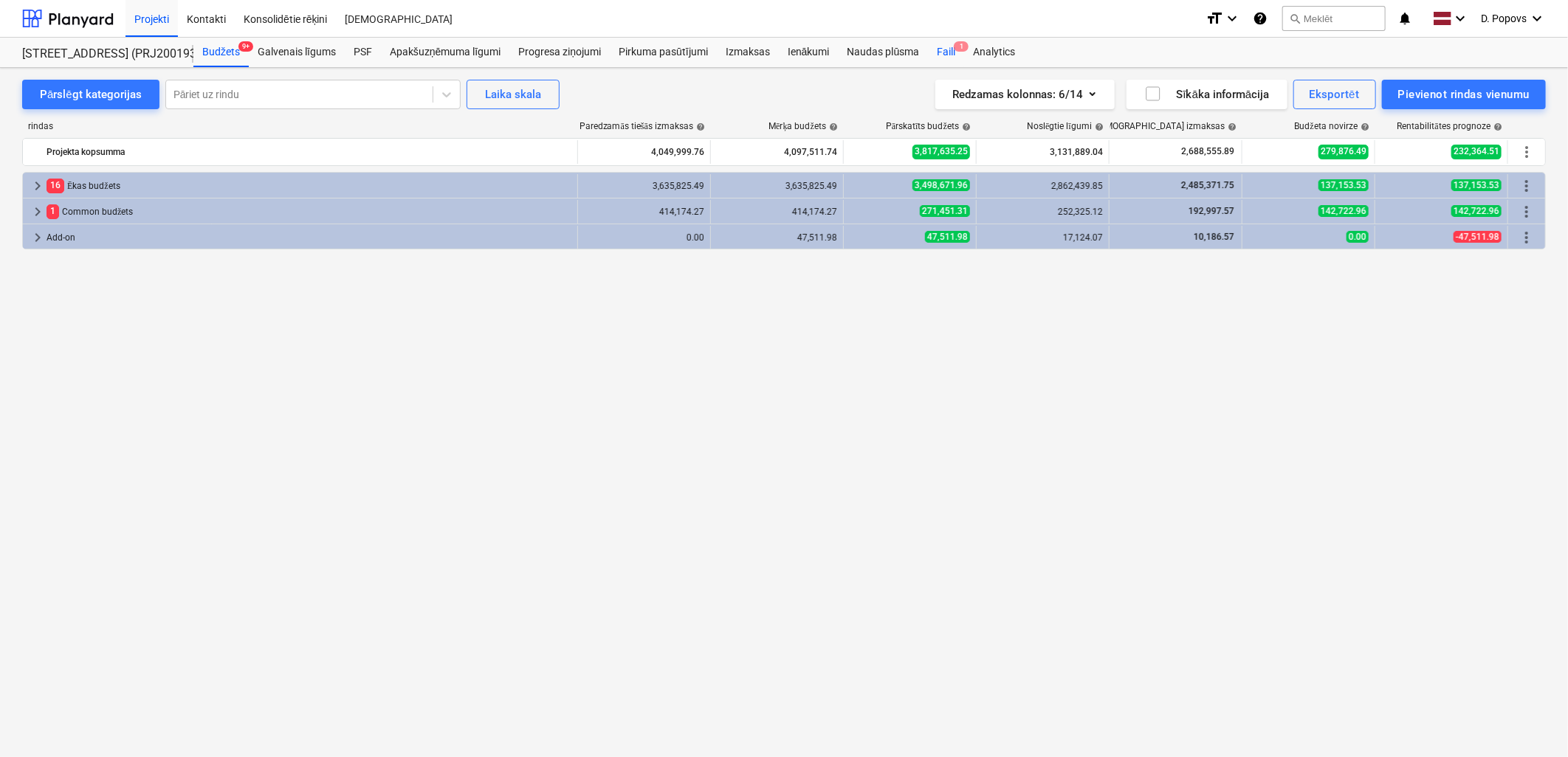
click at [933, 55] on div "Faili 1" at bounding box center [946, 52] width 37 height 30
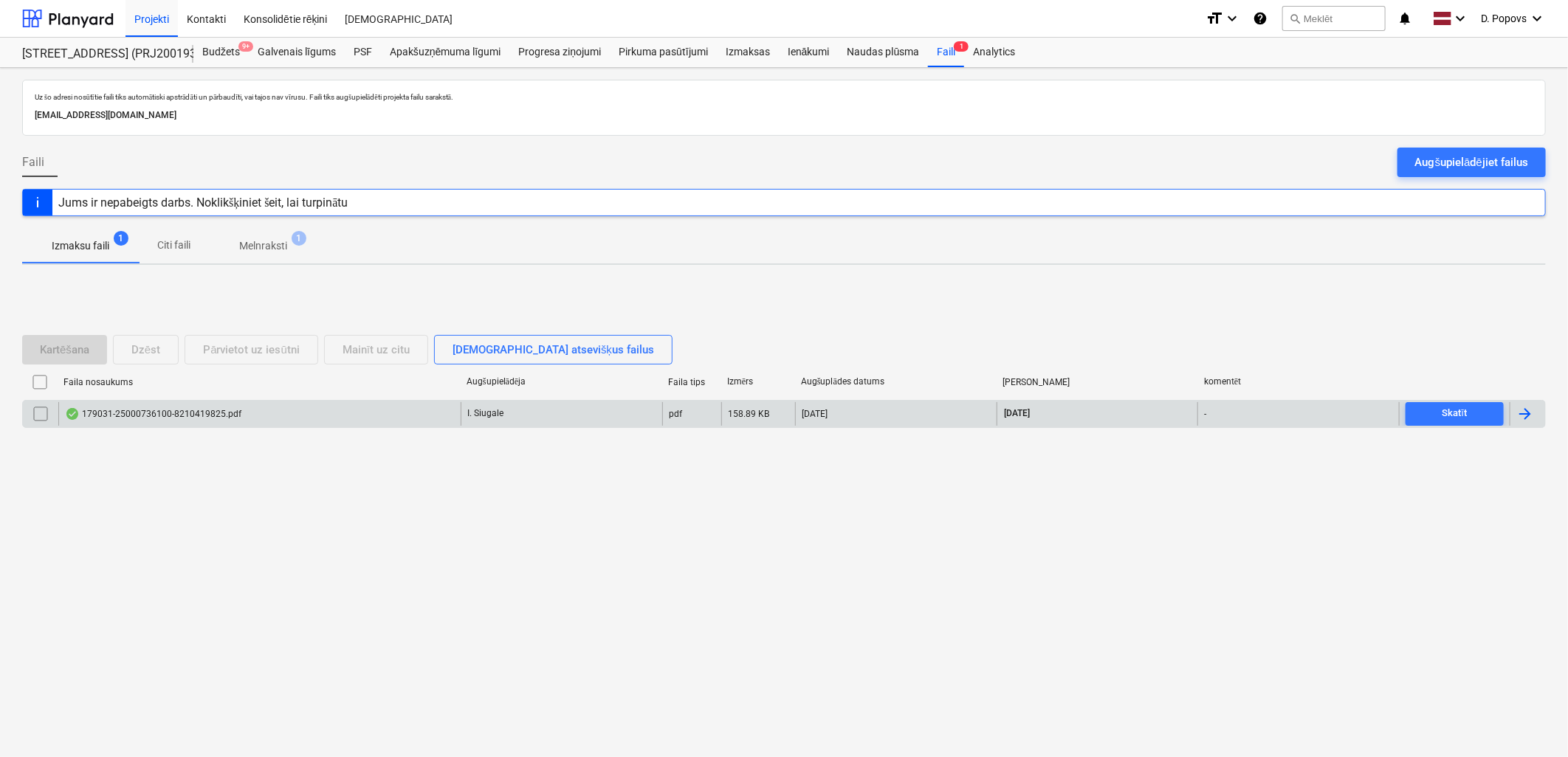
click at [209, 411] on div "179031-25000736100-8210419825.pdf" at bounding box center [153, 414] width 177 height 12
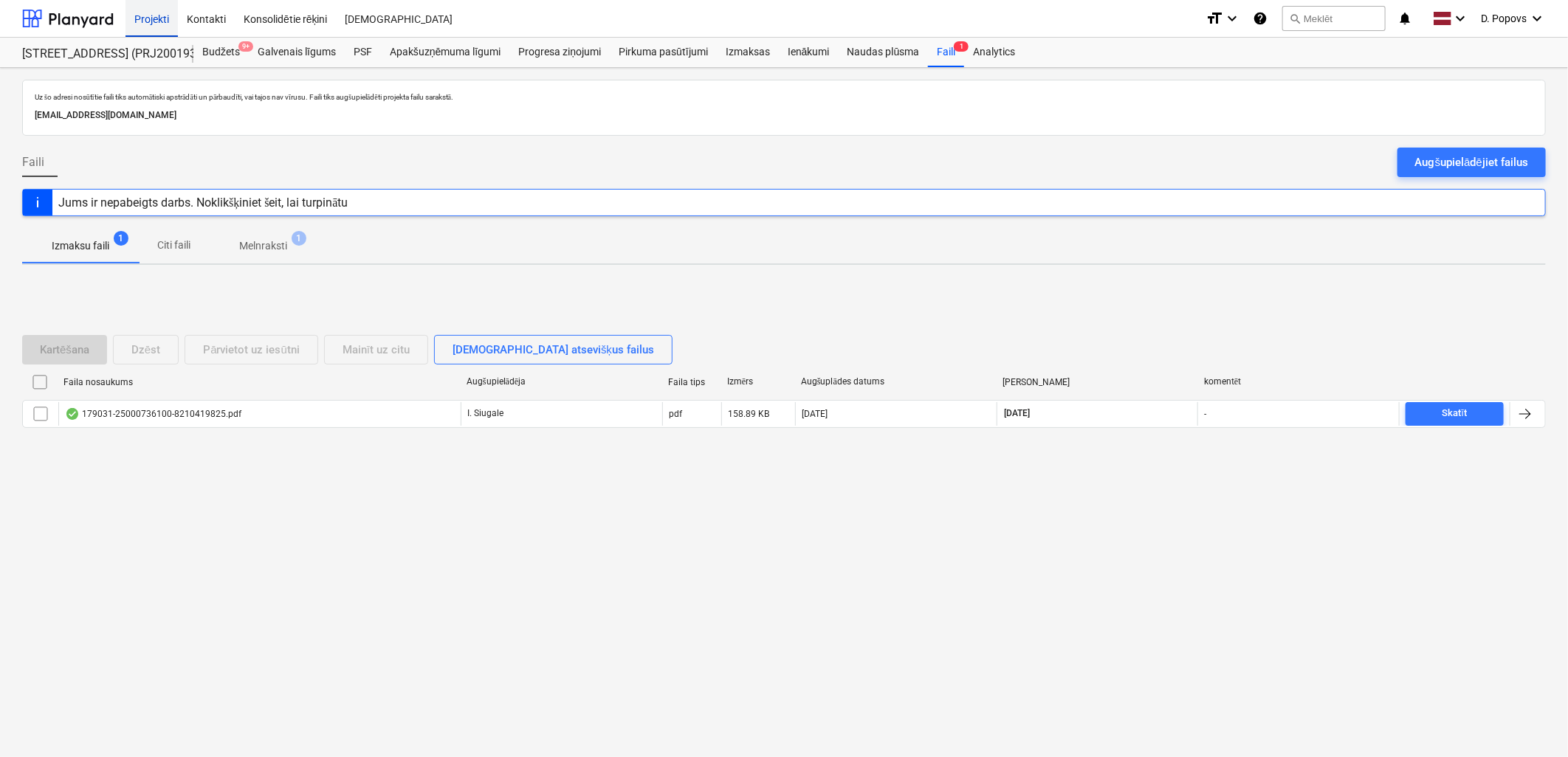
click at [173, 21] on div "Projekti" at bounding box center [151, 17] width 52 height 37
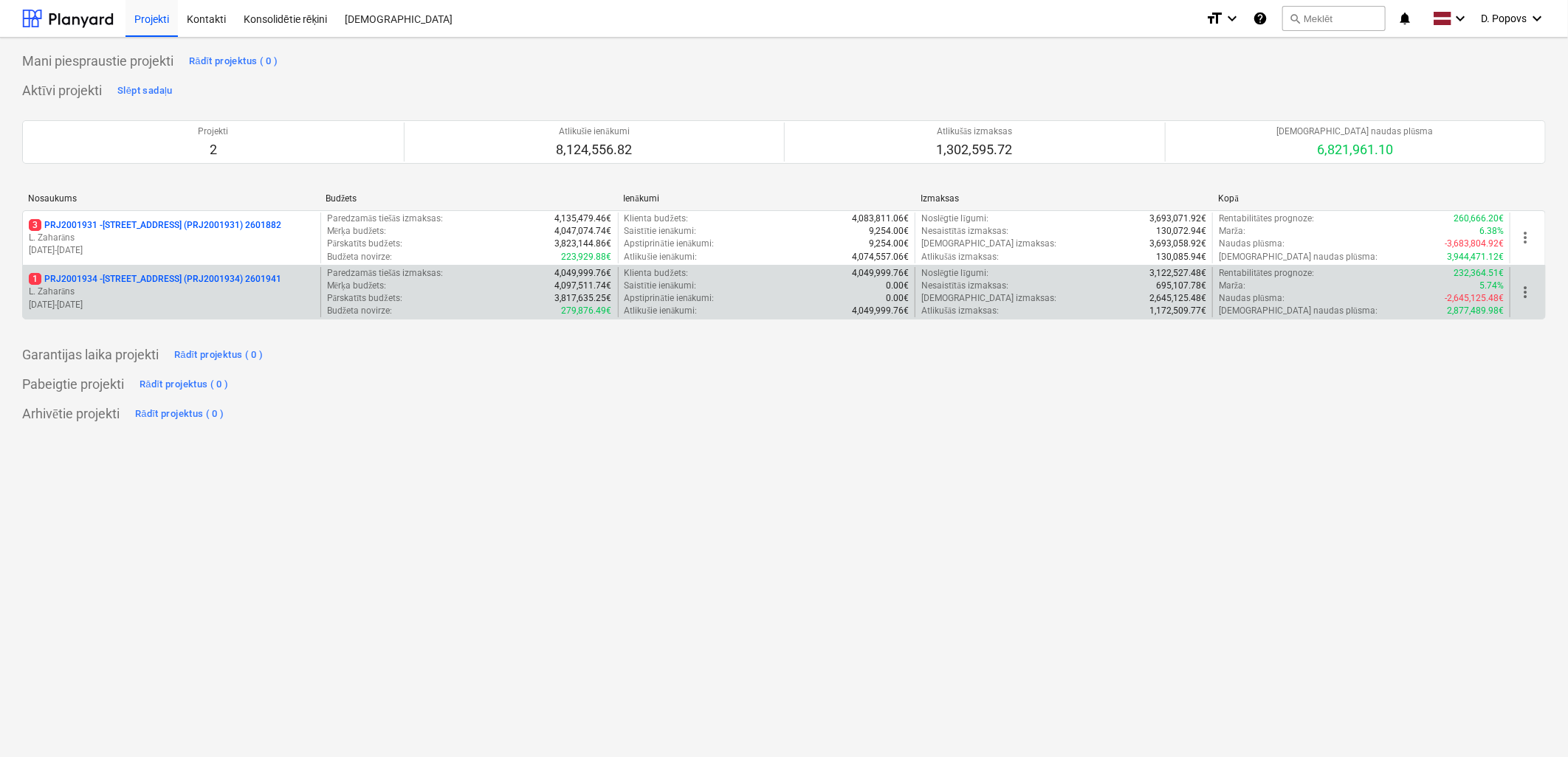
click at [99, 313] on div "1 PRJ2001934 - [STREET_ADDRESS] (PRJ2001934) 2601941 L. Zaharāns [DATE] - [DATE]" at bounding box center [172, 292] width 298 height 51
click at [171, 305] on p "[DATE] - [DATE]" at bounding box center [172, 304] width 285 height 12
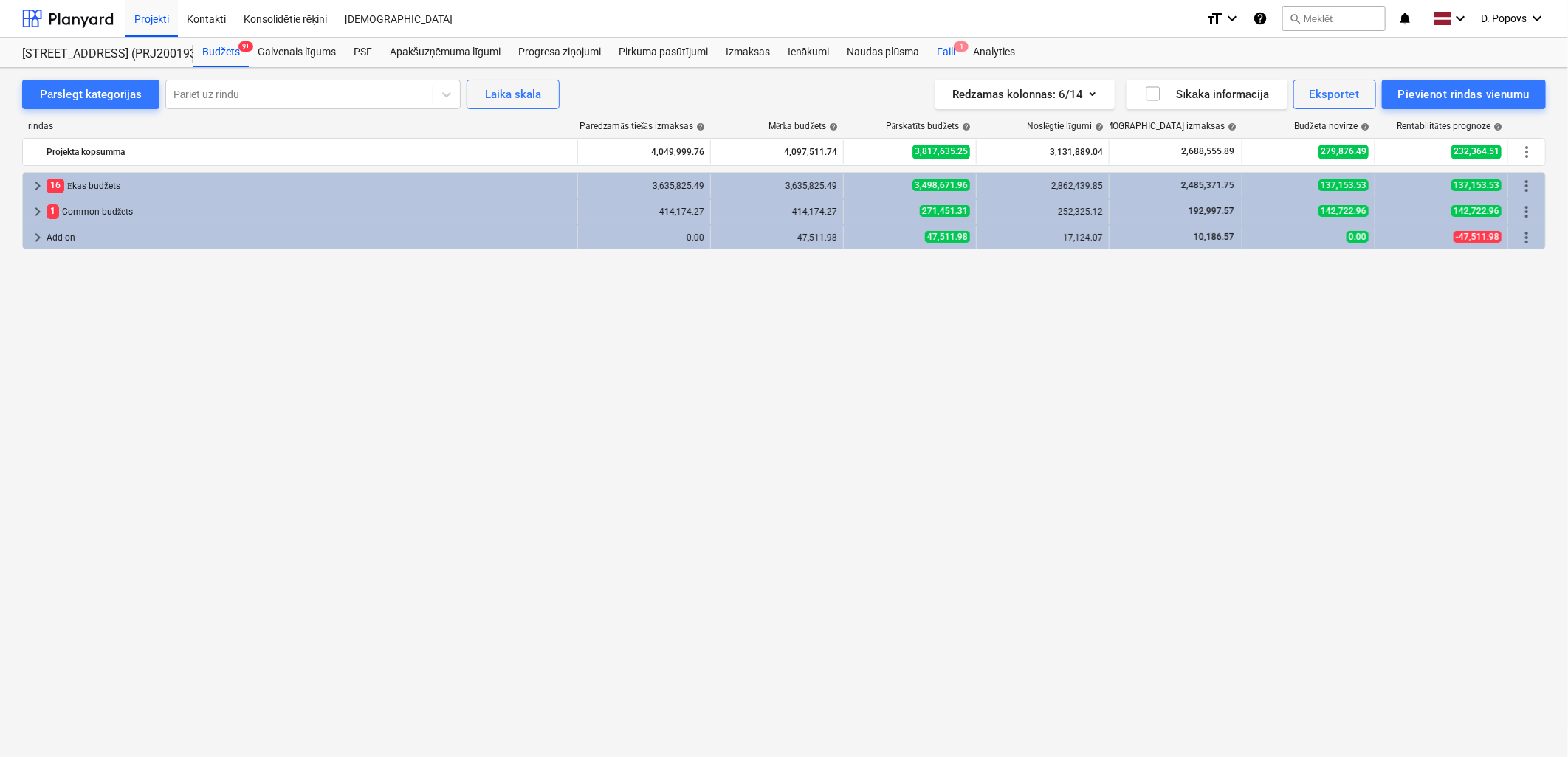
click at [937, 53] on div "Faili 1" at bounding box center [946, 52] width 37 height 30
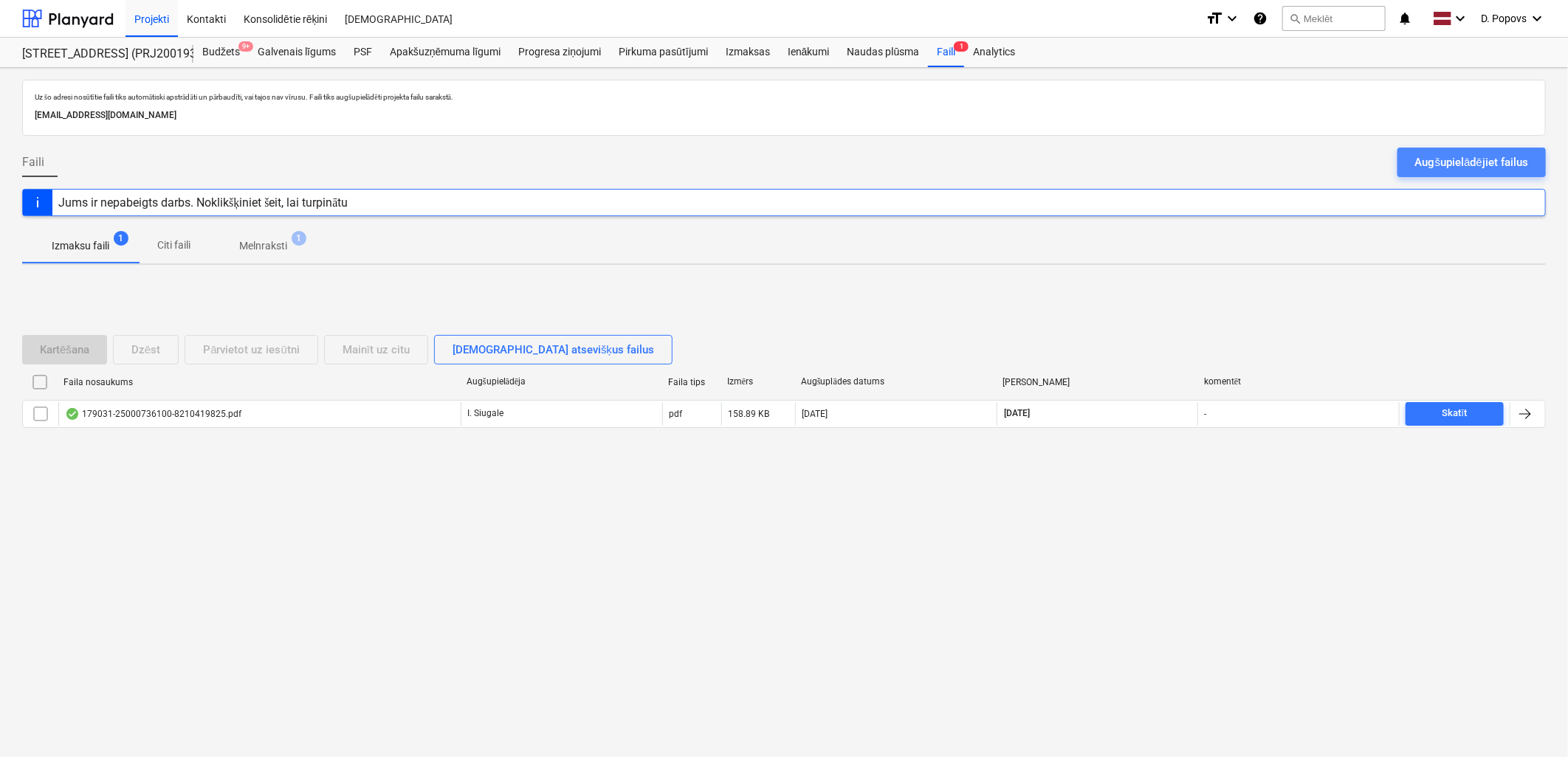
click at [1414, 158] on button "Augšupielādējiet failus" at bounding box center [1471, 163] width 149 height 30
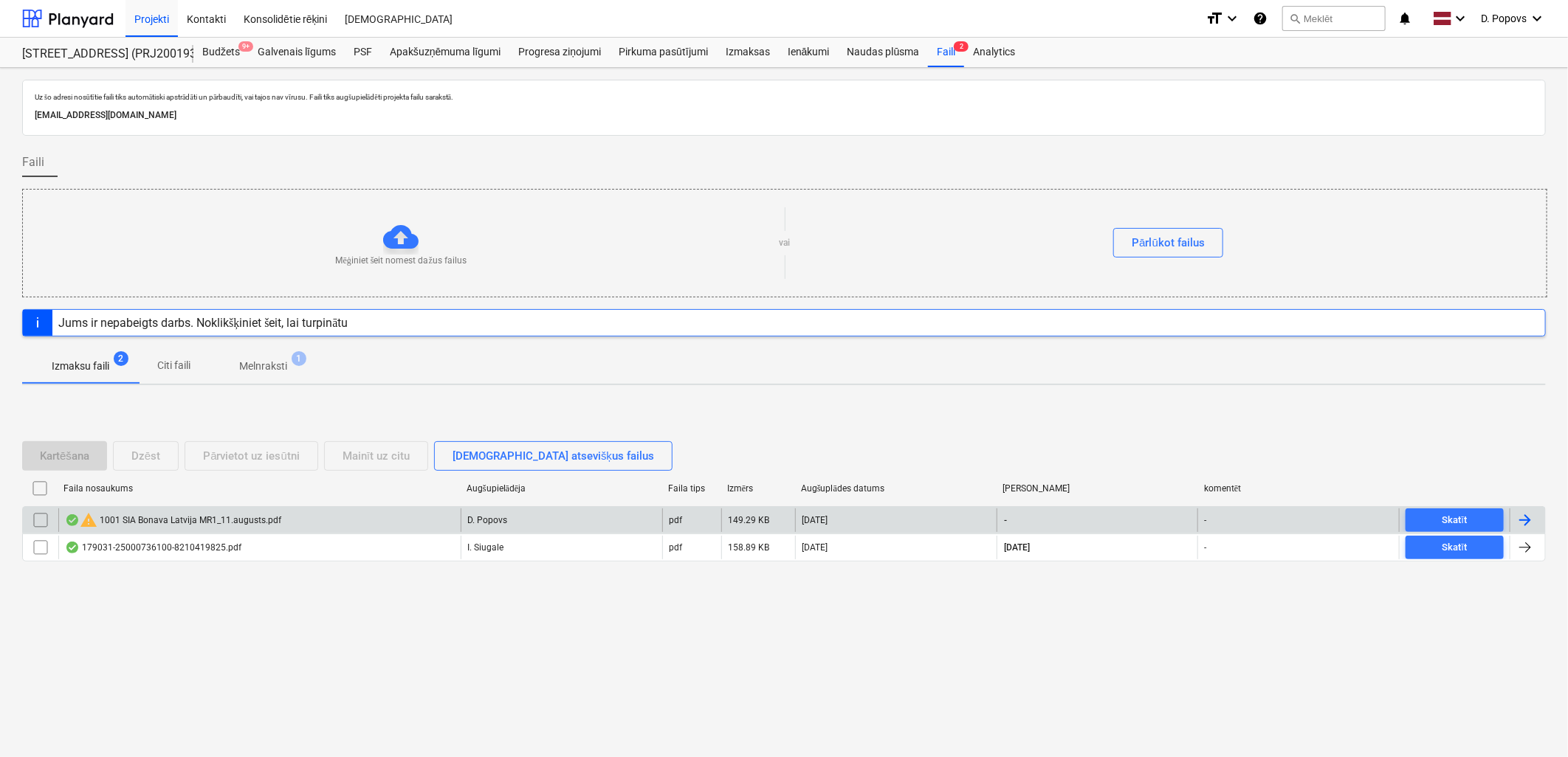
click at [182, 510] on div "warning 1001 SIA Bonava [GEOGRAPHIC_DATA] MR1_11.augusts.pdf" at bounding box center [259, 520] width 402 height 23
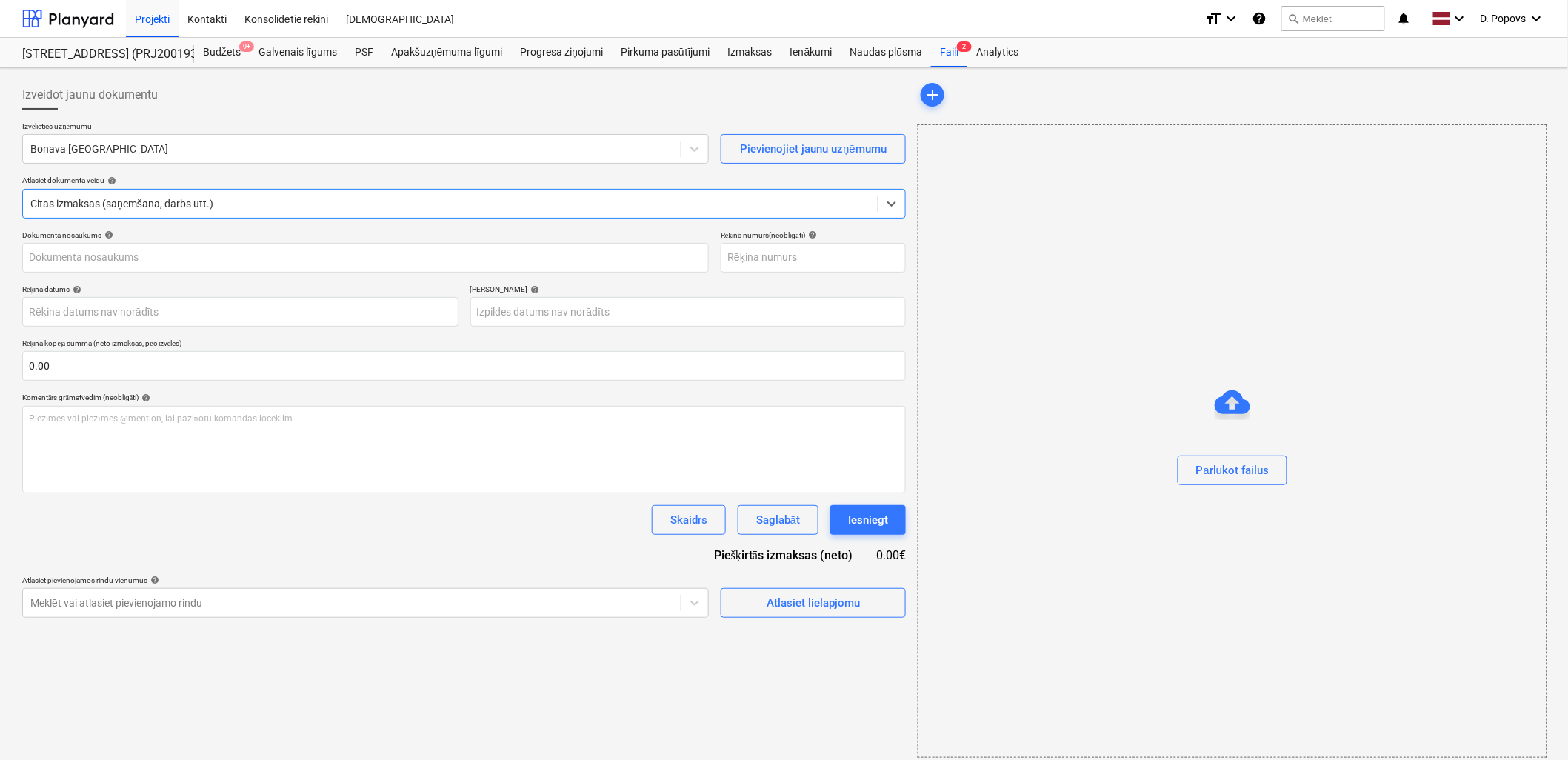
type input "1001"
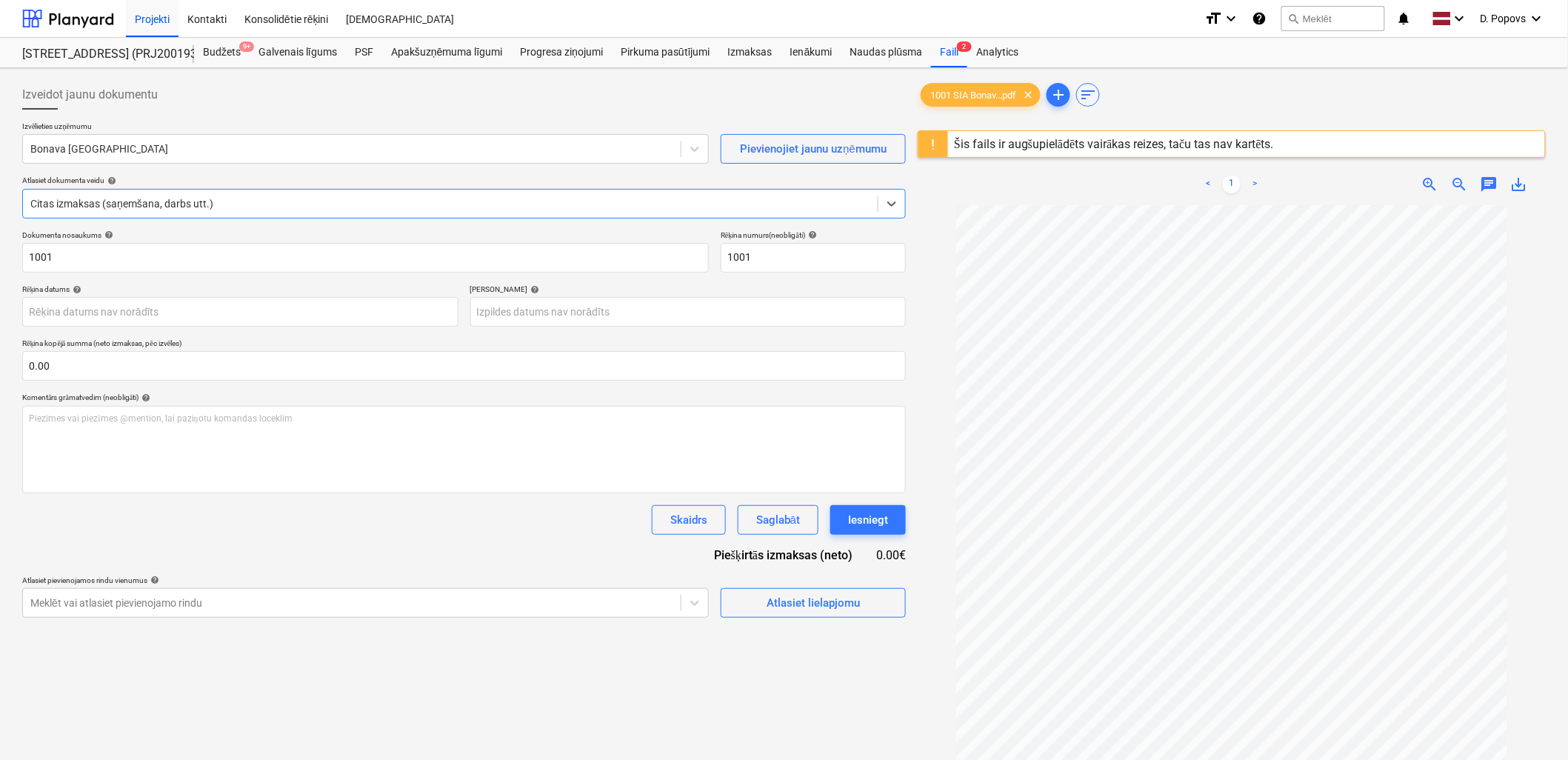
click at [97, 206] on div at bounding box center [450, 204] width 840 height 15
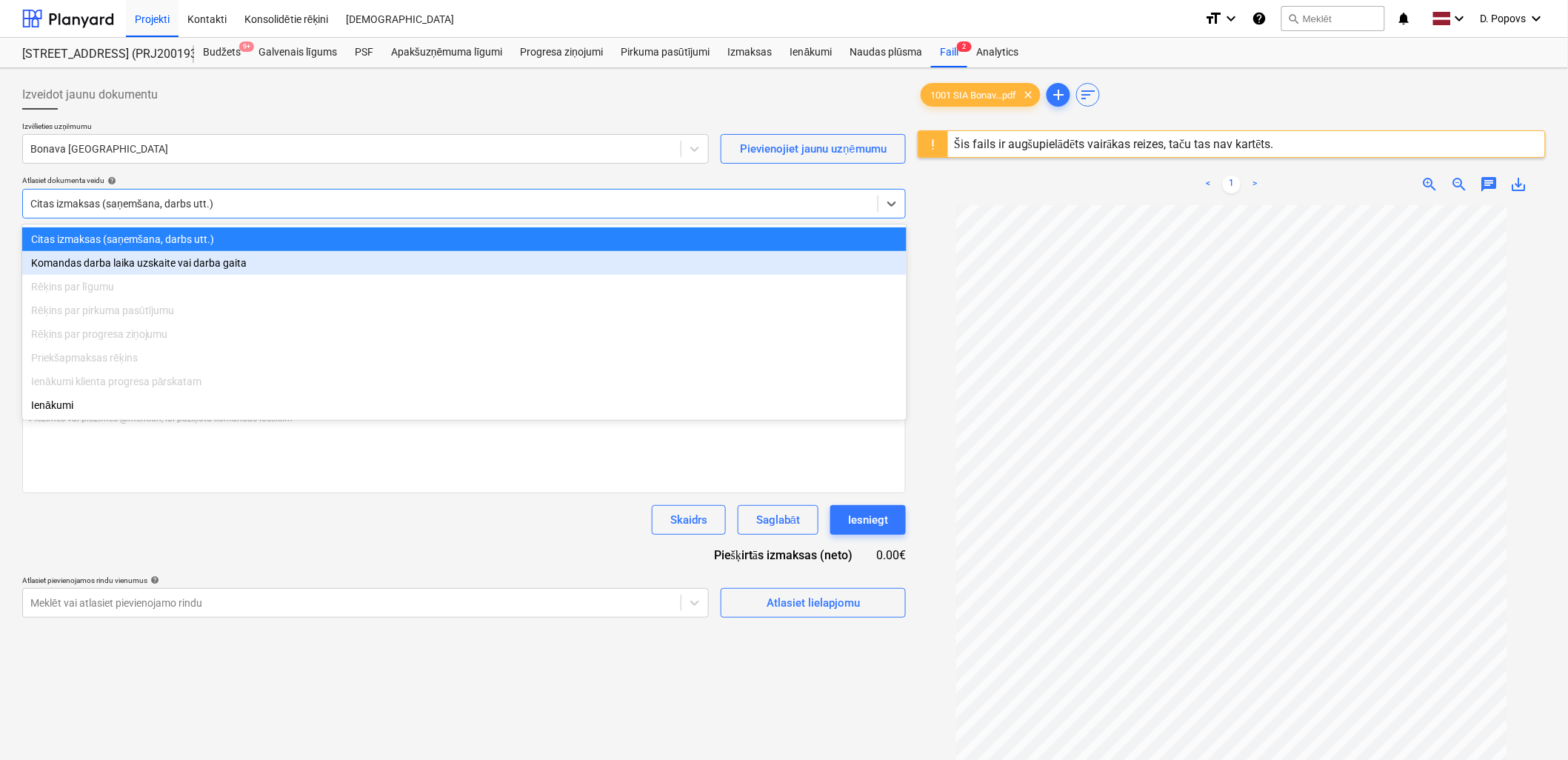
click at [114, 274] on div "Komandas darba laika uzskaite vai darba gaita" at bounding box center [465, 263] width 884 height 23
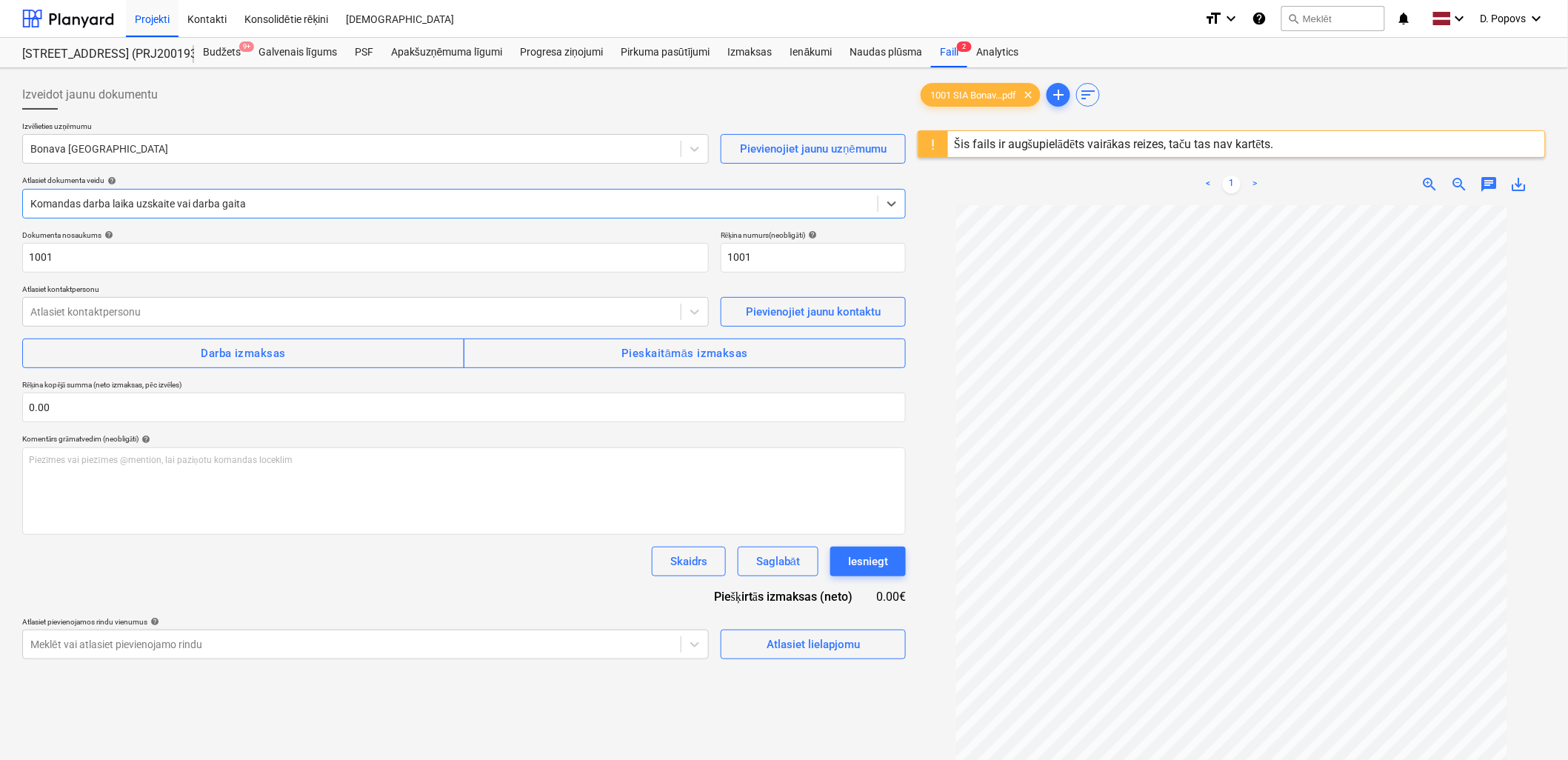
click at [194, 198] on div at bounding box center [450, 204] width 840 height 15
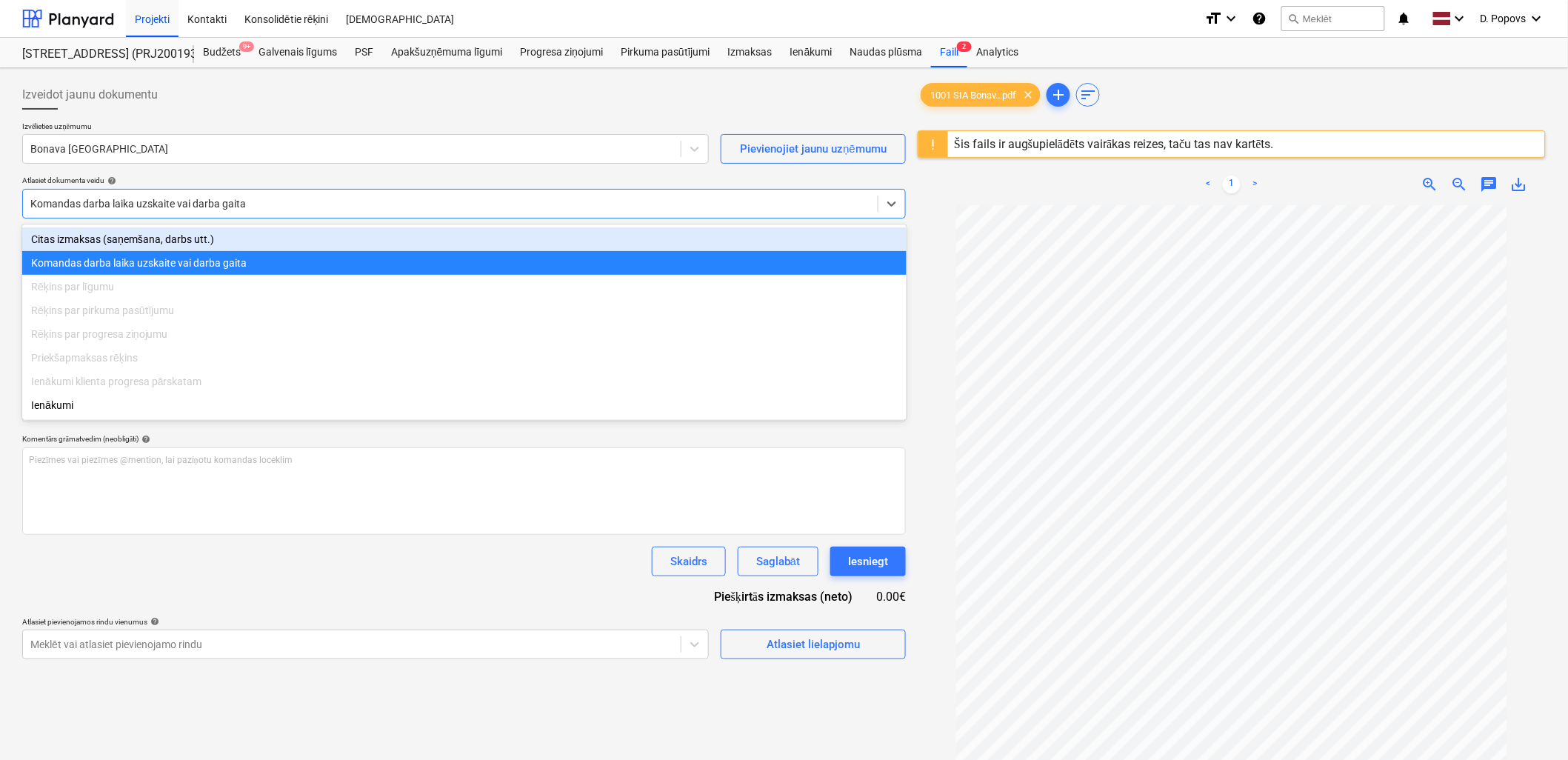
click at [279, 240] on div "Citas izmaksas (saņemšana, darbs utt.)" at bounding box center [465, 239] width 884 height 23
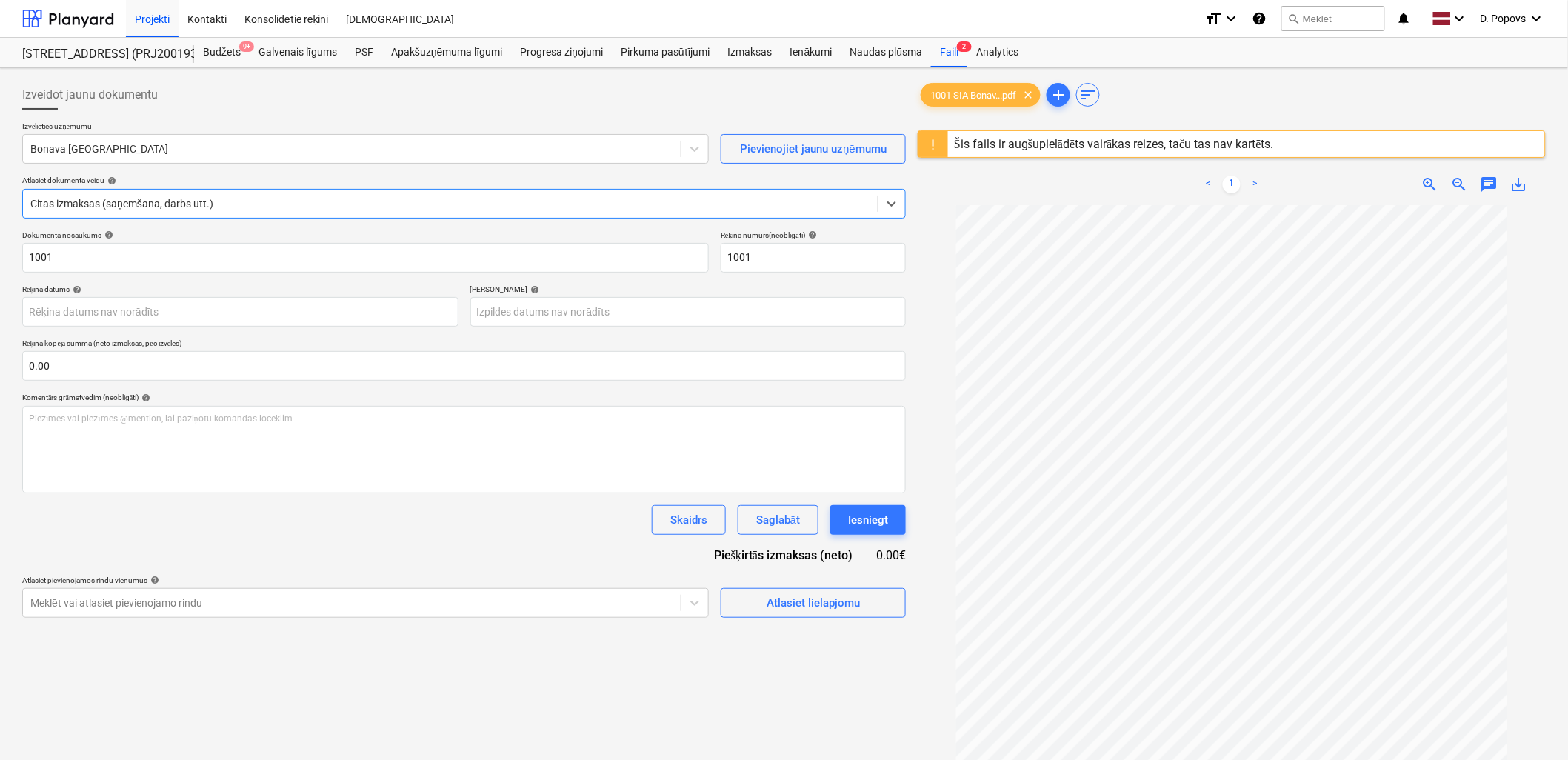
click at [344, 529] on div "Skaidrs Saglabāt Iesniegt" at bounding box center [464, 520] width 884 height 30
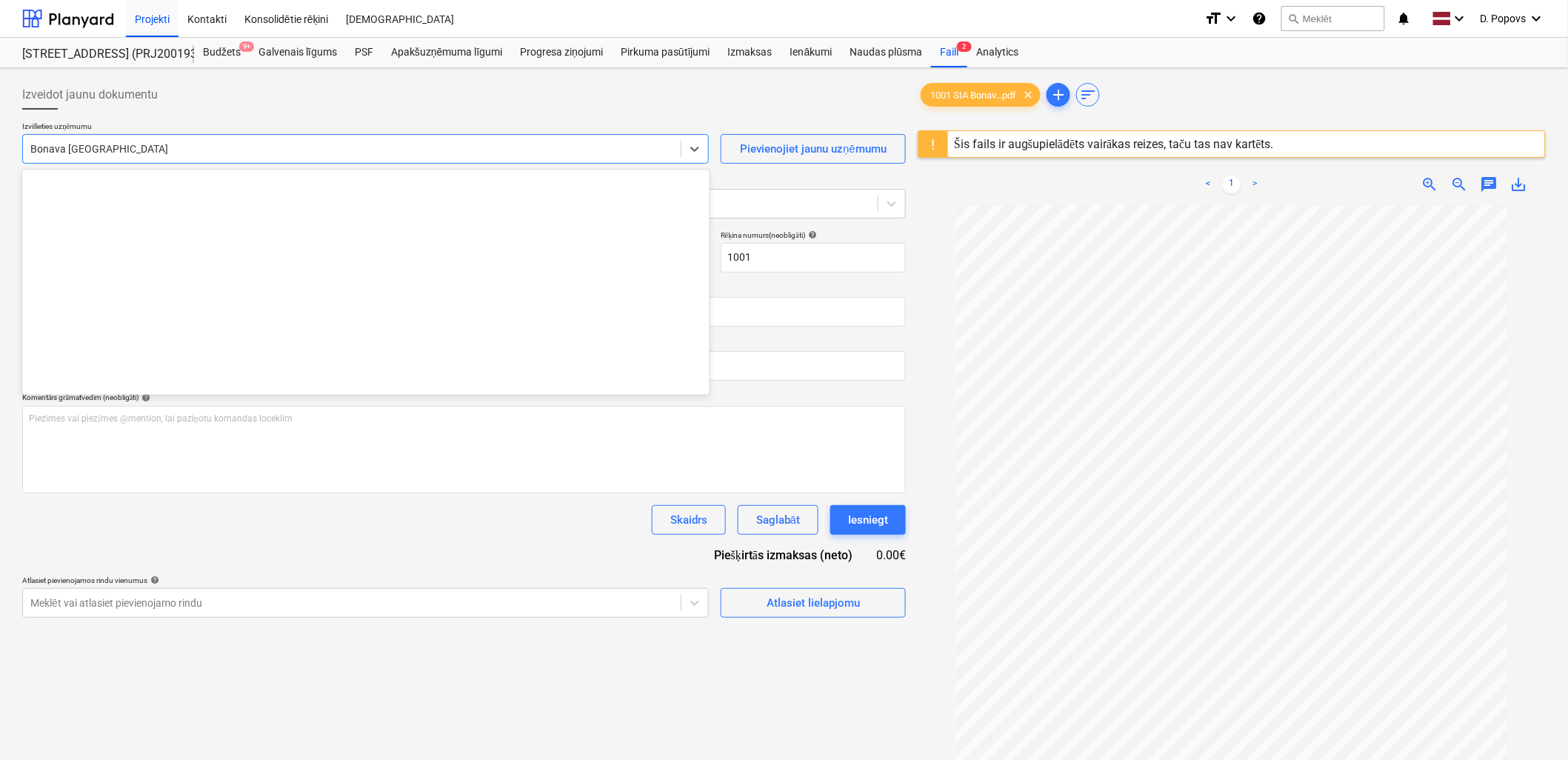
click at [416, 154] on div at bounding box center [351, 149] width 643 height 15
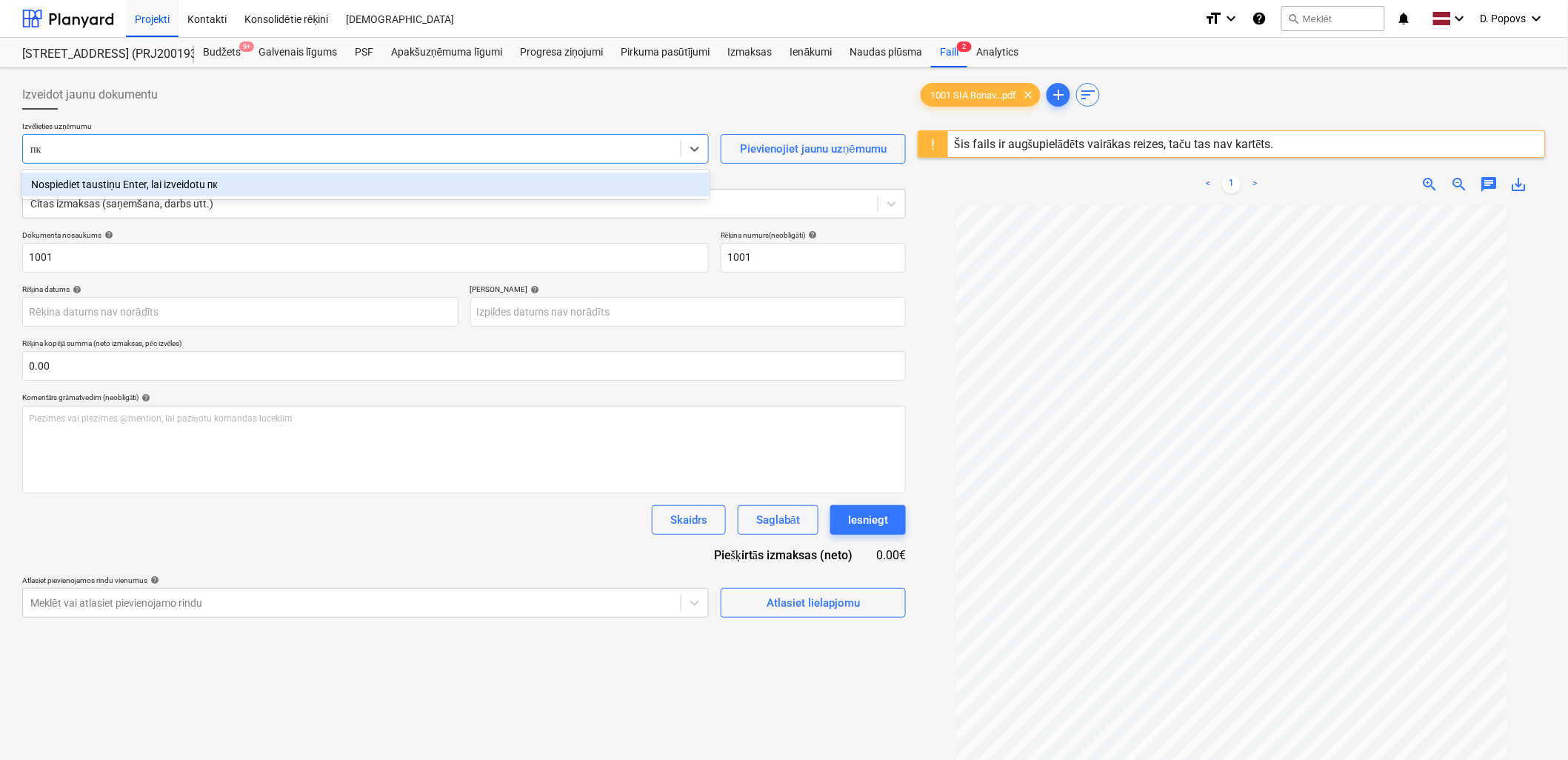
type input "п"
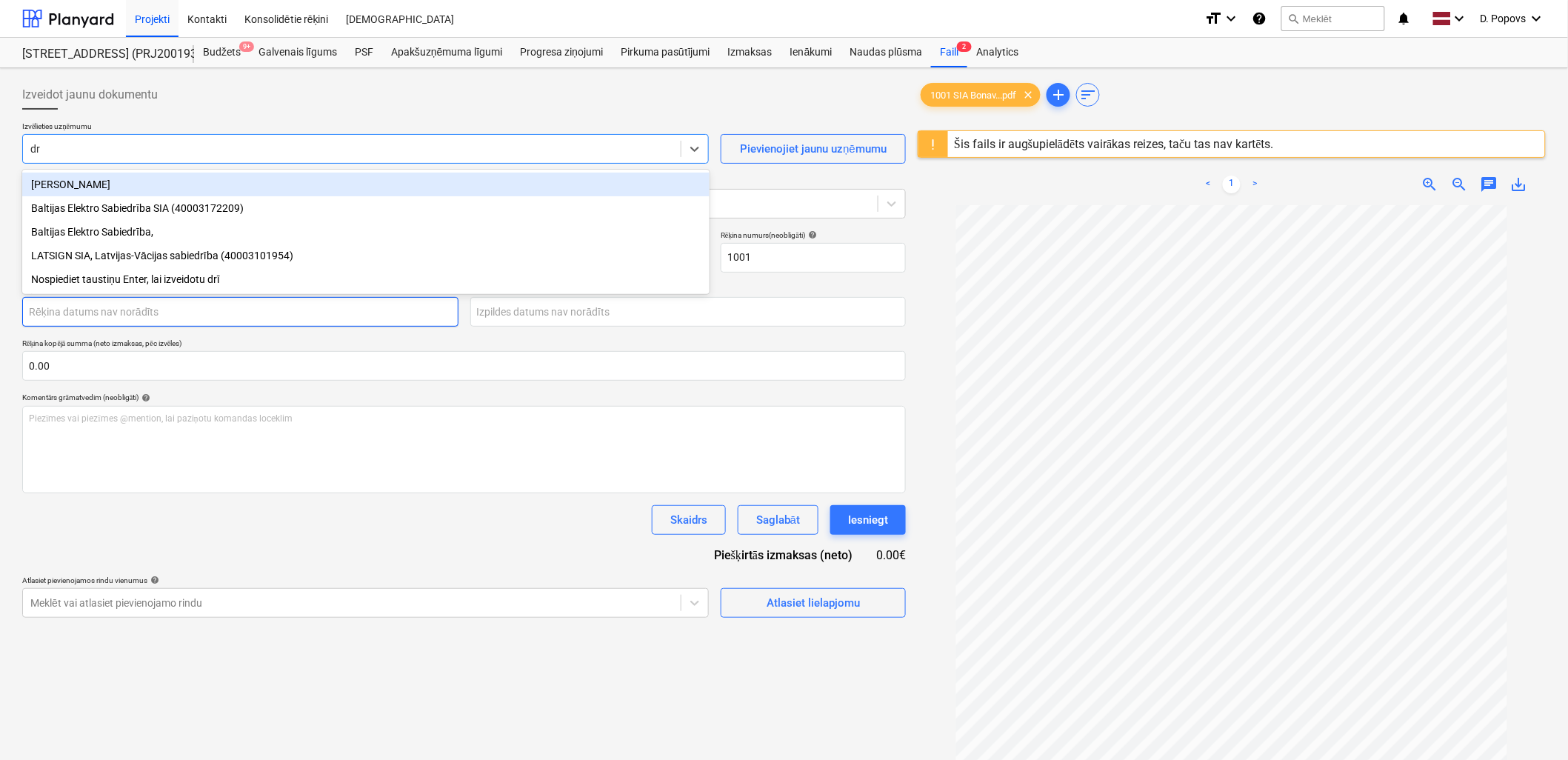
type input "d"
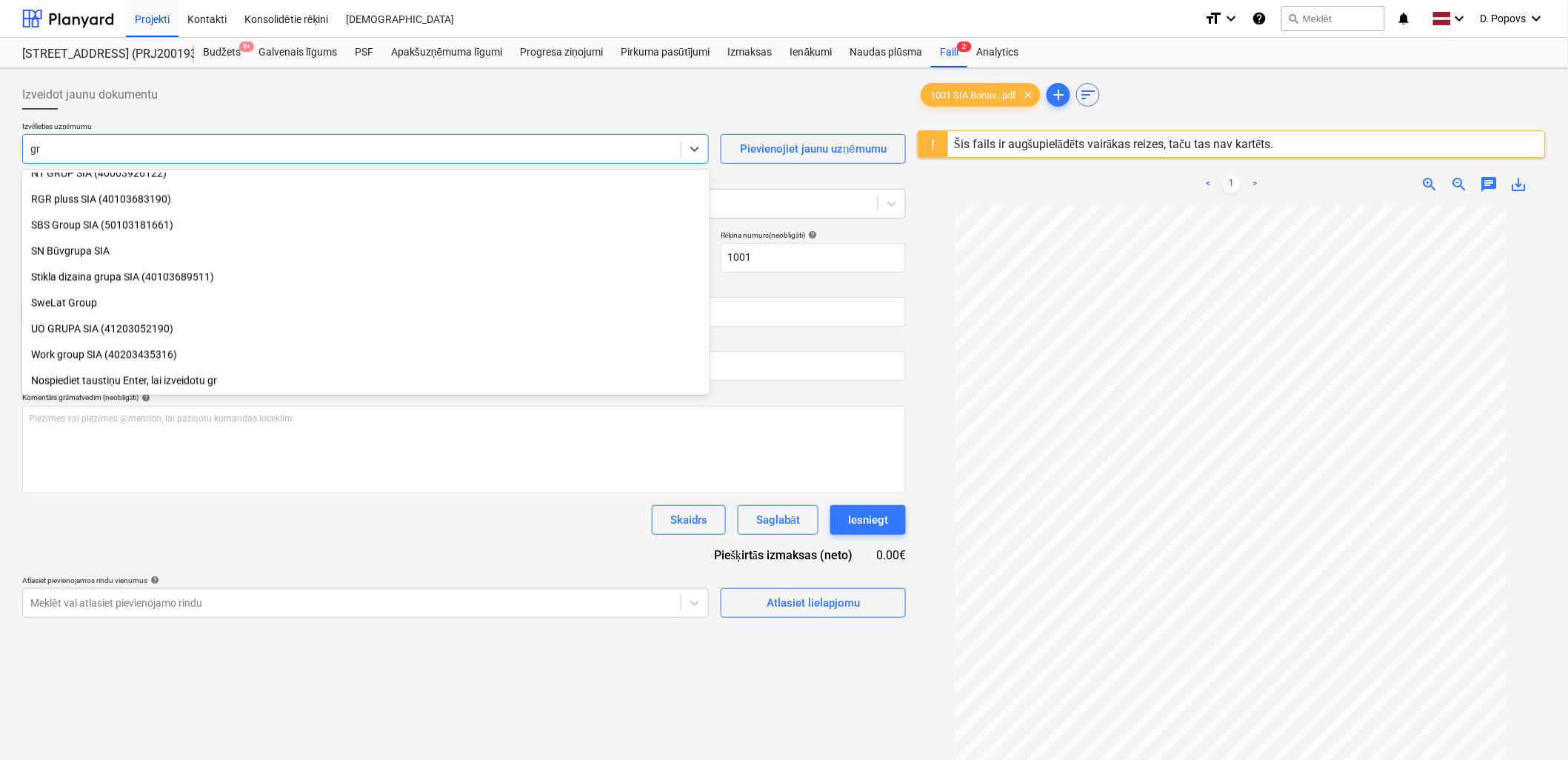
scroll to position [841, 0]
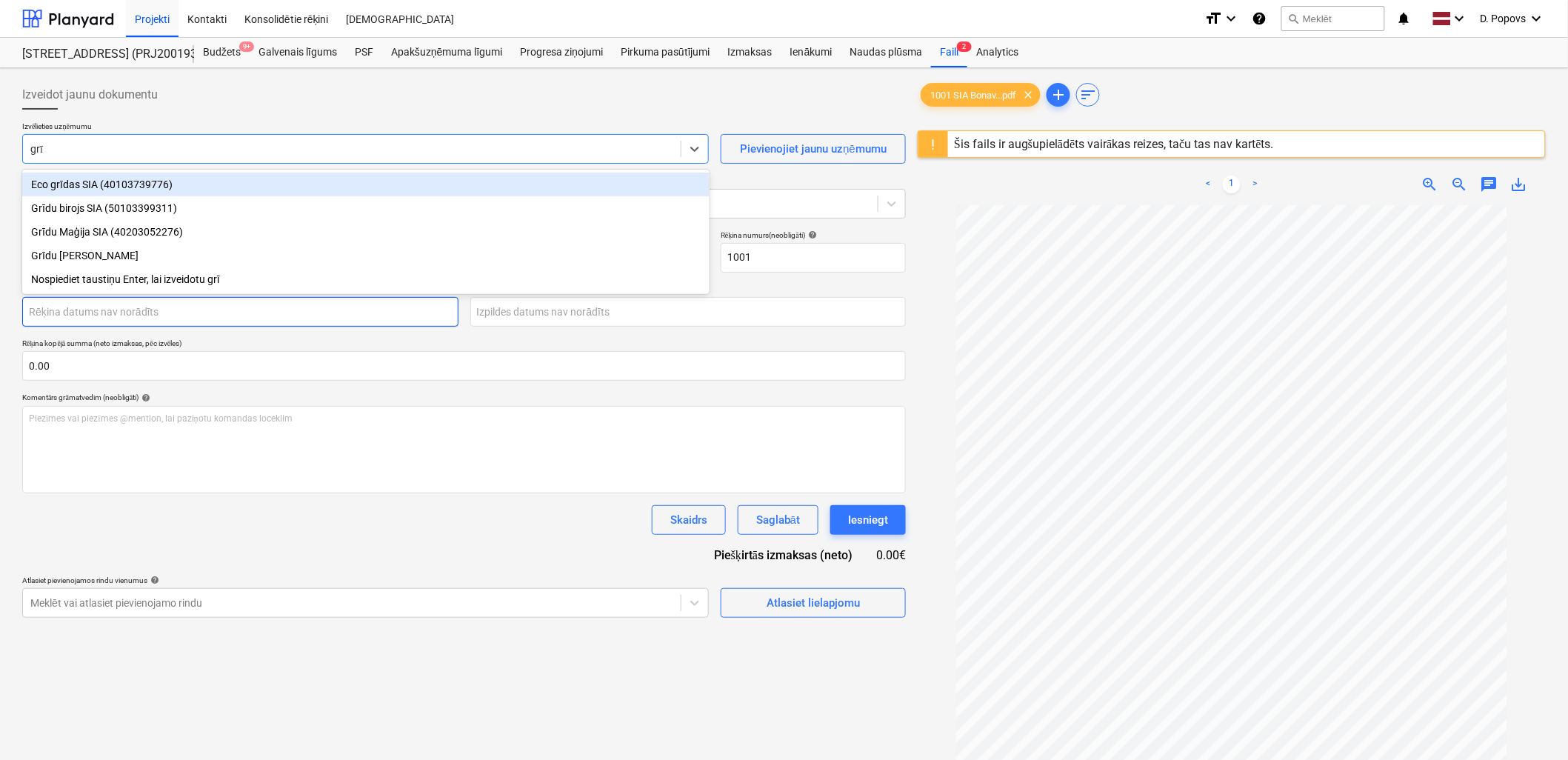
type input "grīd"
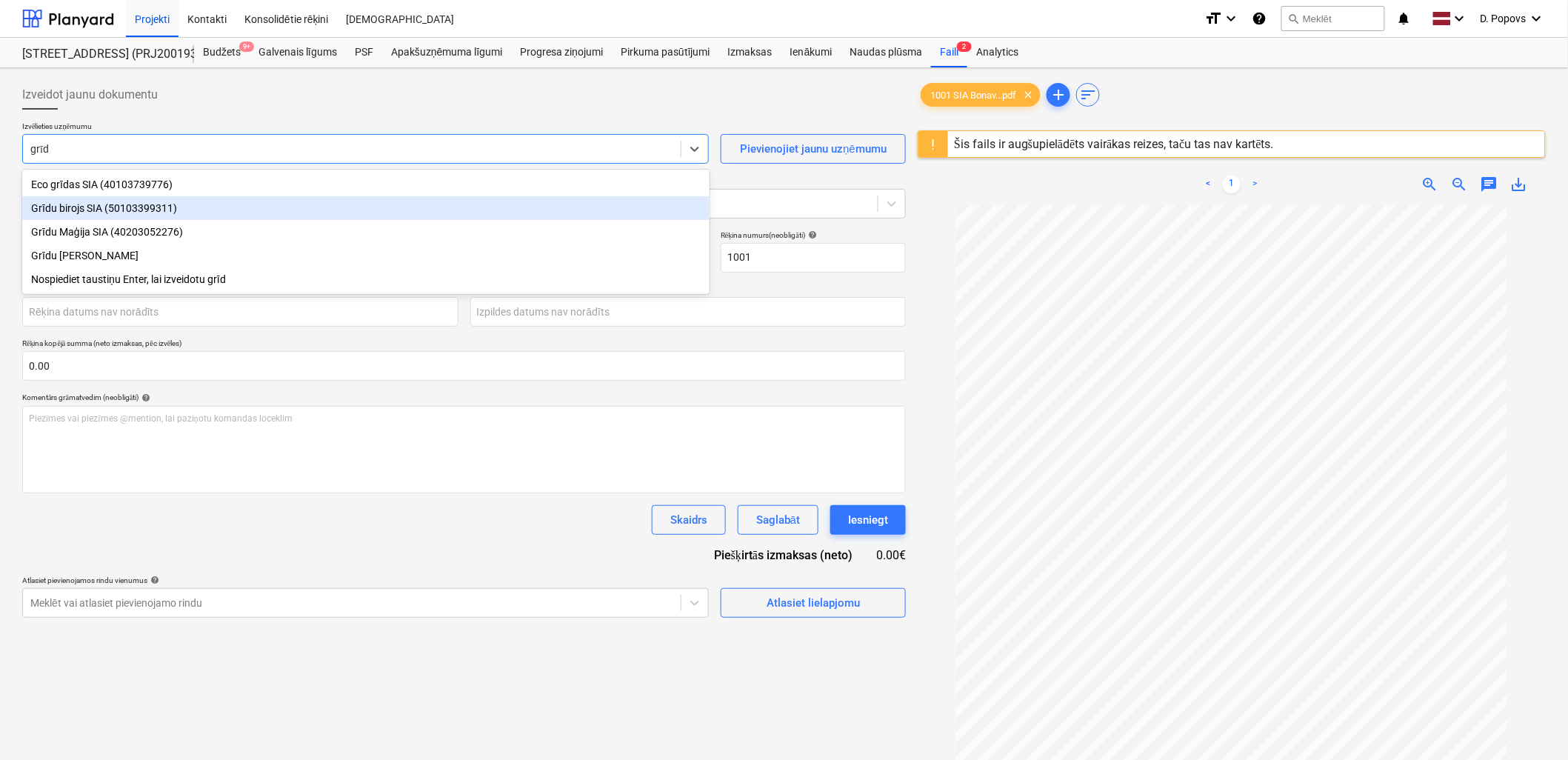
click at [312, 210] on div "Grīdu birojs SIA (50103399311)" at bounding box center [366, 208] width 688 height 23
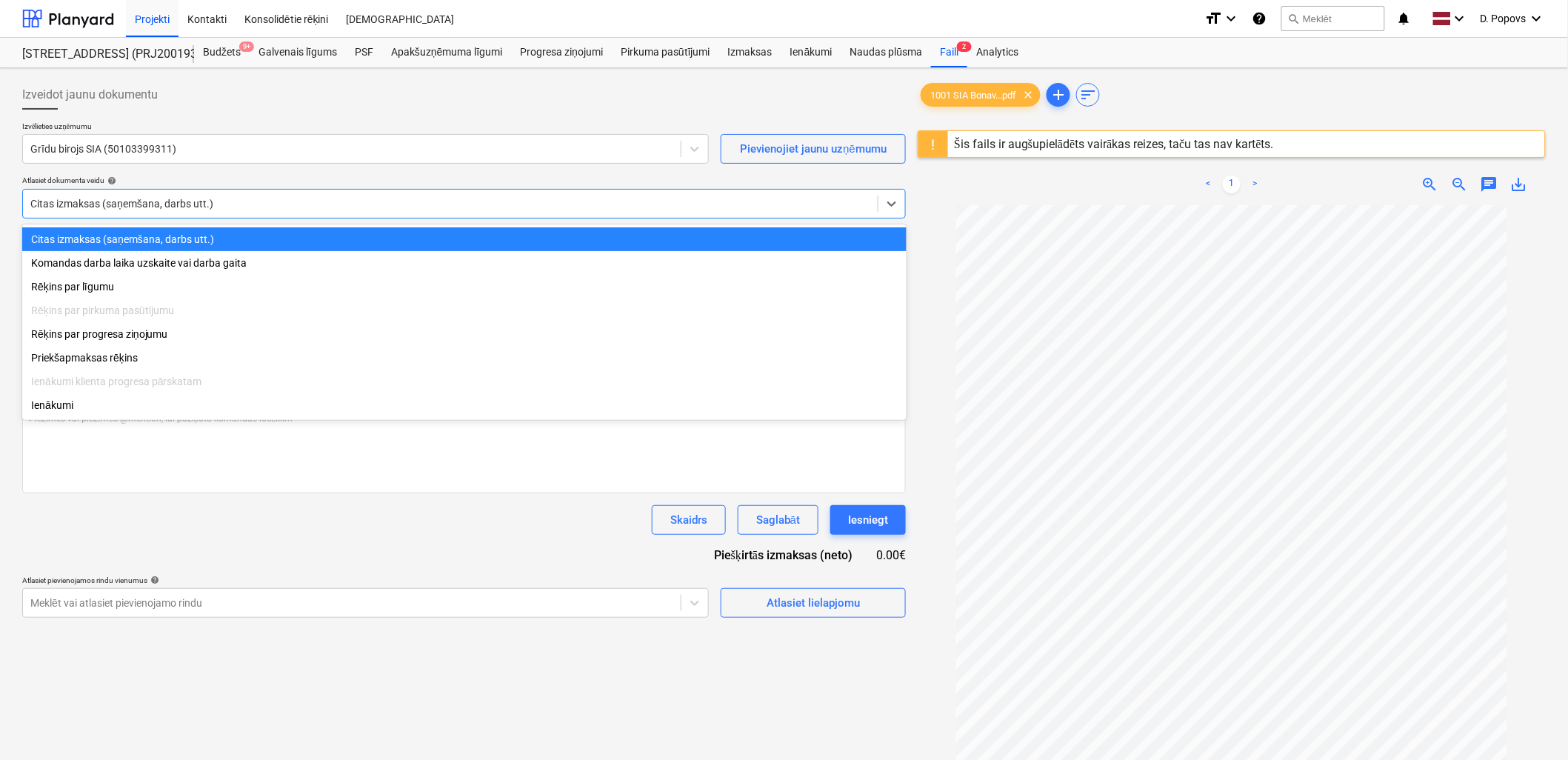
click at [275, 193] on div "Citas izmaksas (saņemšana, darbs utt.)" at bounding box center [450, 203] width 855 height 21
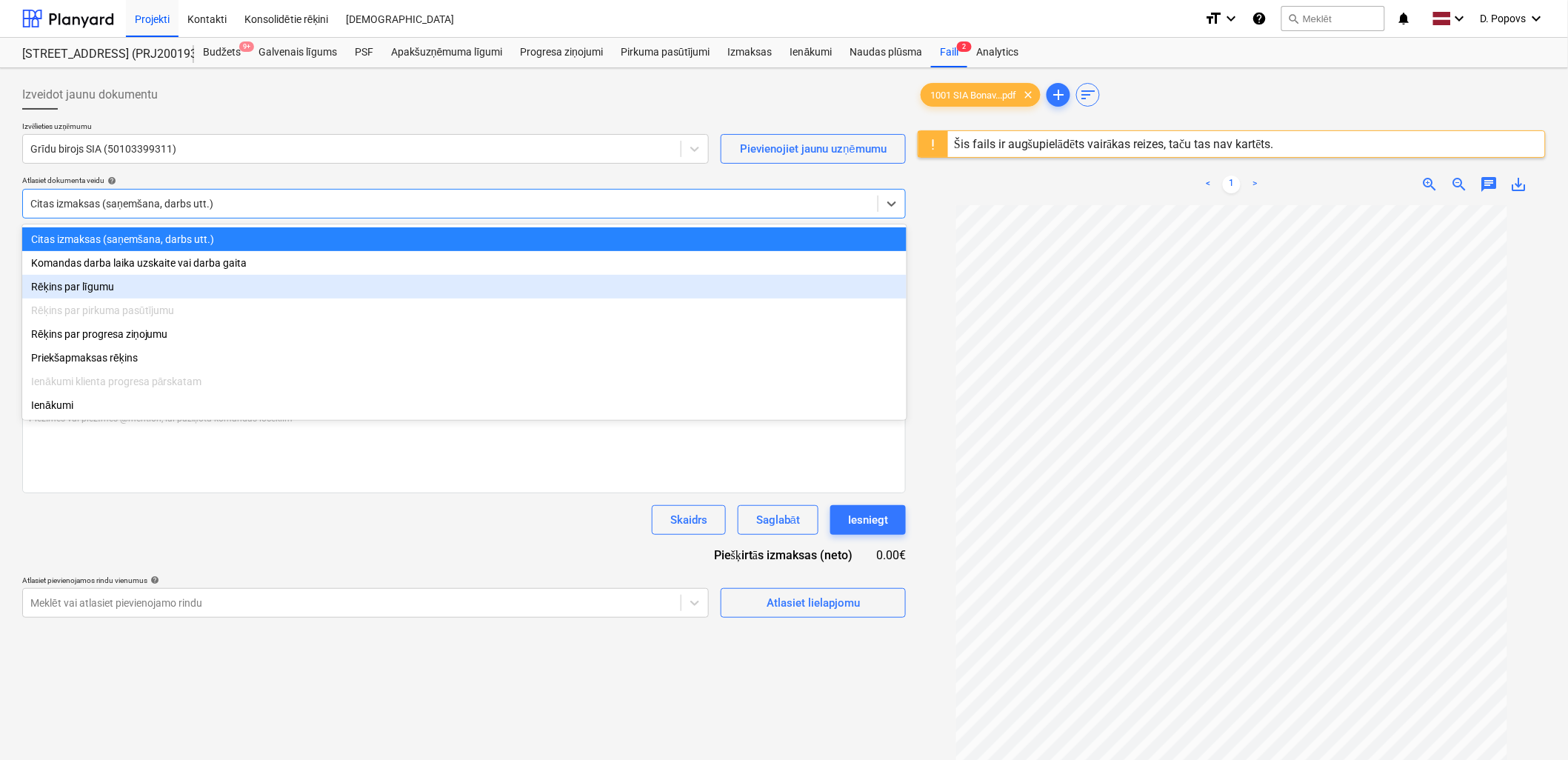
click at [266, 282] on div "Rēķins par līgumu" at bounding box center [465, 286] width 884 height 23
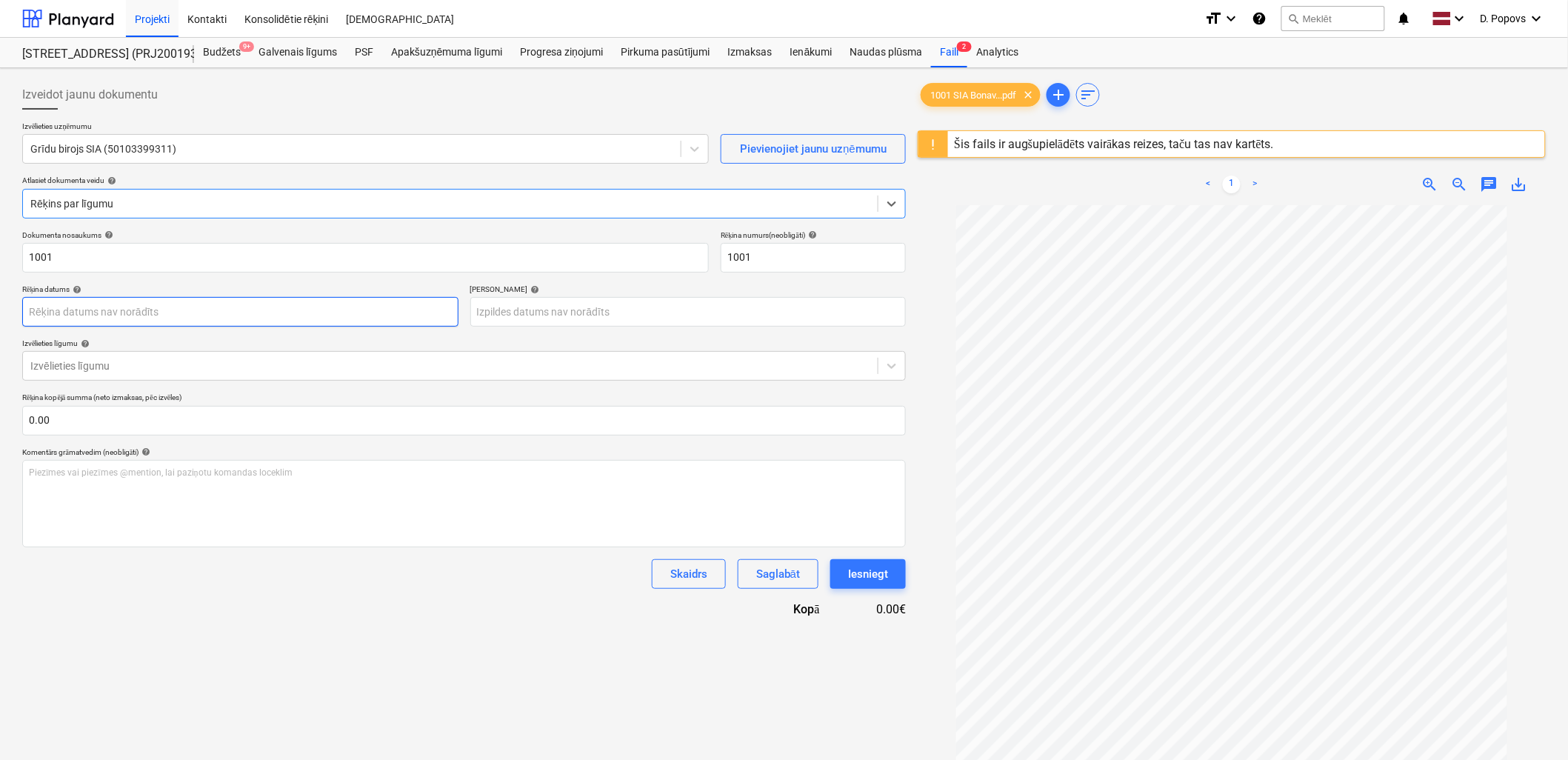
click at [358, 317] on body "Projekti Kontakti Konsolidētie rēķini Iesūtne format_size keyboard_arrow_down h…" at bounding box center [784, 380] width 1568 height 760
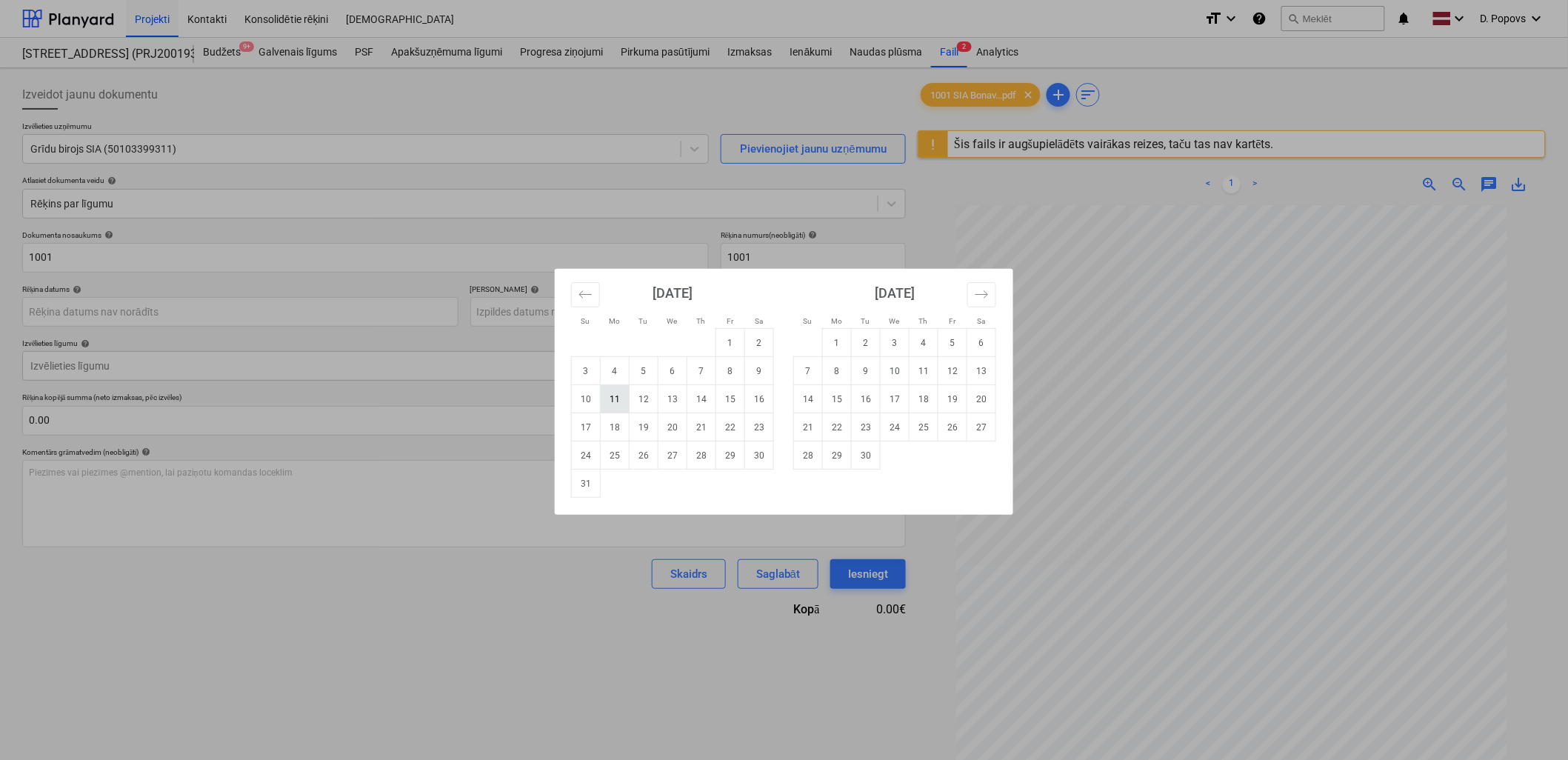
click at [621, 396] on td "11" at bounding box center [615, 400] width 29 height 28
type input "[DATE]"
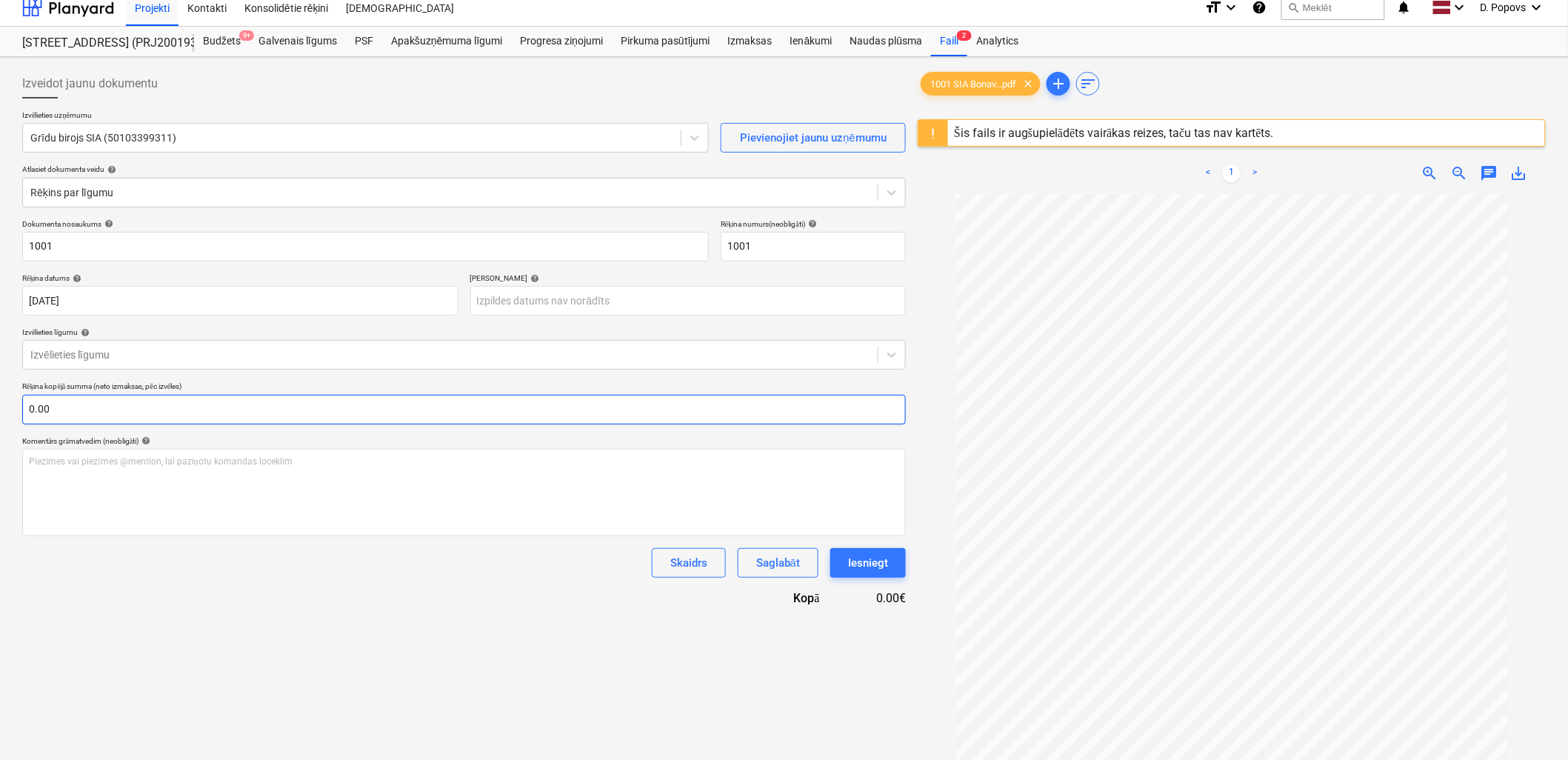
scroll to position [26, 0]
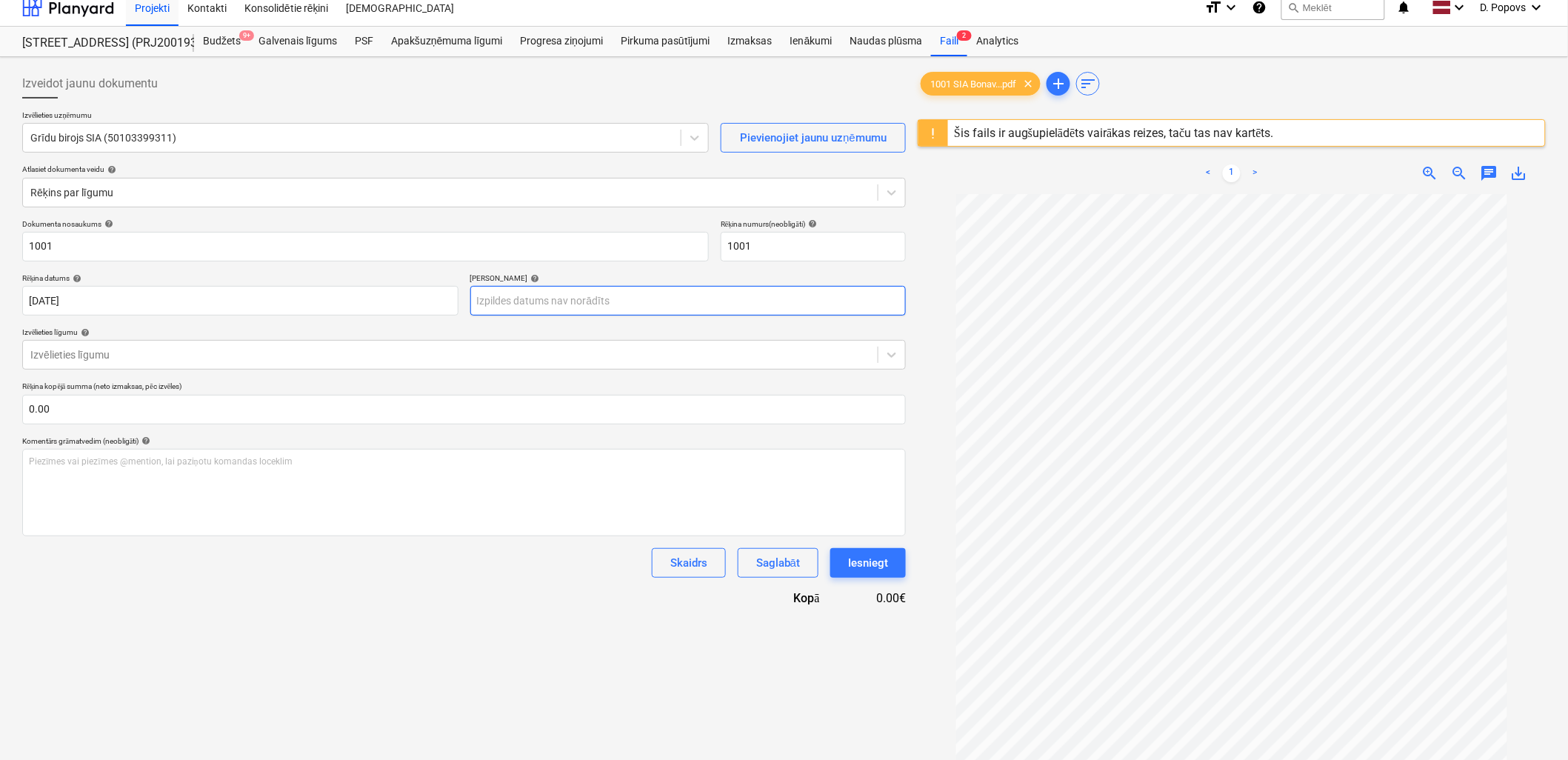
click at [560, 305] on body "Projekti Kontakti Konsolidētie rēķini Iesūtne format_size keyboard_arrow_down h…" at bounding box center [784, 369] width 1568 height 760
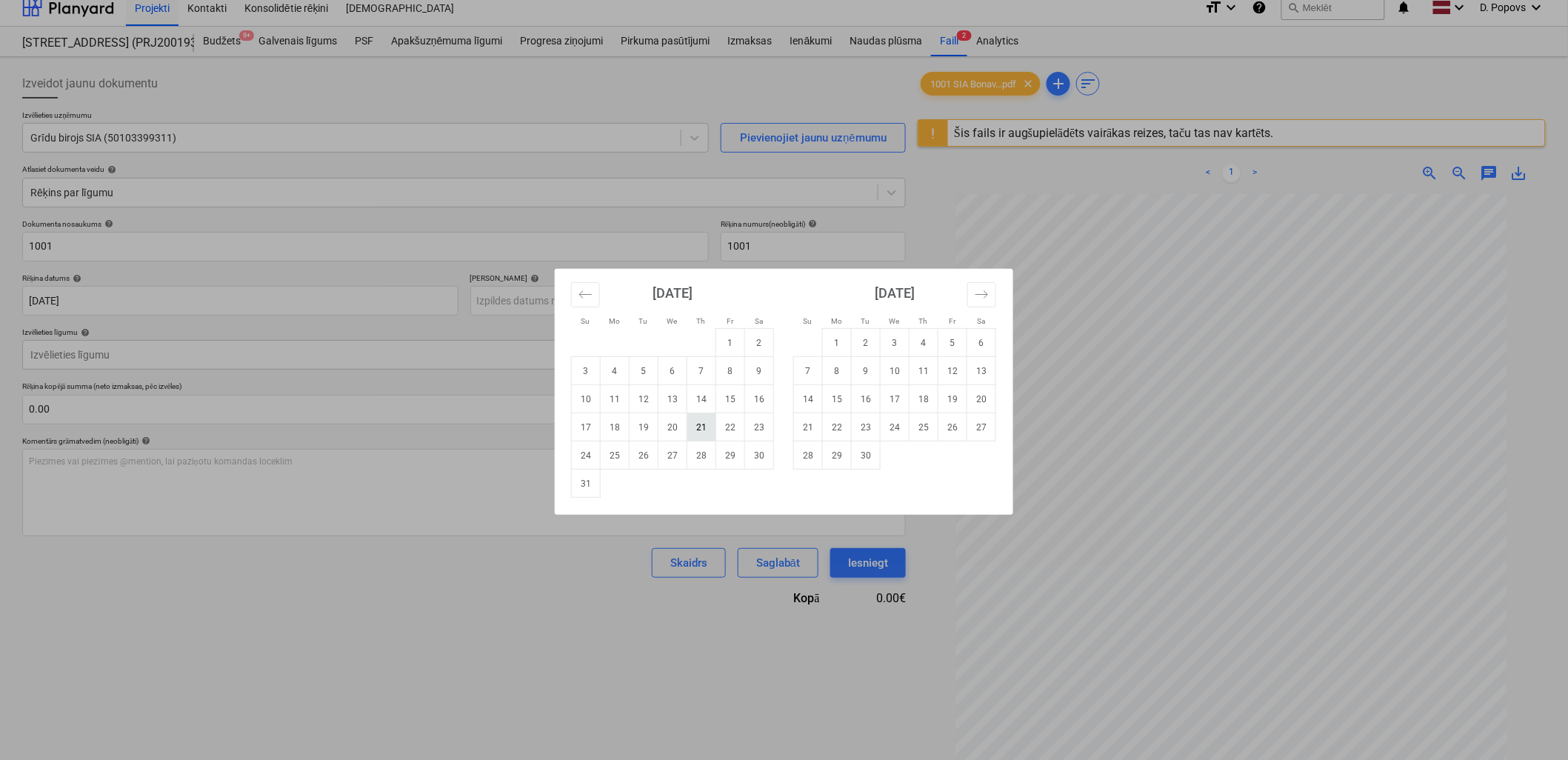
drag, startPoint x: 708, startPoint y: 420, endPoint x: 579, endPoint y: 423, distance: 129.0
click at [707, 422] on td "21" at bounding box center [702, 427] width 29 height 28
type input "[DATE]"
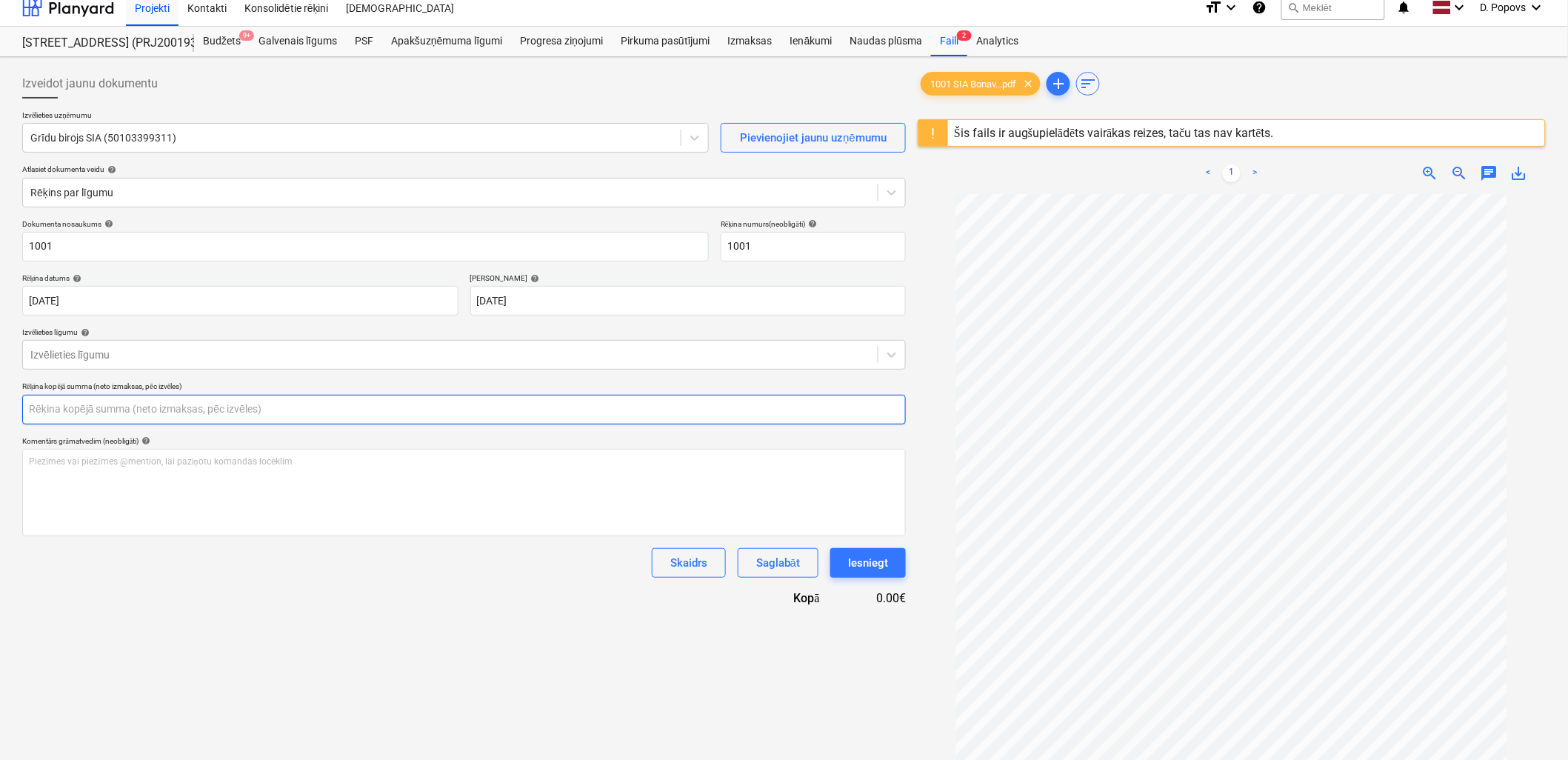
click at [120, 400] on input "text" at bounding box center [464, 410] width 884 height 30
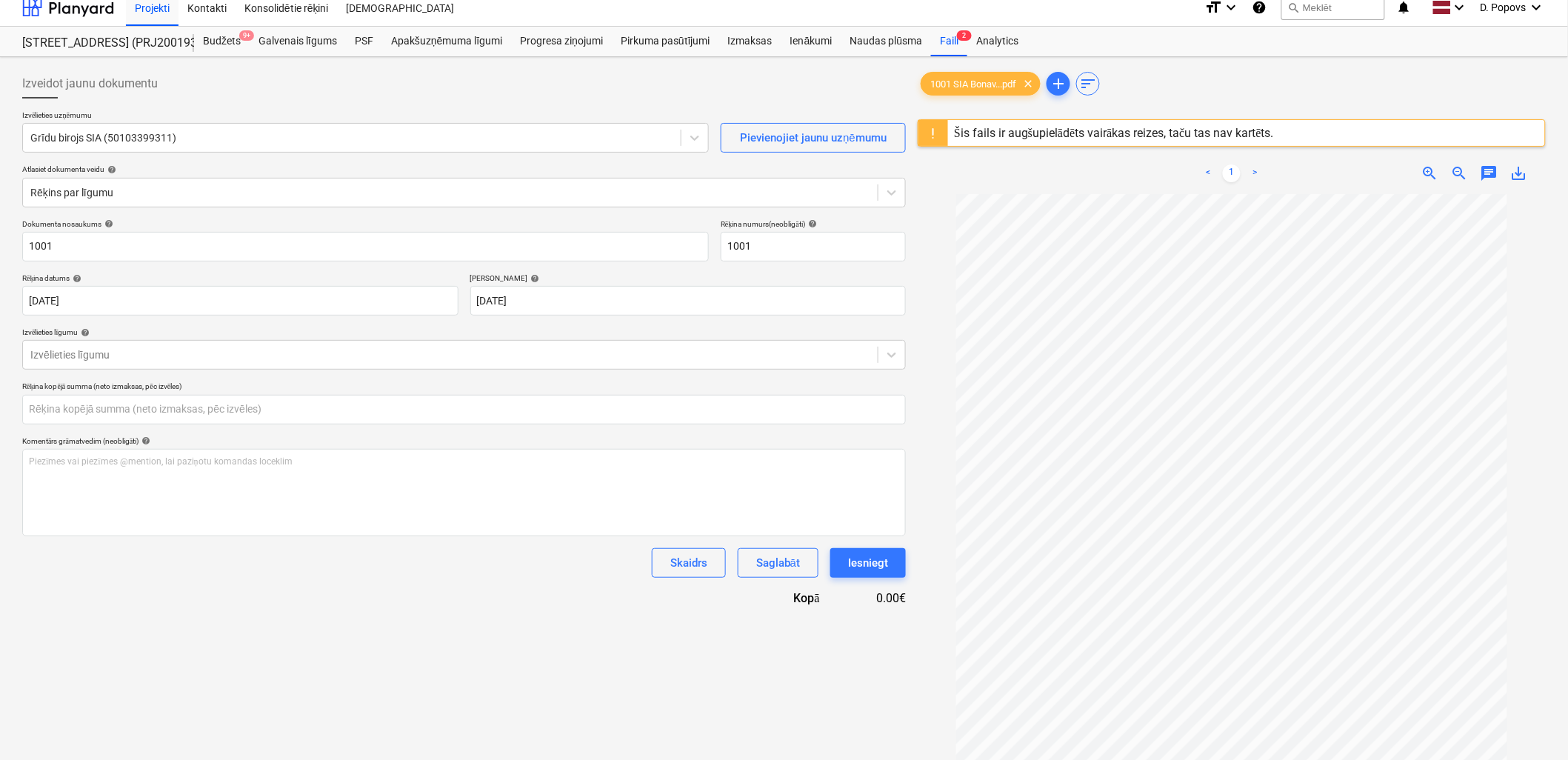
type input "0.00"
click at [152, 634] on div "Izveidot jaunu dokumentu Izvēlieties uzņēmumu Grīdu birojs SIA (50103399311) Pi…" at bounding box center [465, 491] width 896 height 856
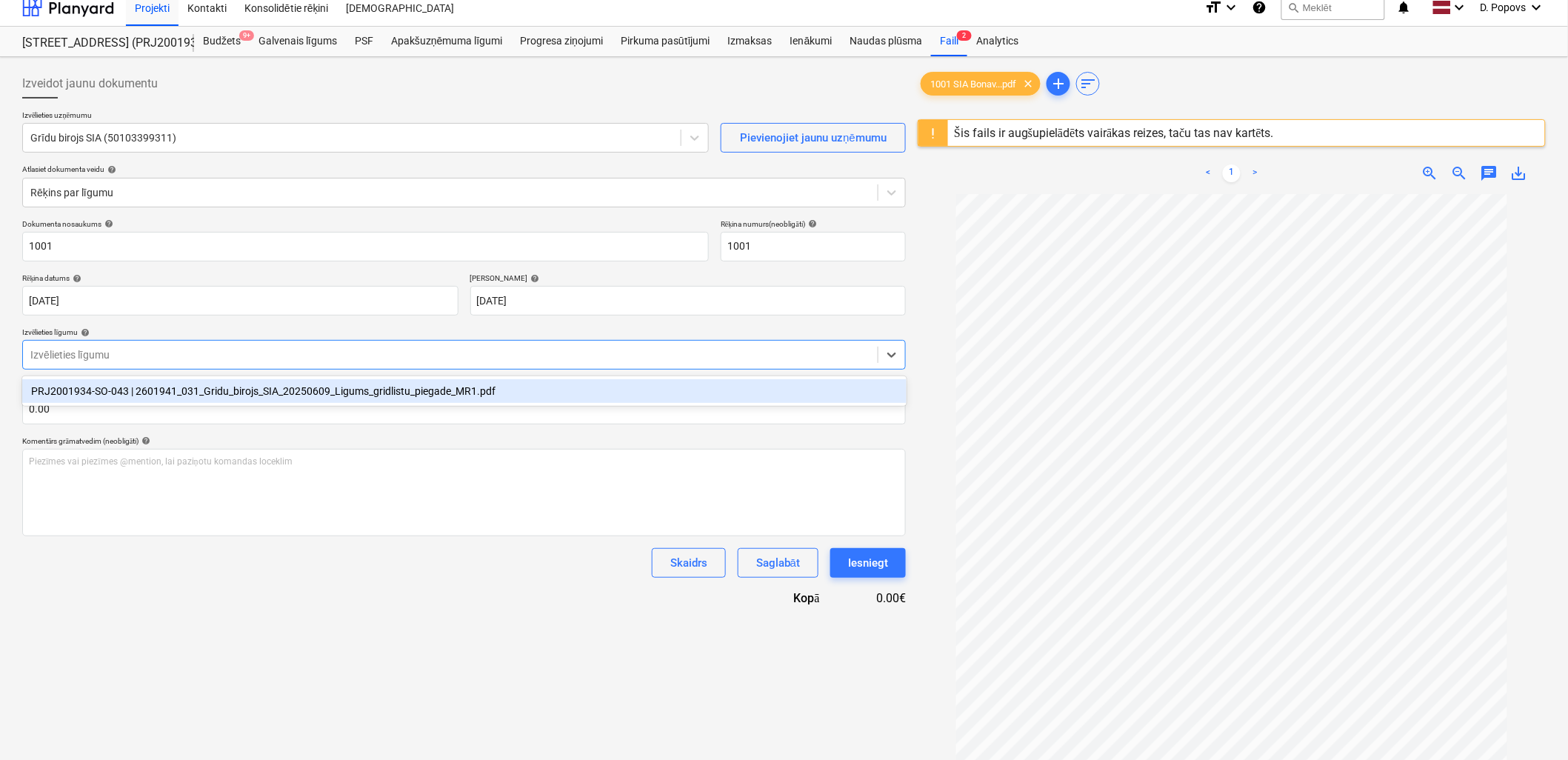
click at [133, 351] on div at bounding box center [450, 355] width 840 height 15
click at [142, 401] on div "PRJ2001934-SO-043 | 2601941_031_Gridu_birojs_SIA_20250609_Ligums_gridlistu_pieg…" at bounding box center [465, 391] width 884 height 30
click at [144, 396] on div "PRJ2001934-SO-043 | 2601941_031_Gridu_birojs_SIA_20250609_Ligums_gridlistu_pieg…" at bounding box center [465, 391] width 884 height 23
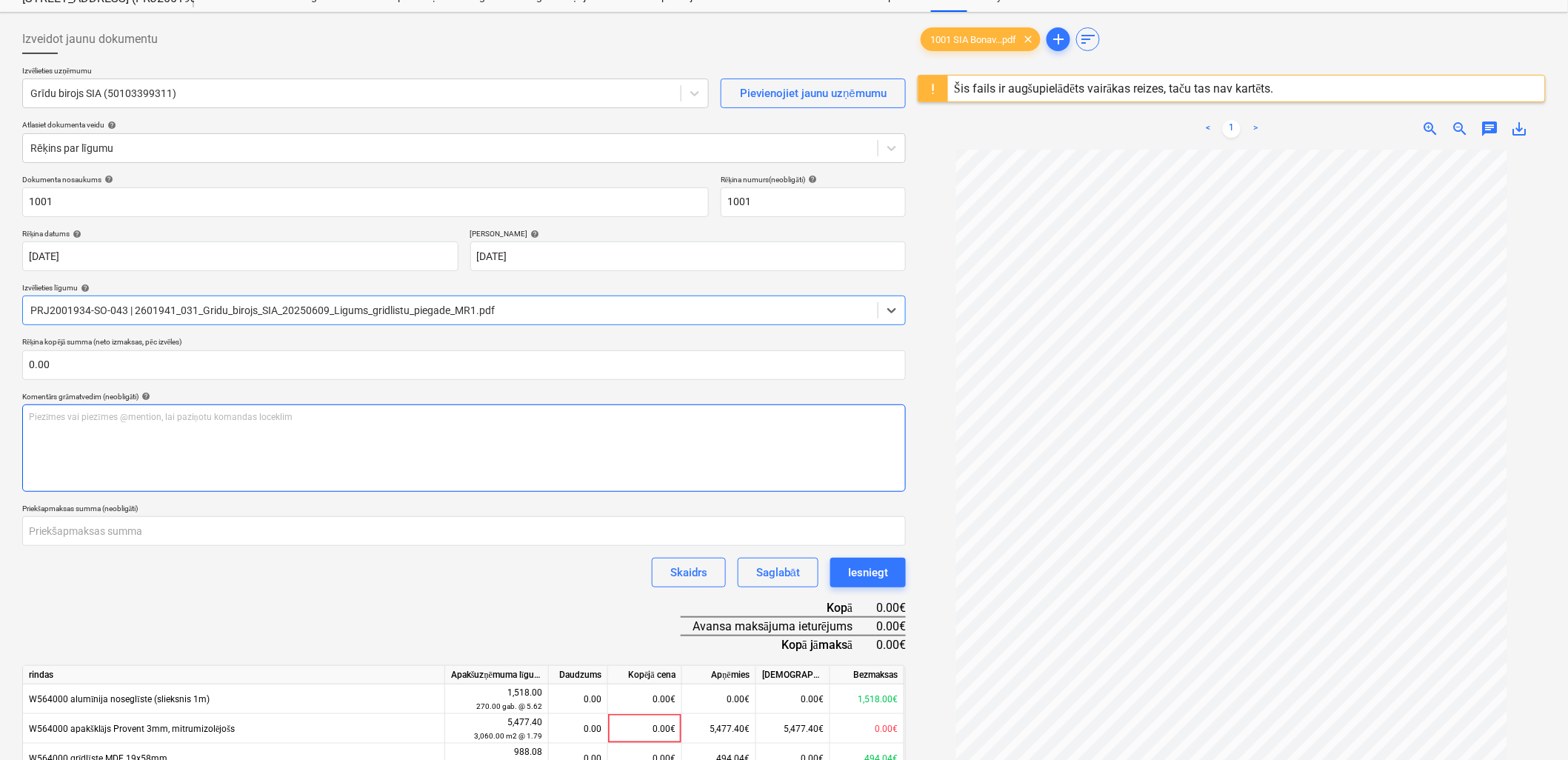
scroll to position [93, 0]
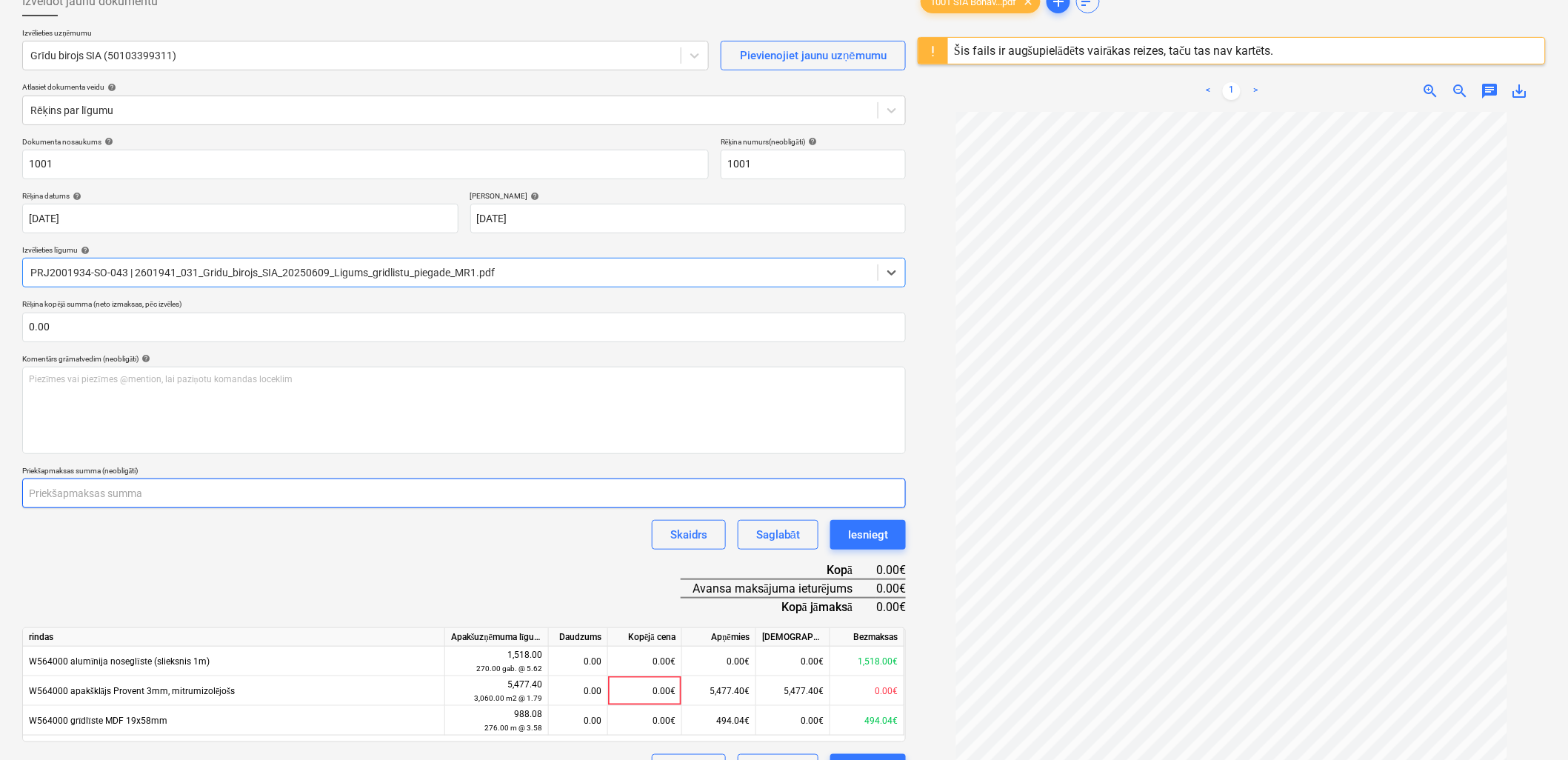
click at [133, 499] on input "number" at bounding box center [464, 494] width 884 height 30
click at [64, 504] on input "number" at bounding box center [464, 494] width 884 height 30
type input "494"
type input "494.04"
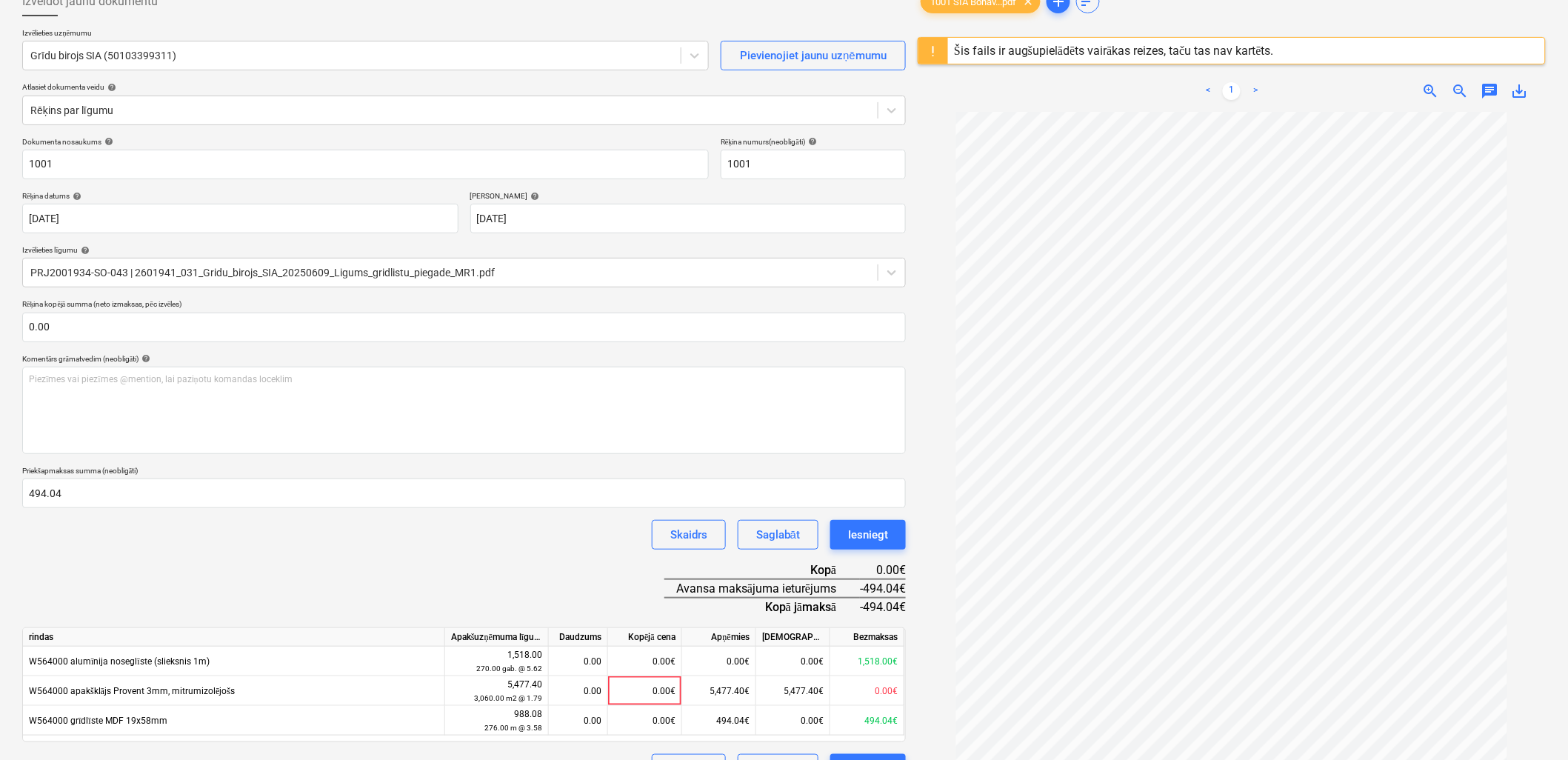
click at [197, 574] on div "Dokumenta nosaukums help 1001 Rēķina numurs (neobligāti) help 1001 Rēķina datum…" at bounding box center [464, 461] width 884 height 648
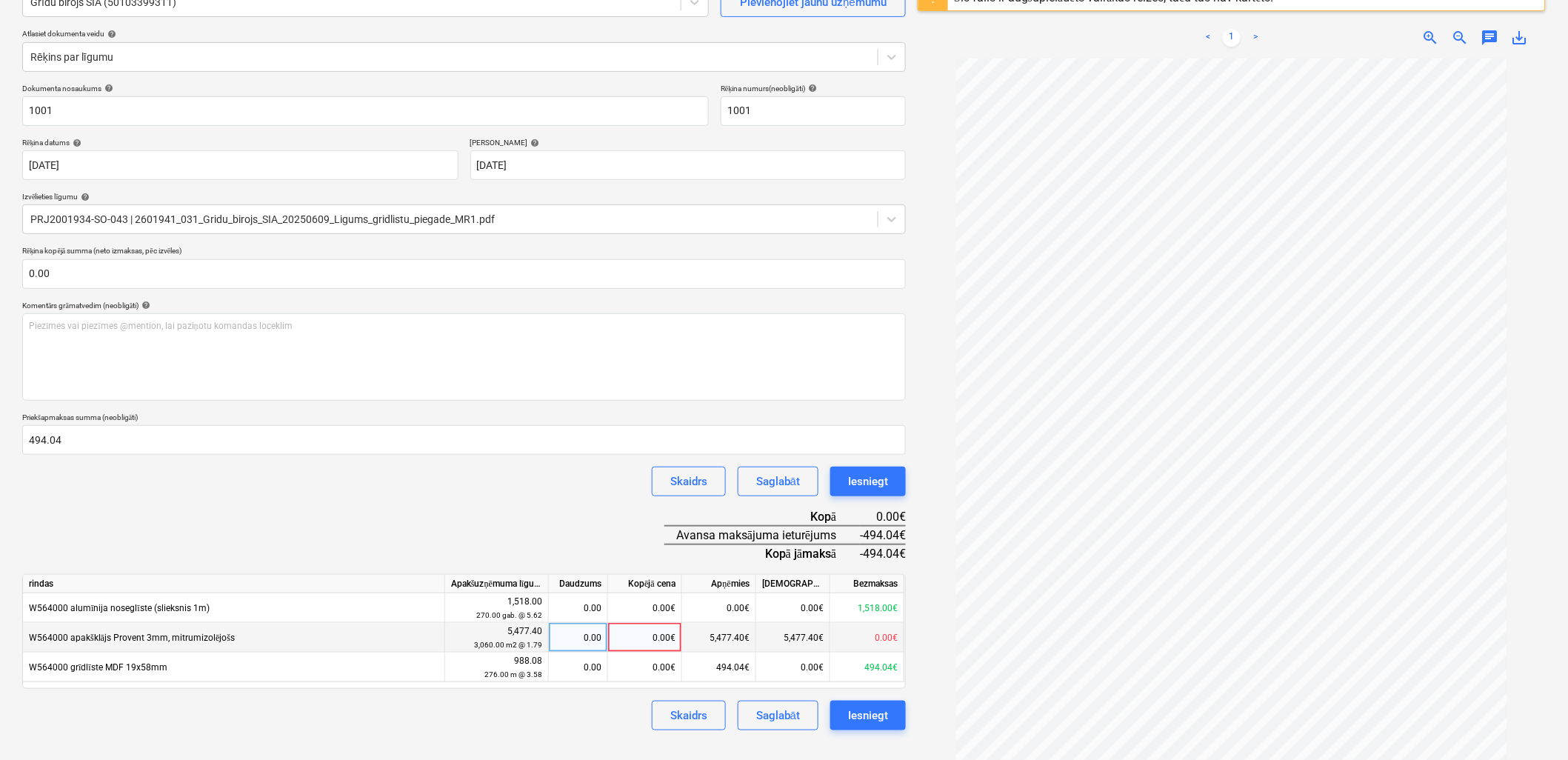
scroll to position [176, 0]
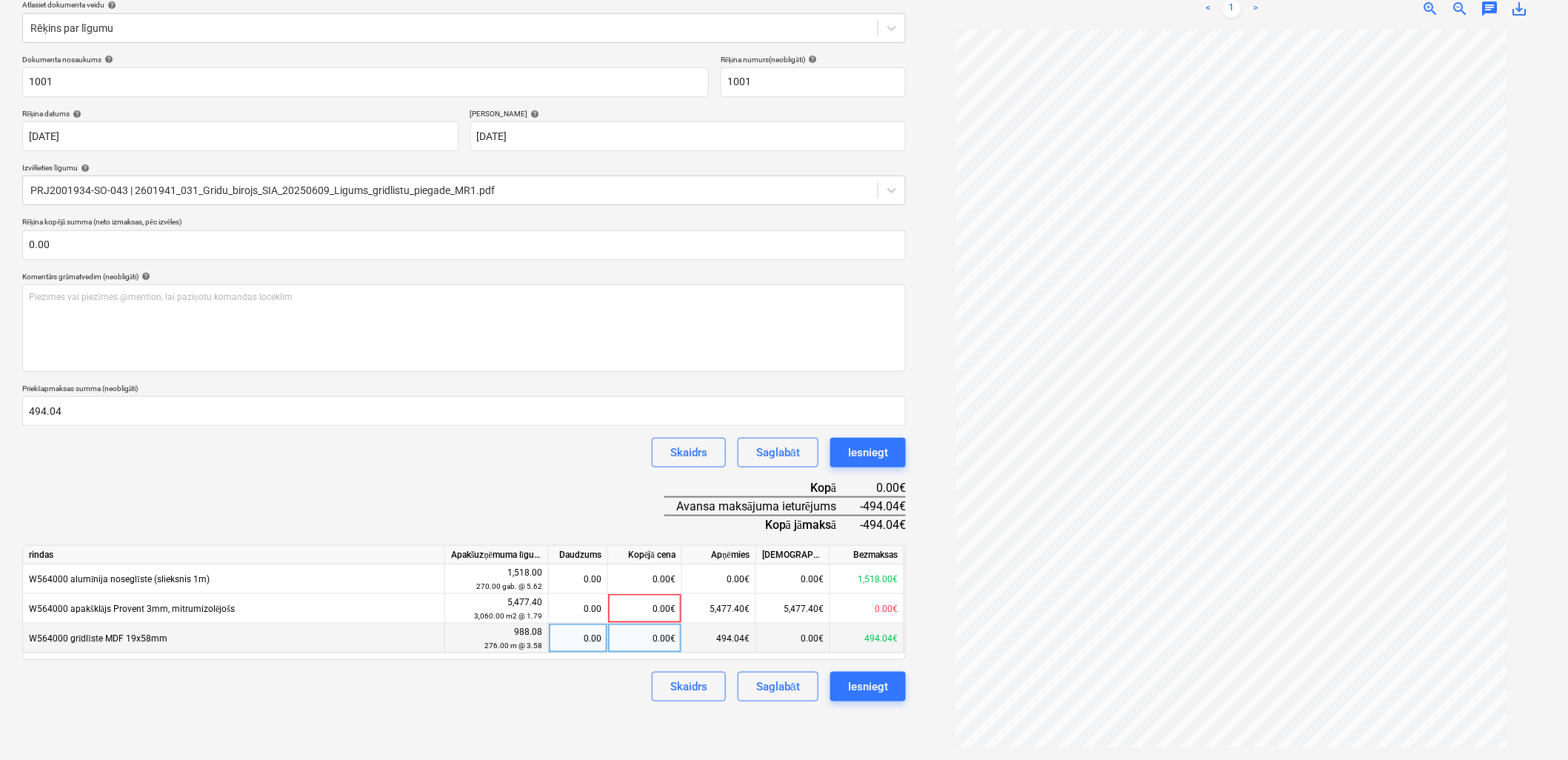
click at [641, 638] on div "0.00€" at bounding box center [645, 638] width 74 height 30
type input "988.08"
click at [434, 702] on div "Izveidot jaunu dokumentu Izvēlieties uzņēmumu Grīdu birojs SIA (50103399311) Pi…" at bounding box center [465, 326] width 896 height 857
click at [762, 699] on button "Saglabāt" at bounding box center [778, 687] width 81 height 30
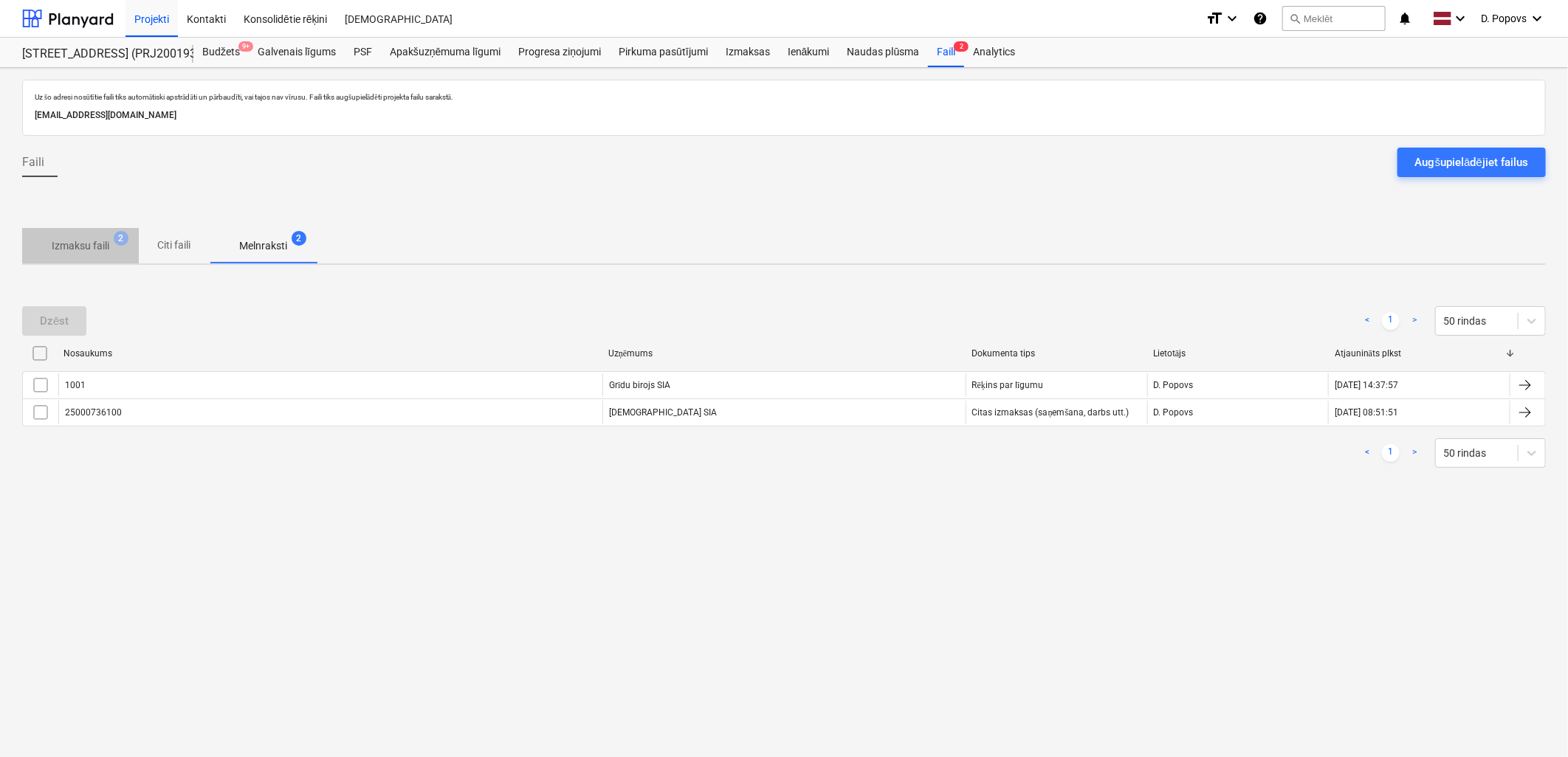
click at [27, 237] on span "Izmaksu faili 2" at bounding box center [80, 245] width 117 height 27
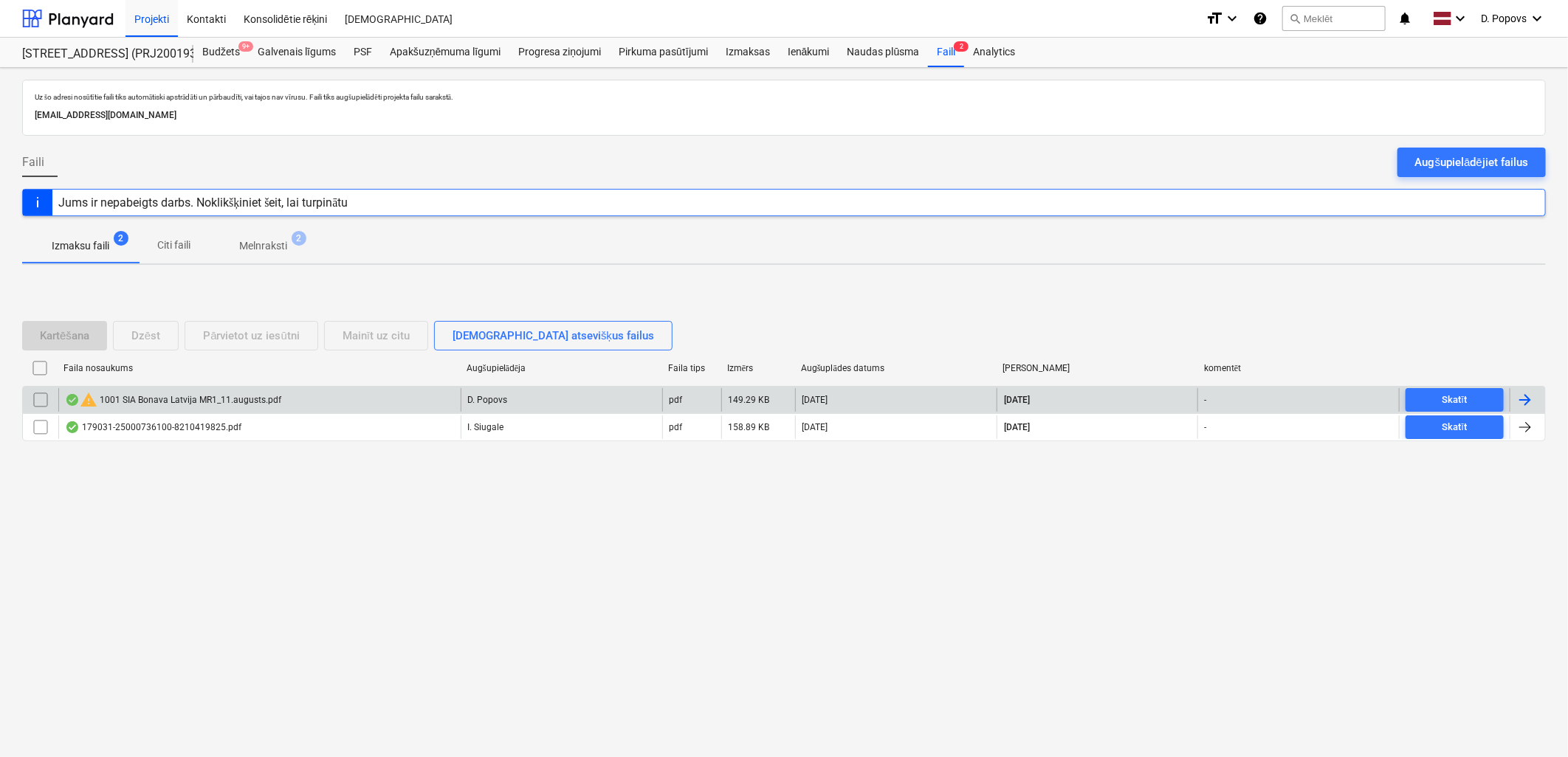
click at [290, 402] on div "warning 1001 SIA Bonava [GEOGRAPHIC_DATA] MR1_11.augusts.pdf" at bounding box center [259, 400] width 402 height 23
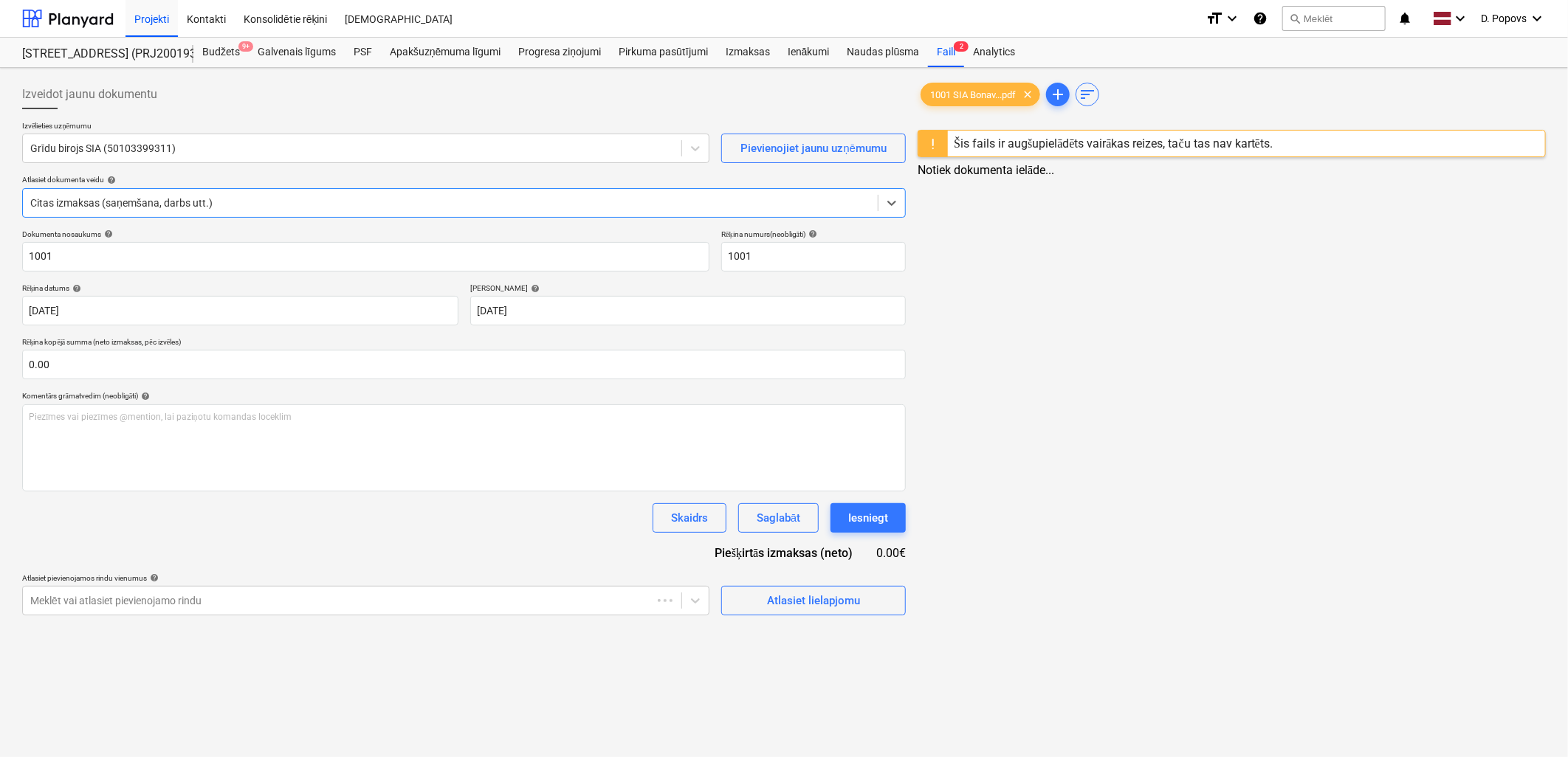
type input "[DATE]"
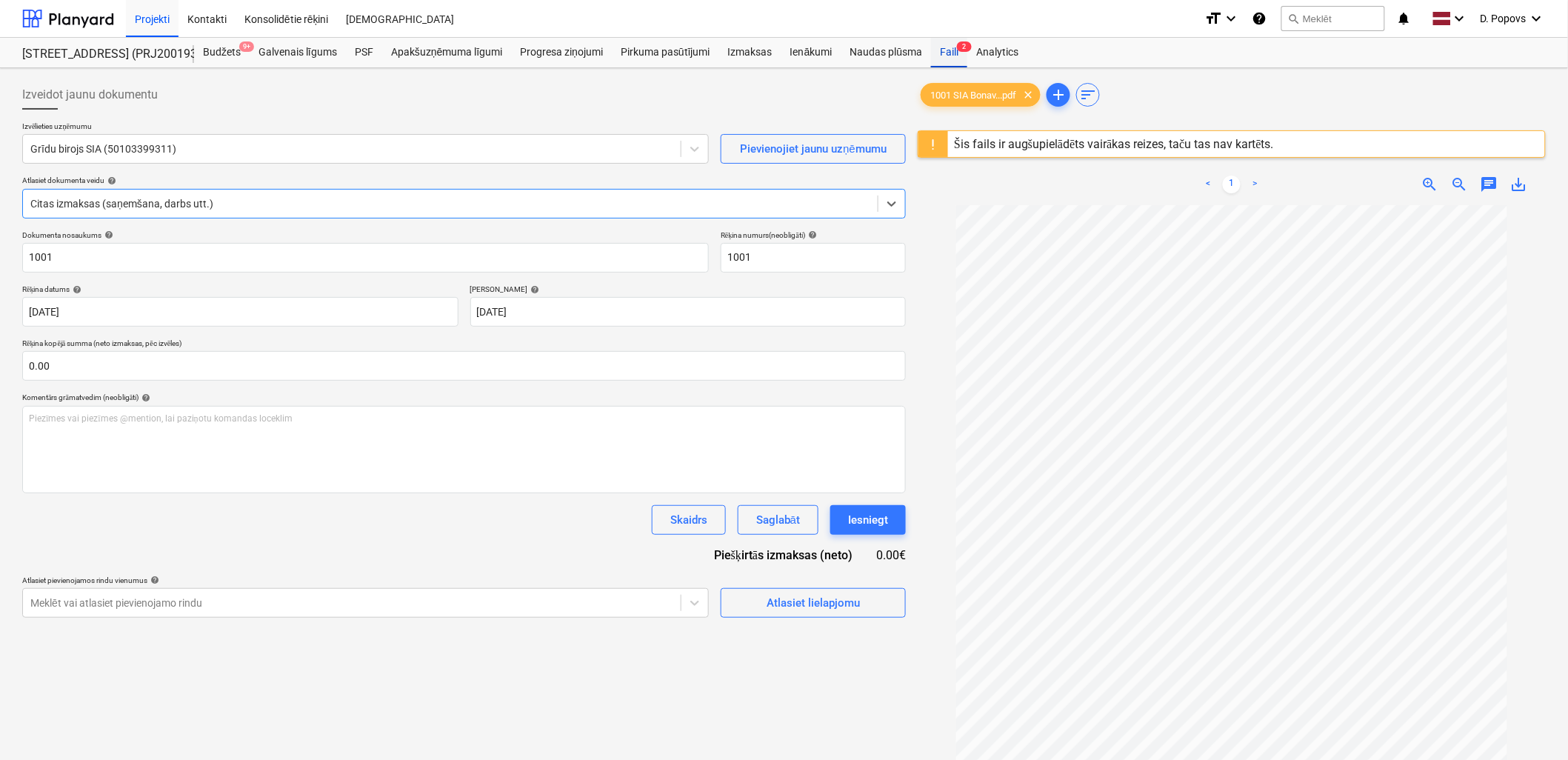
click at [951, 57] on div "Faili 2" at bounding box center [949, 52] width 37 height 30
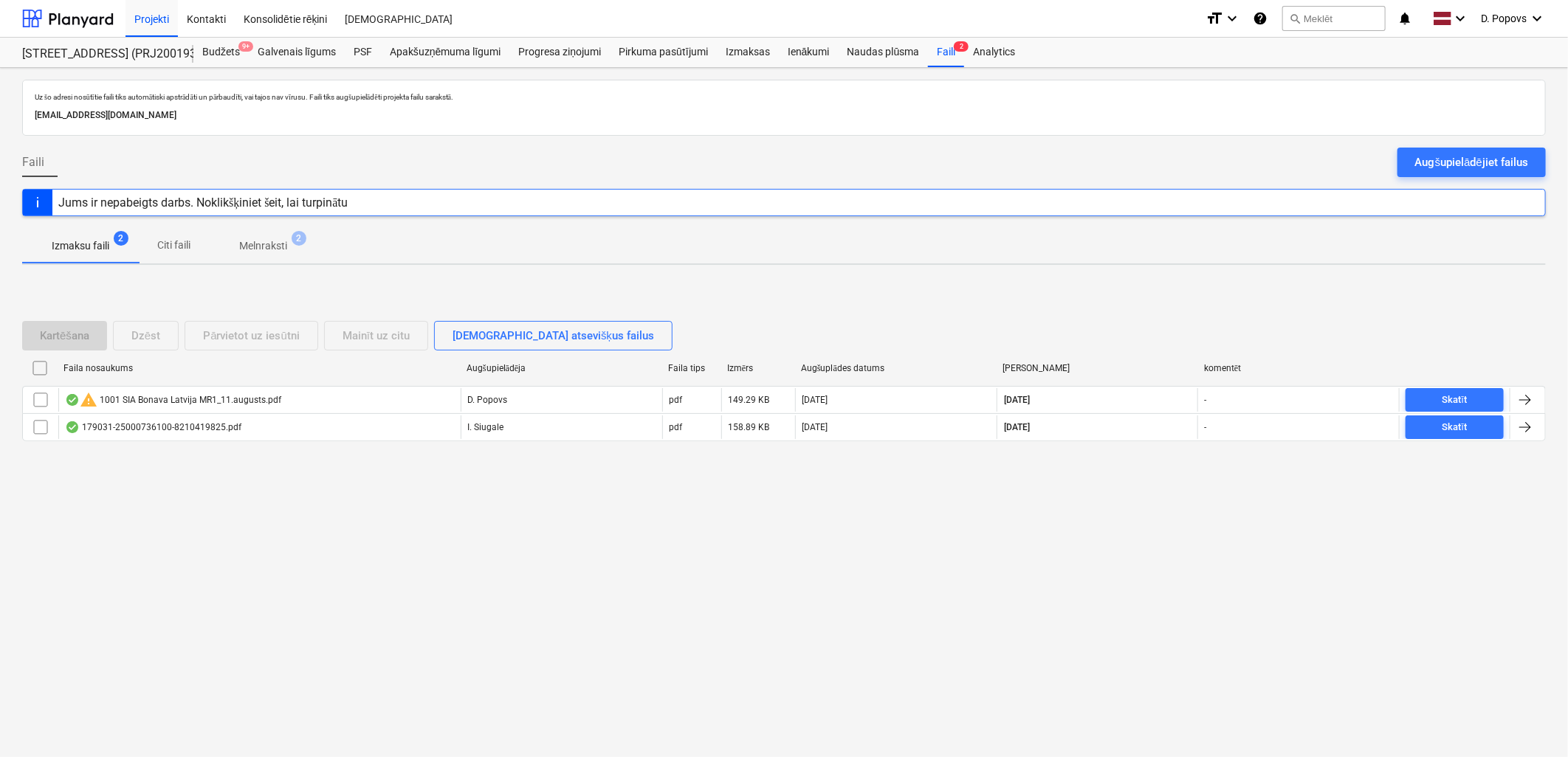
click at [265, 248] on p "Melnraksti" at bounding box center [263, 245] width 48 height 16
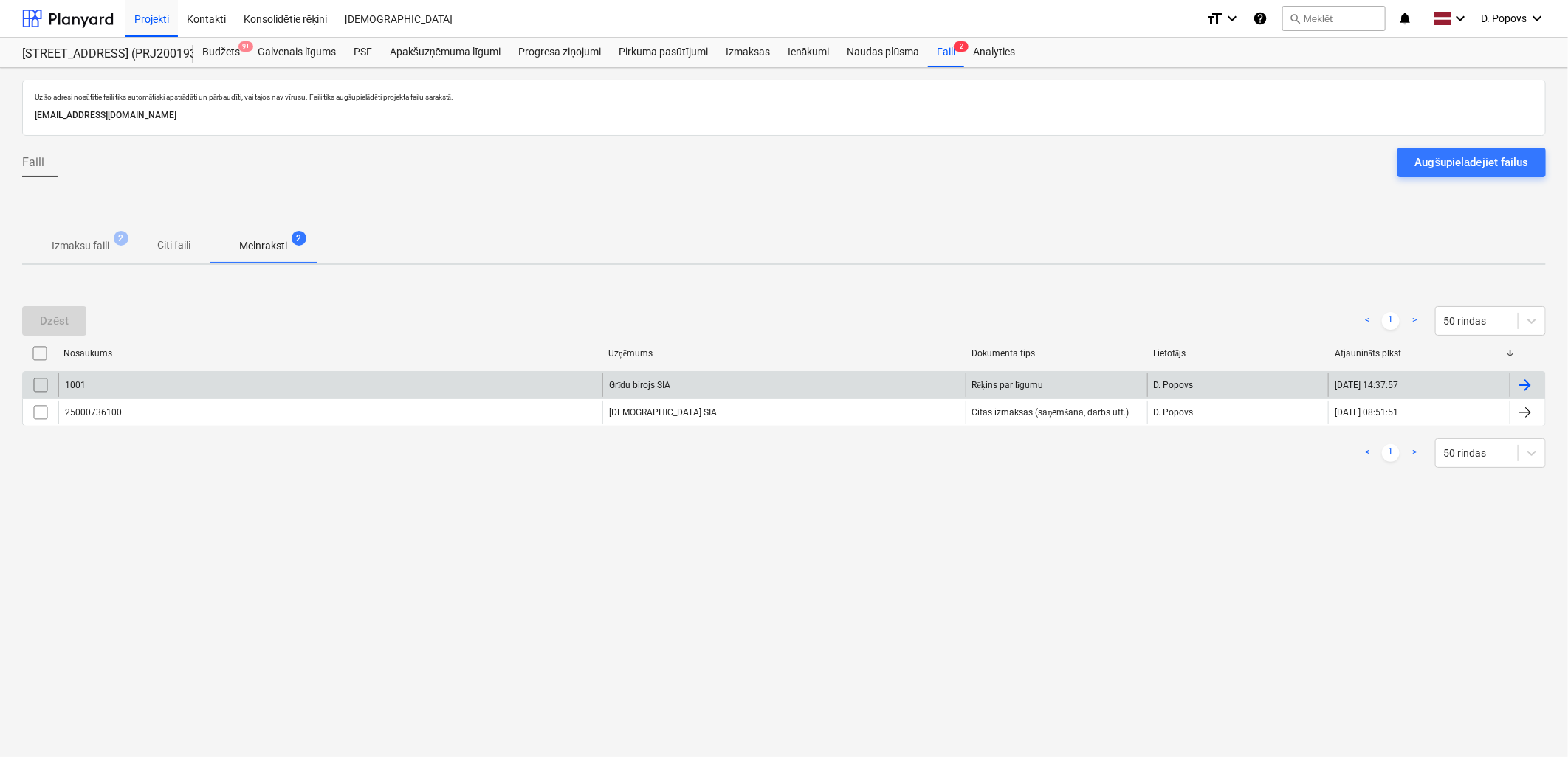
click at [268, 393] on div "1001" at bounding box center [330, 385] width 544 height 23
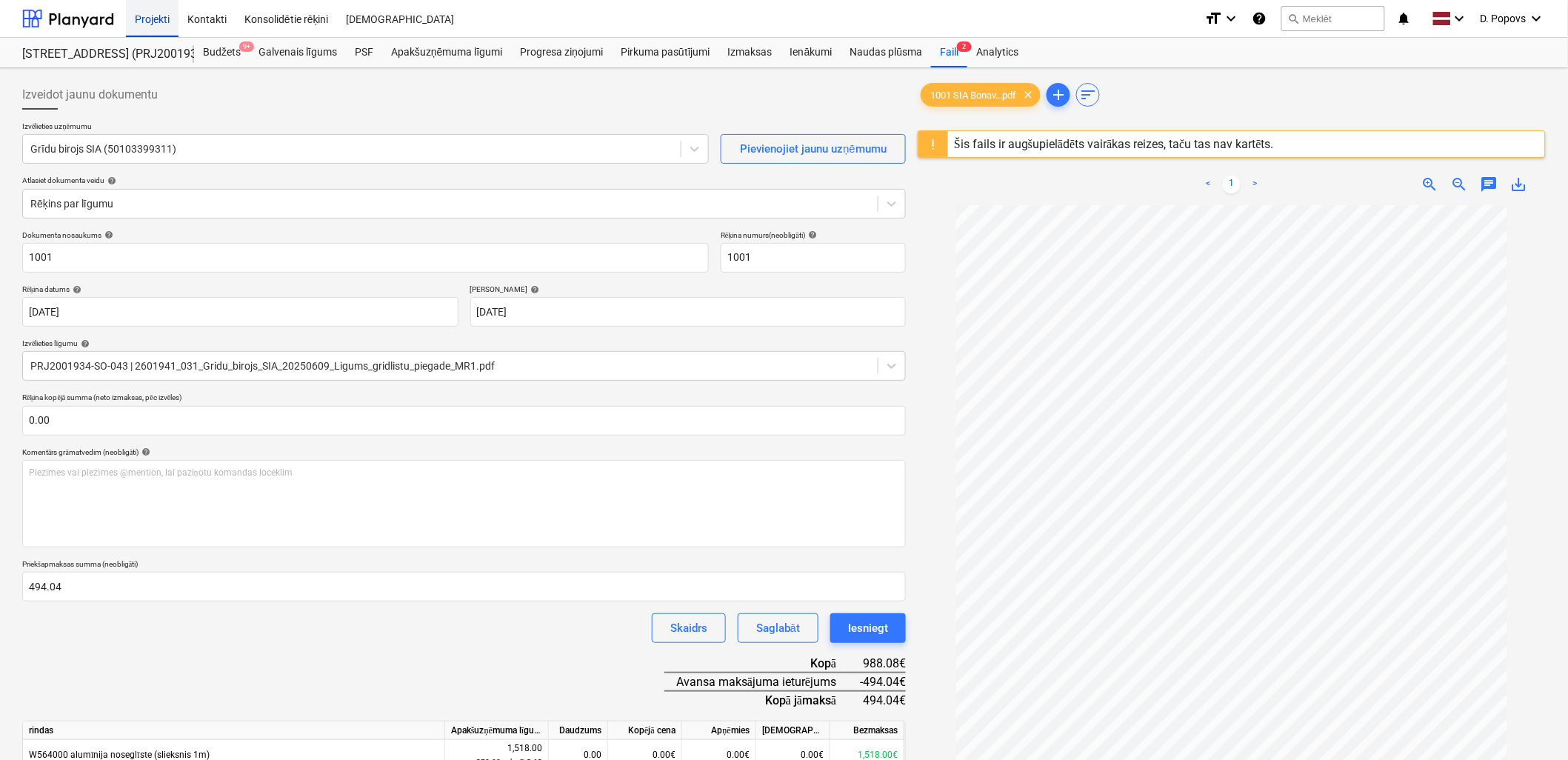
click at [165, 17] on div "Projekti" at bounding box center [152, 17] width 52 height 37
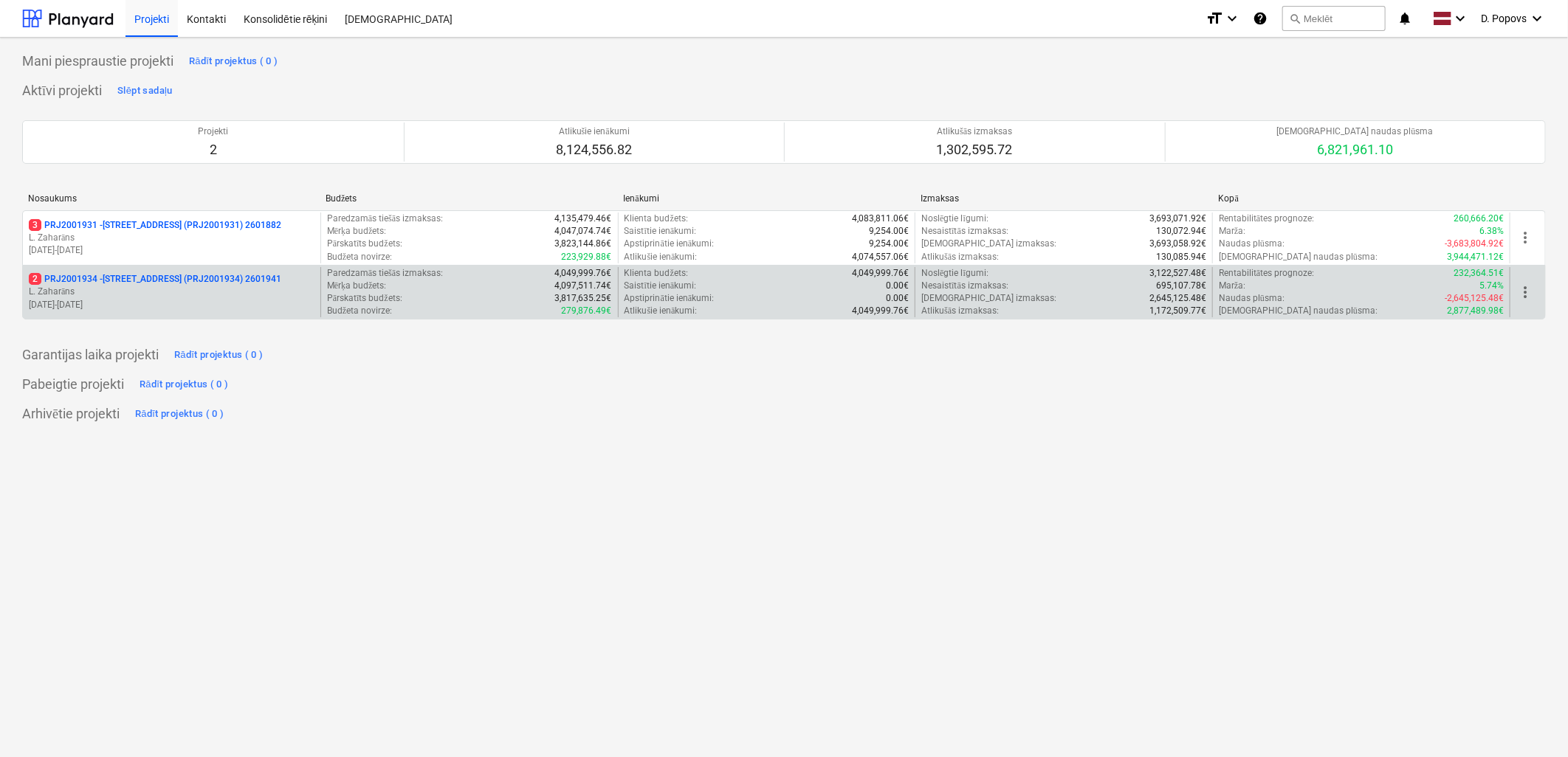
click at [127, 304] on p "[DATE] - [DATE]" at bounding box center [172, 304] width 285 height 12
